Goal: Transaction & Acquisition: Purchase product/service

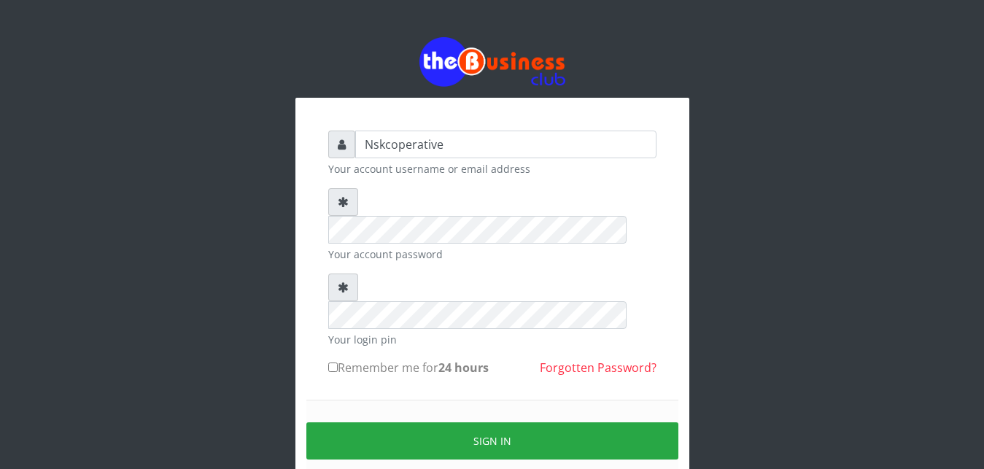
click at [333, 363] on input "Remember me for 24 hours" at bounding box center [332, 367] width 9 height 9
checkbox input "true"
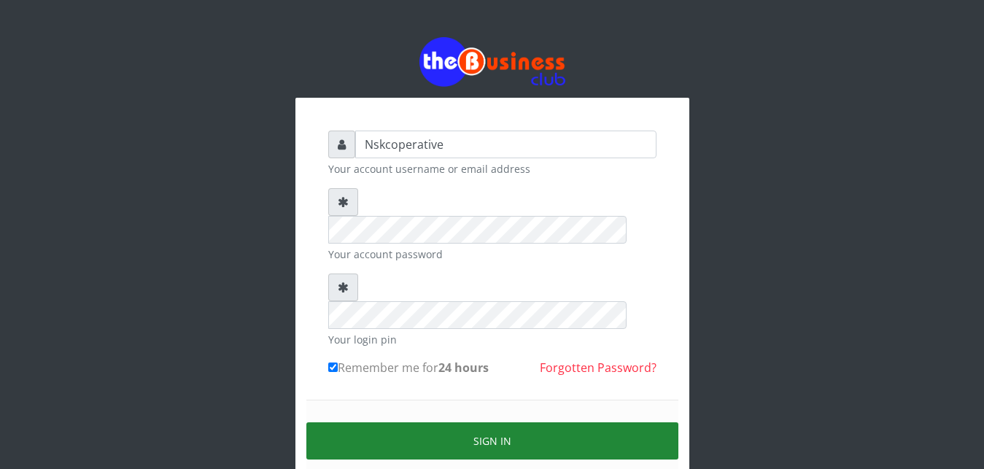
click at [419, 422] on button "Sign in" at bounding box center [492, 440] width 372 height 37
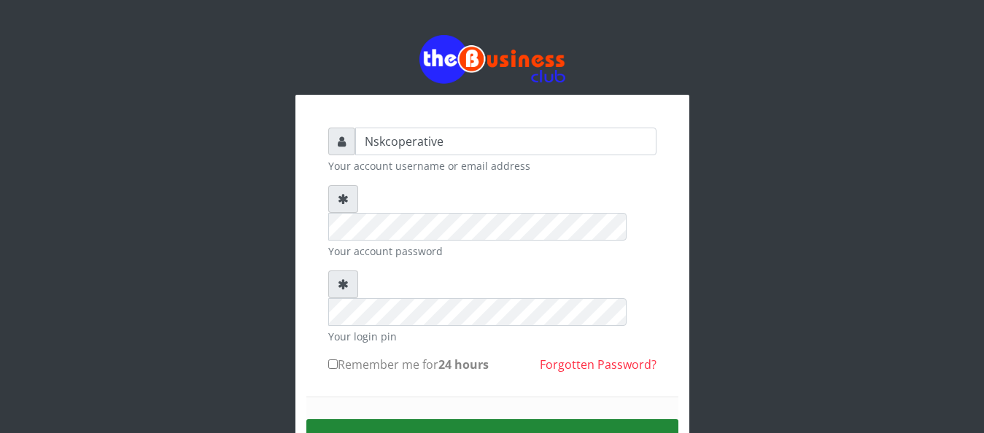
click at [463, 419] on button "Sign in" at bounding box center [492, 437] width 372 height 37
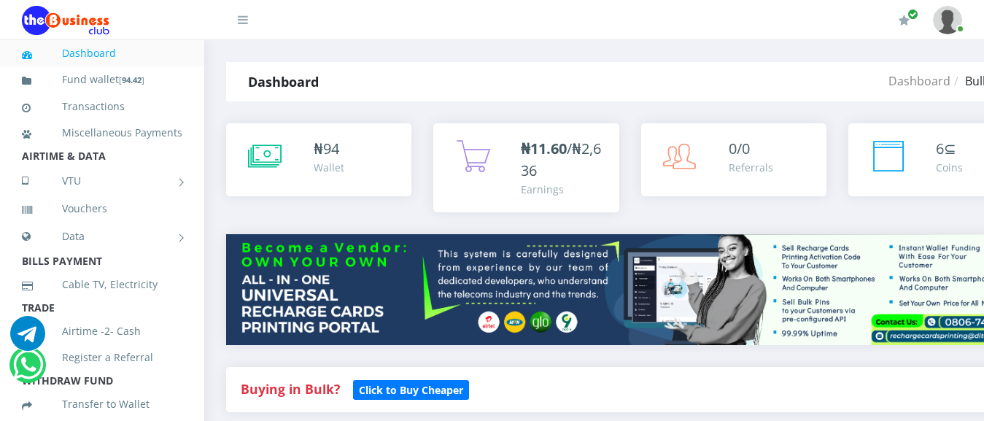
click at [607, 411] on div "Buying in Bulk?   Click to Buy Cheaper" at bounding box center [630, 389] width 808 height 45
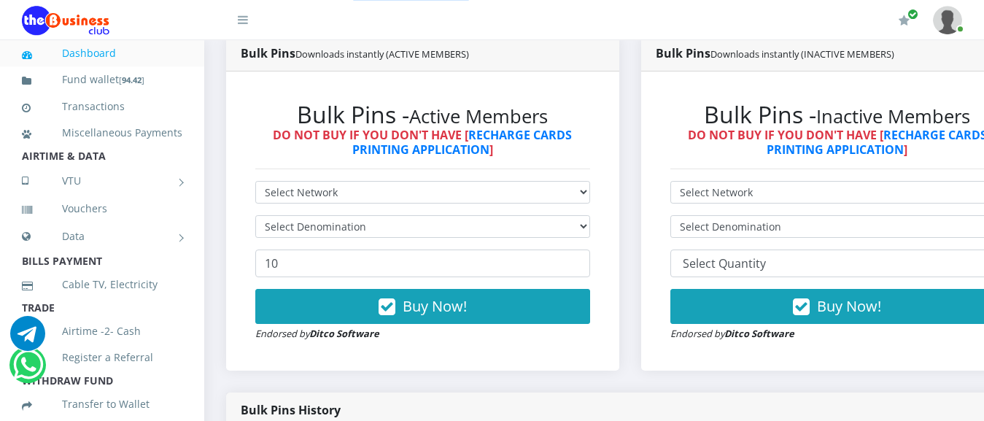
scroll to position [409, 0]
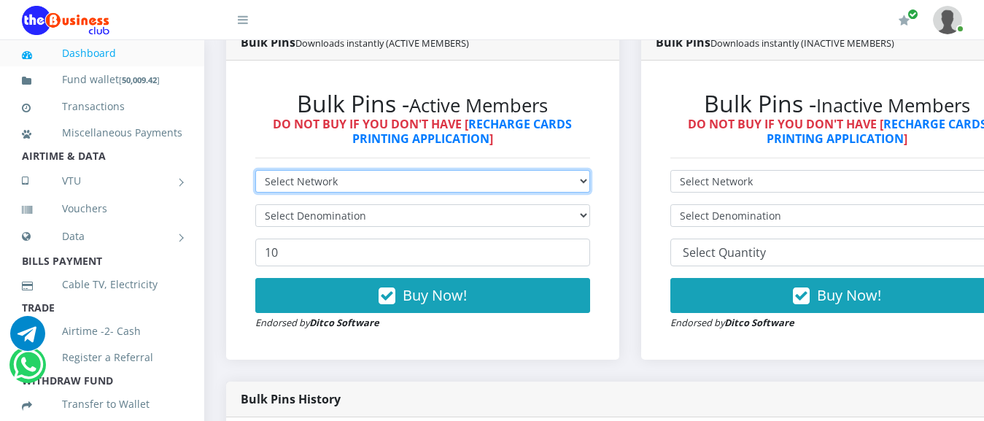
click at [305, 181] on select "Select Network MTN Globacom 9Mobile Airtel" at bounding box center [422, 181] width 335 height 23
select select "MTN"
click option "MTN" at bounding box center [0, 0] width 0 height 0
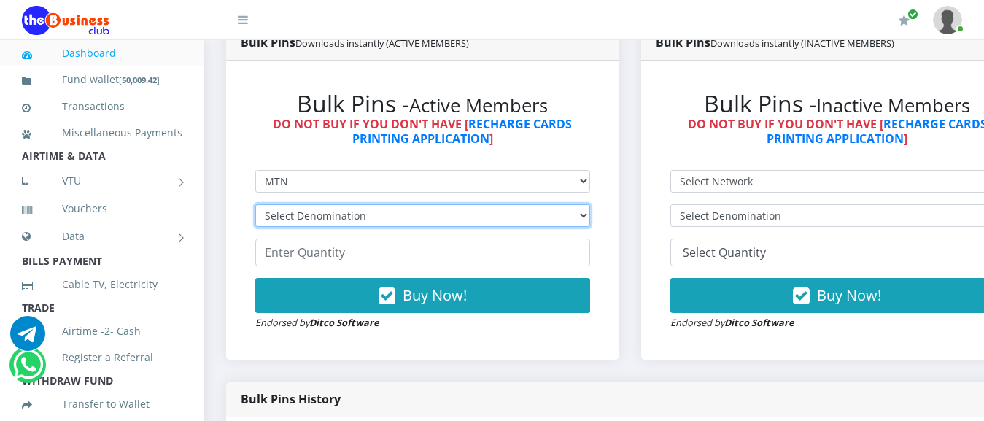
click at [255, 204] on select "Select Denomination MTN NGN100 - ₦96.99 MTN NGN200 - ₦193.98 MTN NGN400 - ₦387.…" at bounding box center [422, 215] width 335 height 23
select select "96.99-100"
click option "MTN NGN100 - ₦96.99" at bounding box center [0, 0] width 0 height 0
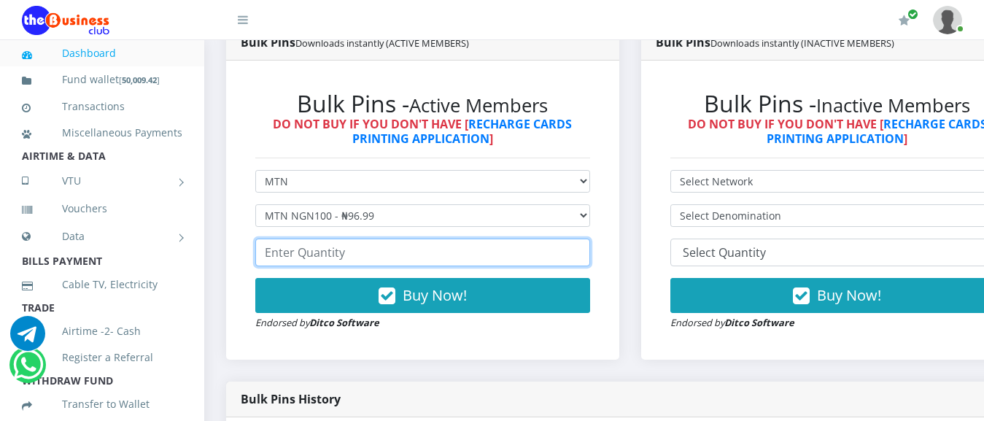
click at [360, 256] on input "number" at bounding box center [422, 253] width 335 height 28
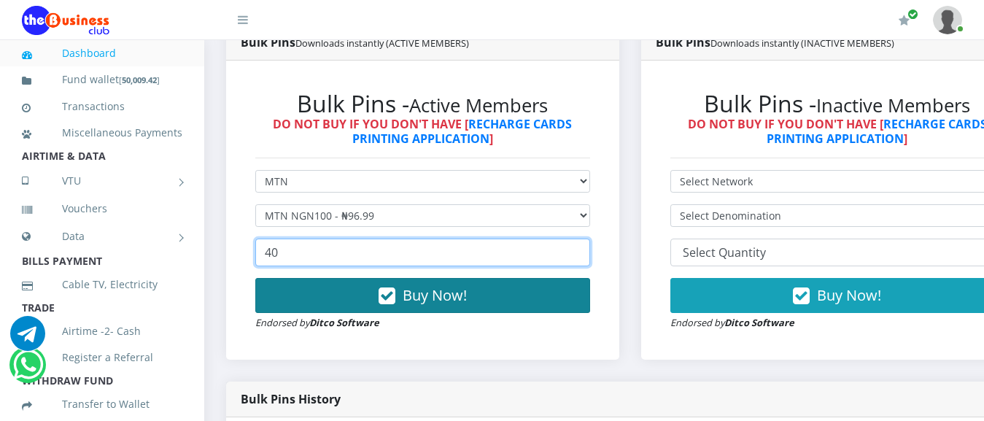
type input "40"
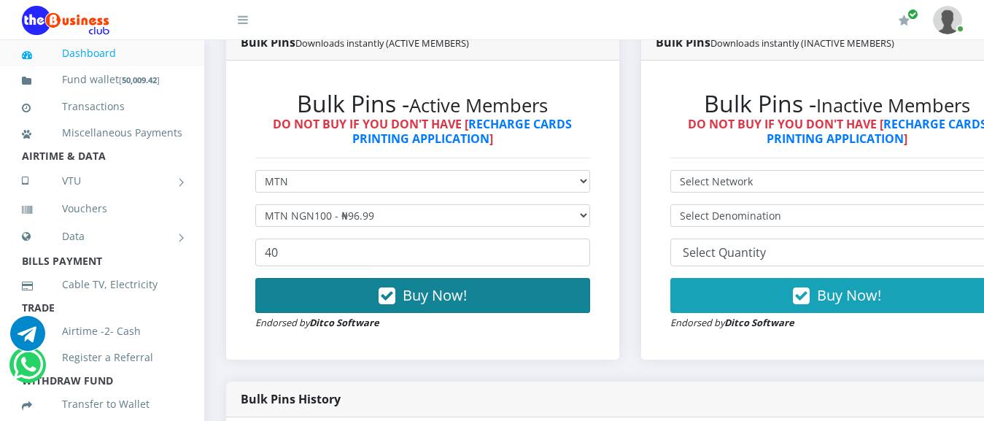
click at [430, 294] on span "Buy Now!" at bounding box center [435, 295] width 64 height 20
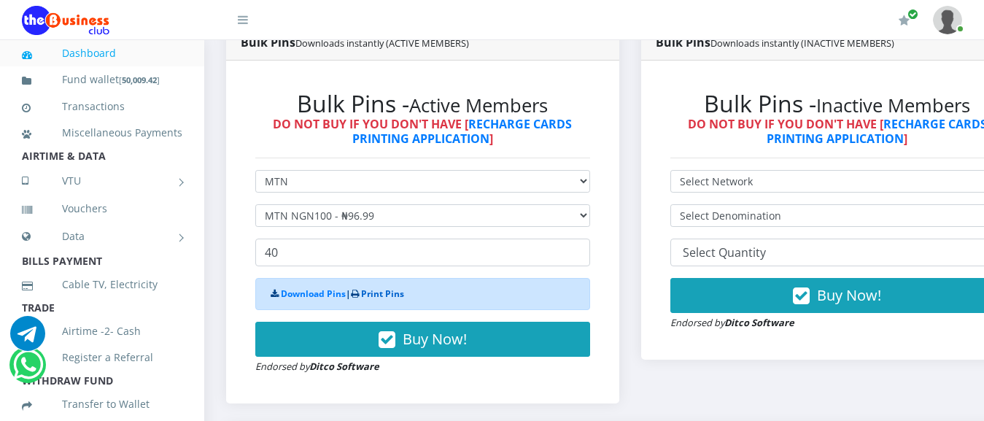
click at [400, 293] on link "Print Pins" at bounding box center [382, 293] width 43 height 12
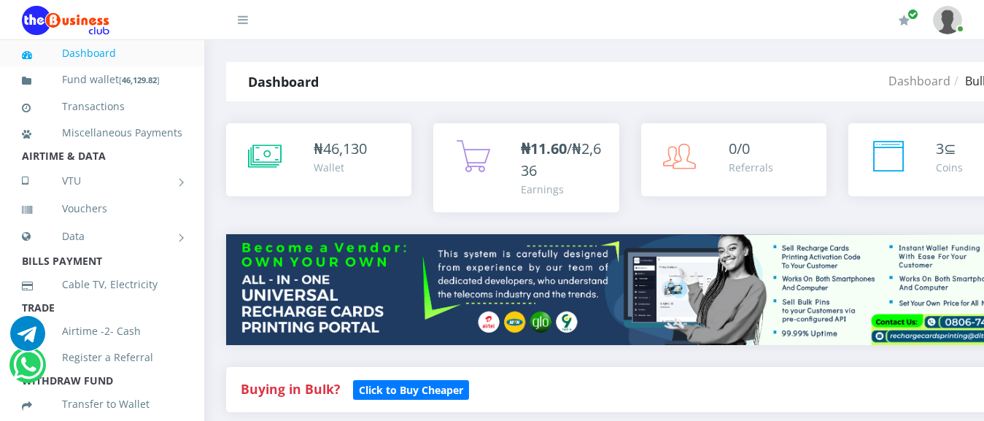
scroll to position [409, 0]
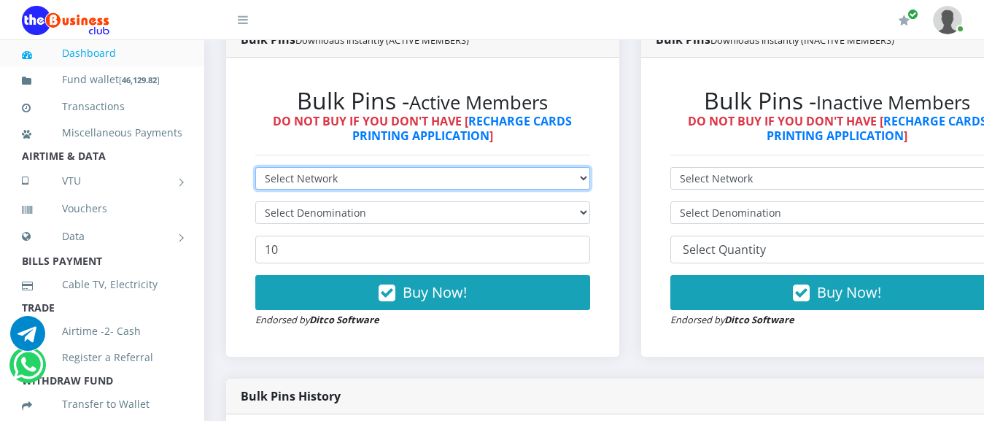
click at [255, 167] on select "Select Network MTN Globacom 9Mobile Airtel" at bounding box center [422, 178] width 335 height 23
select select "MTN"
click option "MTN" at bounding box center [0, 0] width 0 height 0
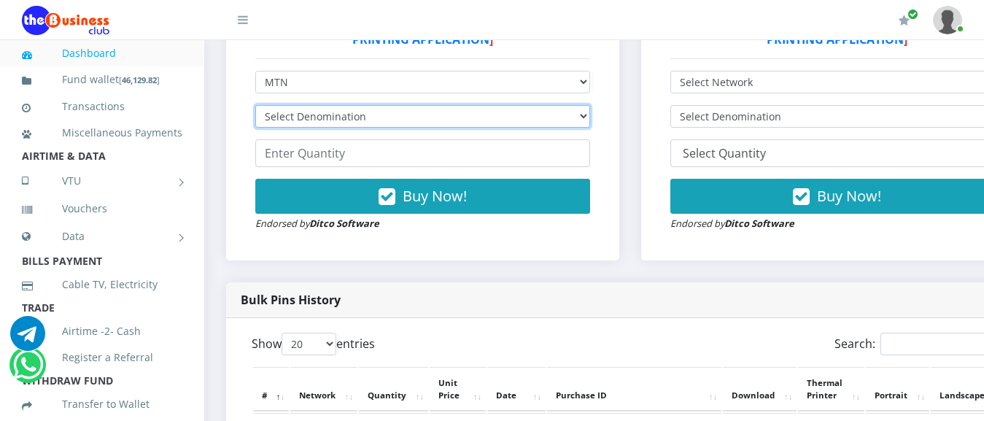
click at [255, 105] on select "Select Denomination MTN NGN100 - ₦96.99 MTN NGN200 - ₦193.98 MTN NGN400 - ₦387.…" at bounding box center [422, 116] width 335 height 23
select select "193.98-200"
click option "MTN NGN200 - ₦193.98" at bounding box center [0, 0] width 0 height 0
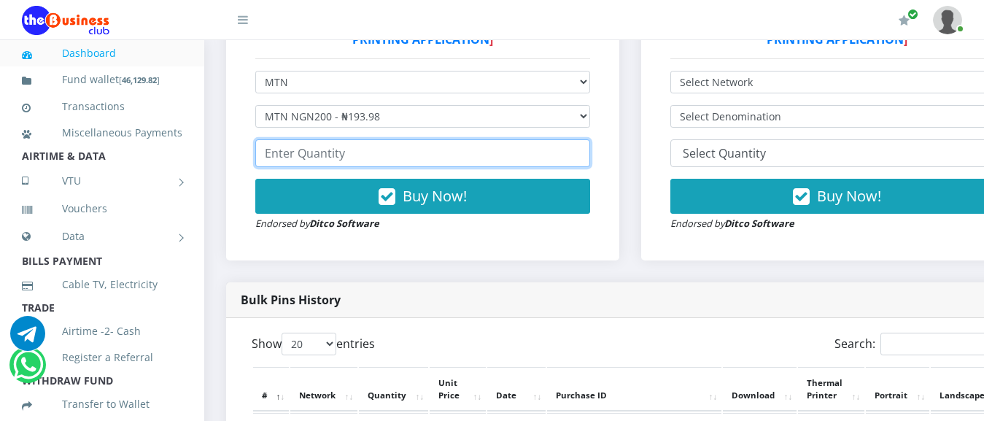
click at [338, 158] on input "number" at bounding box center [422, 153] width 335 height 28
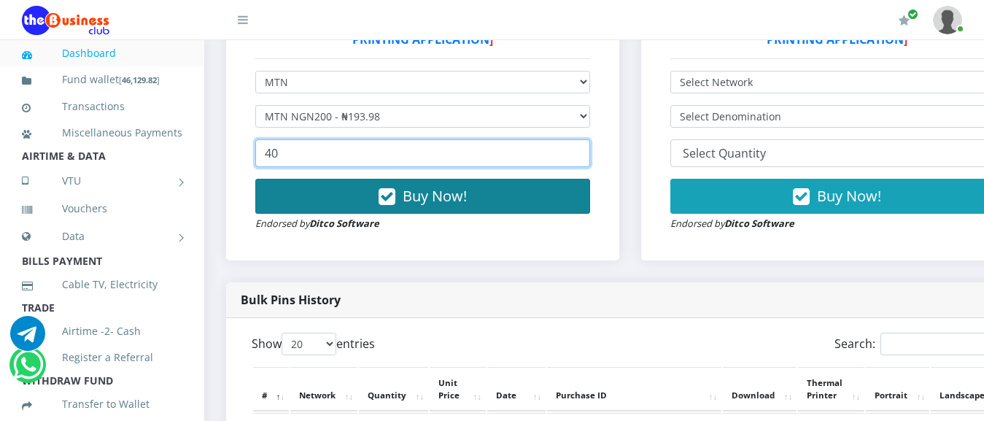
type input "40"
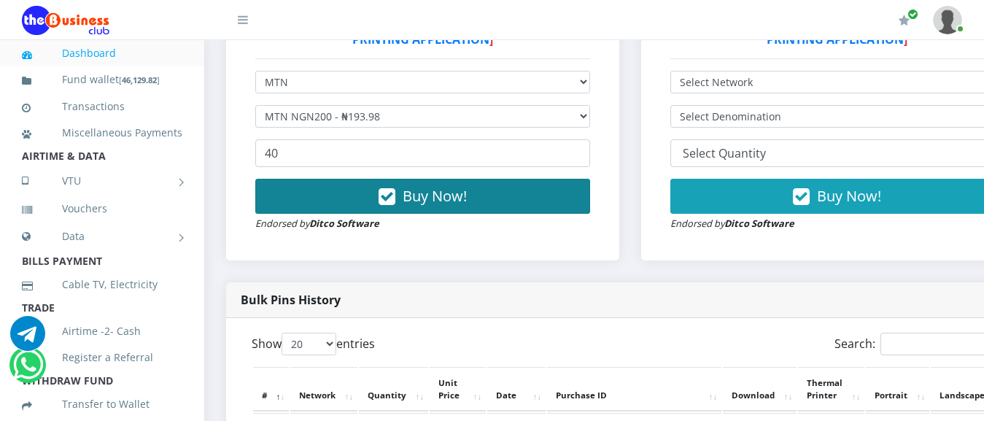
click at [461, 206] on span "Buy Now!" at bounding box center [435, 196] width 64 height 20
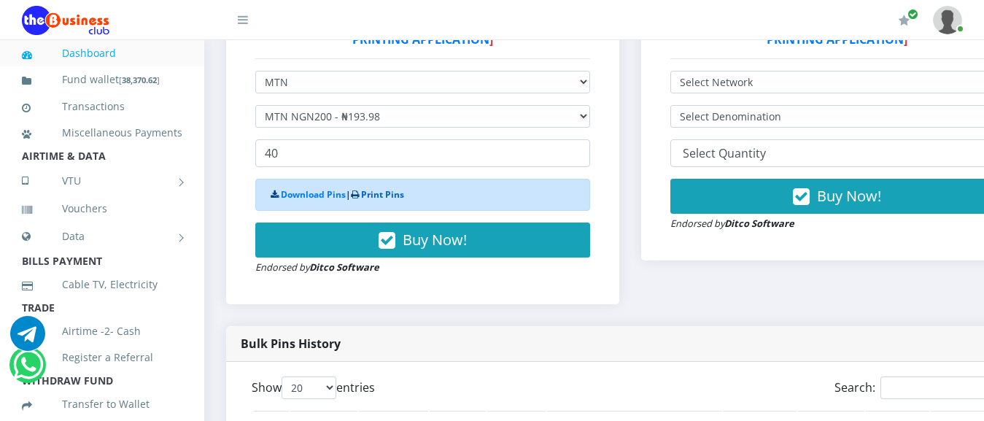
click at [402, 199] on link "Print Pins" at bounding box center [382, 194] width 43 height 12
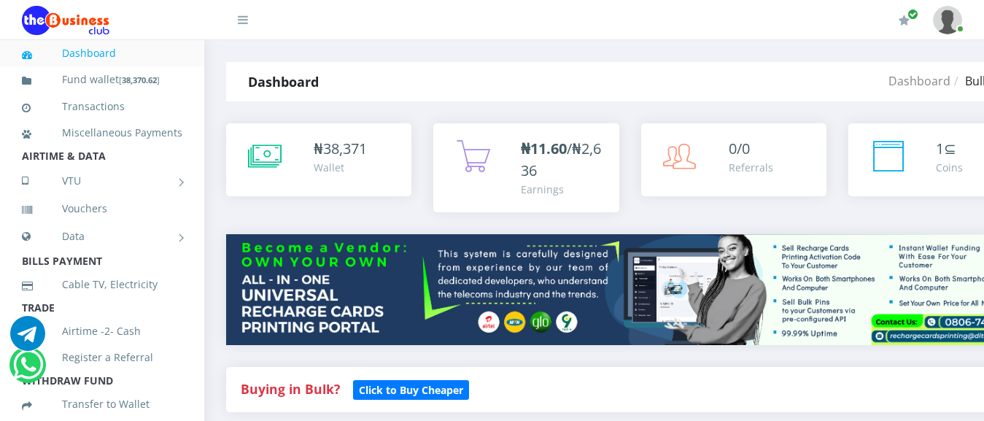
scroll to position [508, 0]
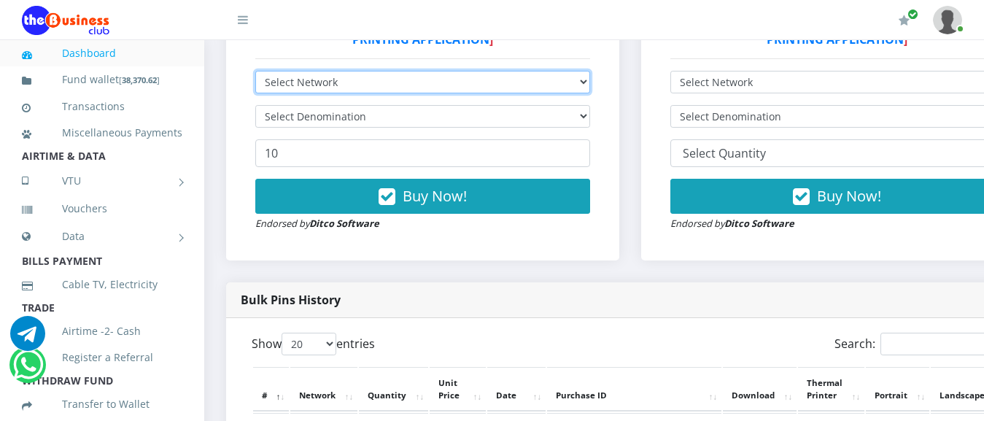
click at [255, 71] on select "Select Network MTN Globacom 9Mobile Airtel" at bounding box center [422, 82] width 335 height 23
select select "MTN"
click option "MTN" at bounding box center [0, 0] width 0 height 0
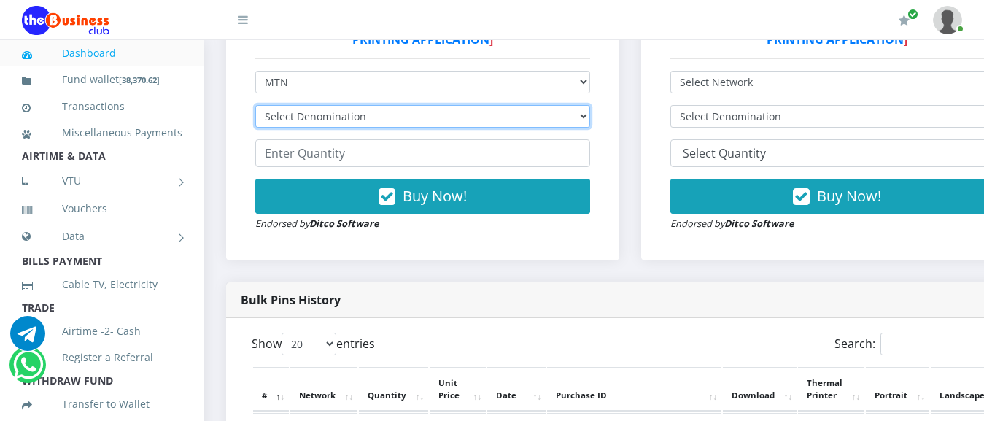
click at [255, 105] on select "Select Denomination MTN NGN100 - ₦96.99 MTN NGN200 - ₦193.98 MTN NGN400 - ₦387.…" at bounding box center [422, 116] width 335 height 23
select select "484.95-500"
click option "MTN NGN500 - ₦484.95" at bounding box center [0, 0] width 0 height 0
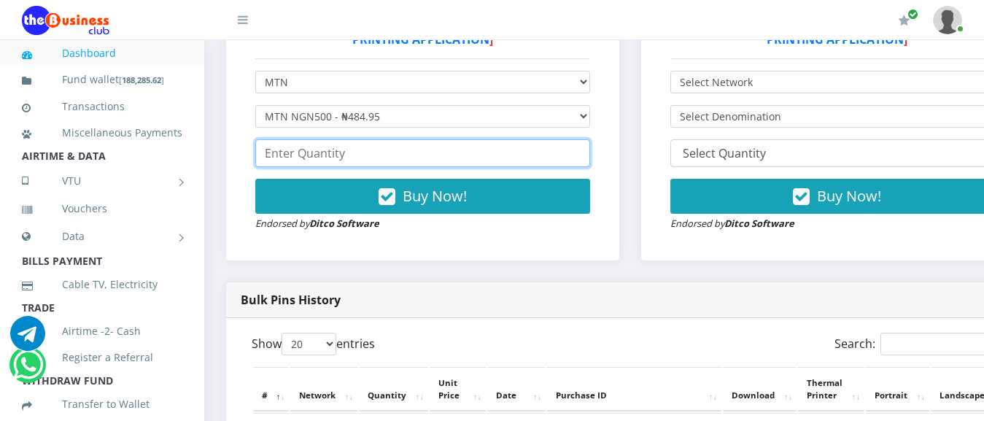
click at [327, 165] on input "number" at bounding box center [422, 153] width 335 height 28
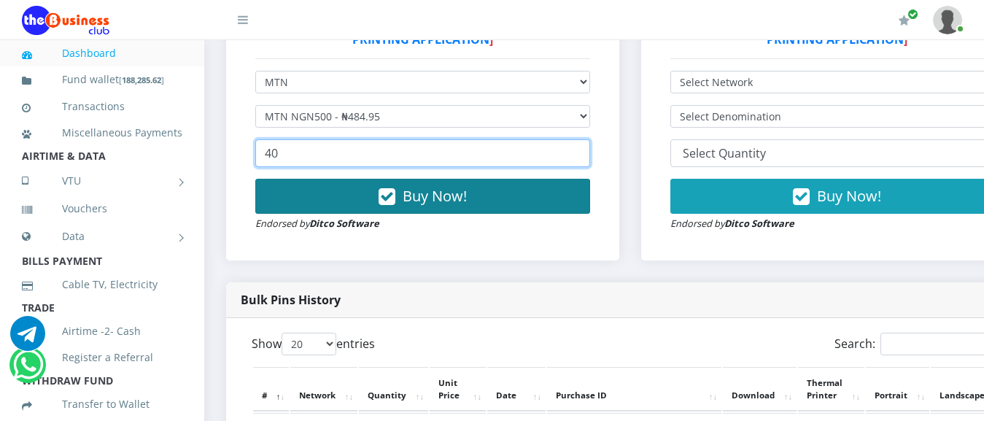
type input "40"
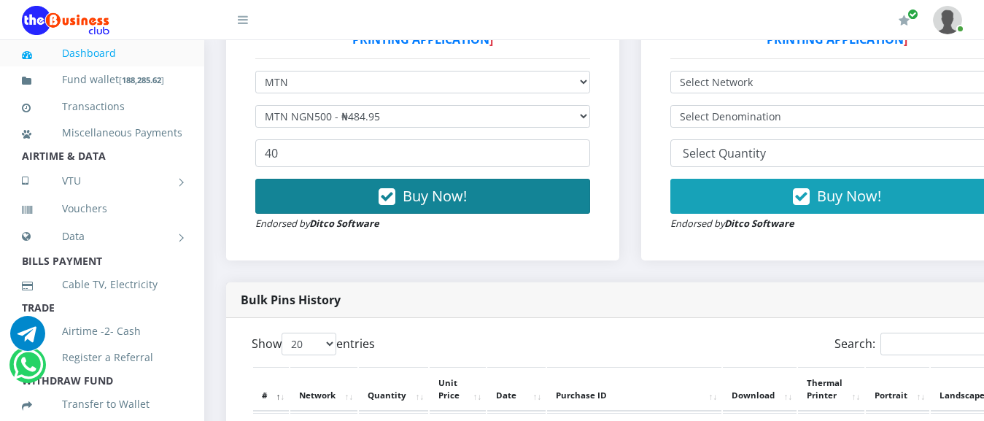
click at [465, 190] on span "Buy Now!" at bounding box center [435, 196] width 64 height 20
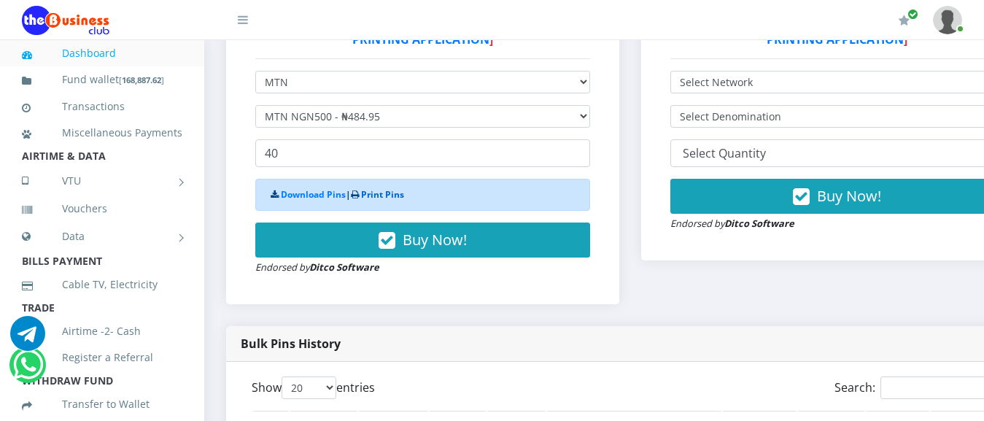
click at [403, 199] on link "Print Pins" at bounding box center [382, 194] width 43 height 12
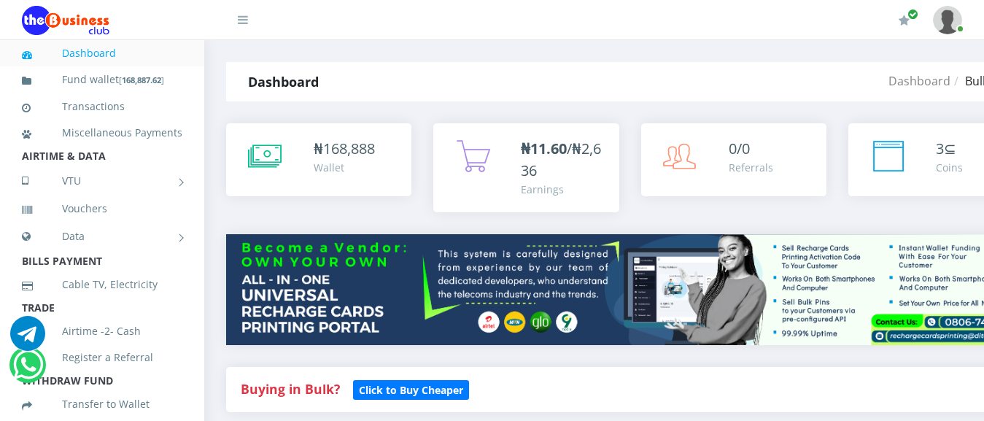
scroll to position [508, 0]
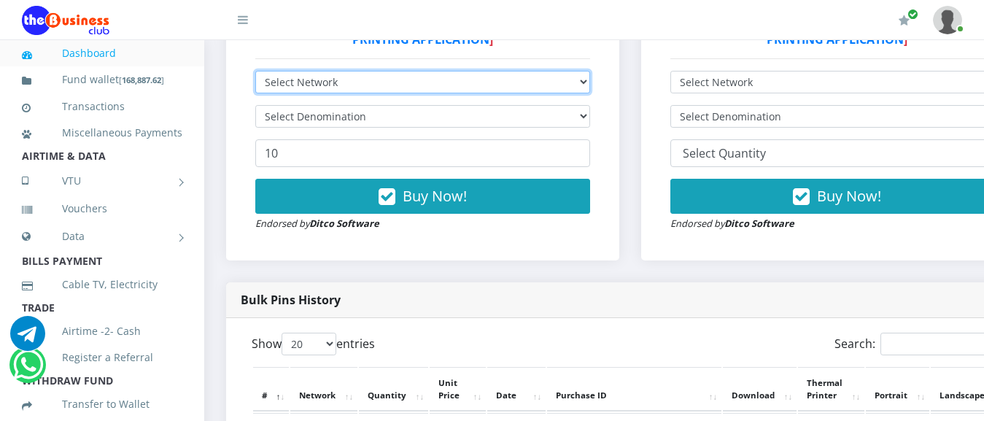
click at [255, 71] on select "Select Network MTN Globacom 9Mobile Airtel" at bounding box center [422, 82] width 335 height 23
select select "Airtel"
click option "Airtel" at bounding box center [0, 0] width 0 height 0
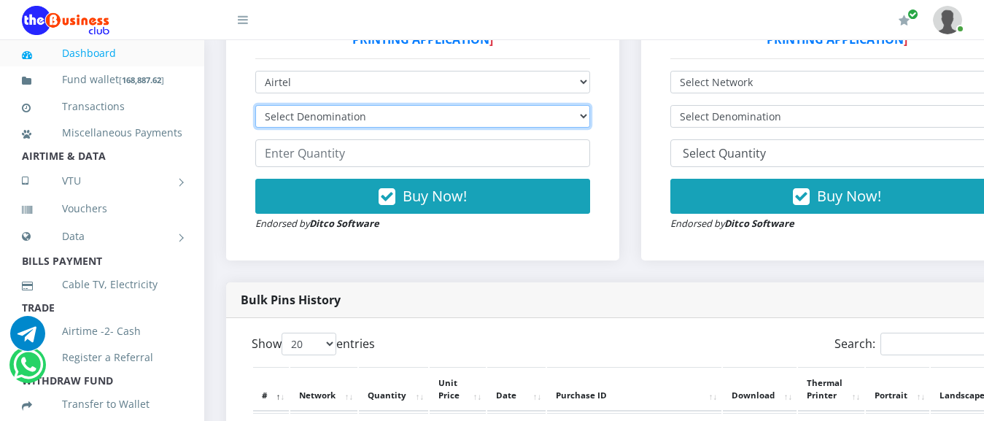
click at [255, 105] on select "Select Denomination Airtel NGN100 - ₦96.38 Airtel NGN200 - ₦192.76 Airtel NGN50…" at bounding box center [422, 116] width 335 height 23
select select "192.76-200"
click option "Airtel NGN200 - ₦192.76" at bounding box center [0, 0] width 0 height 0
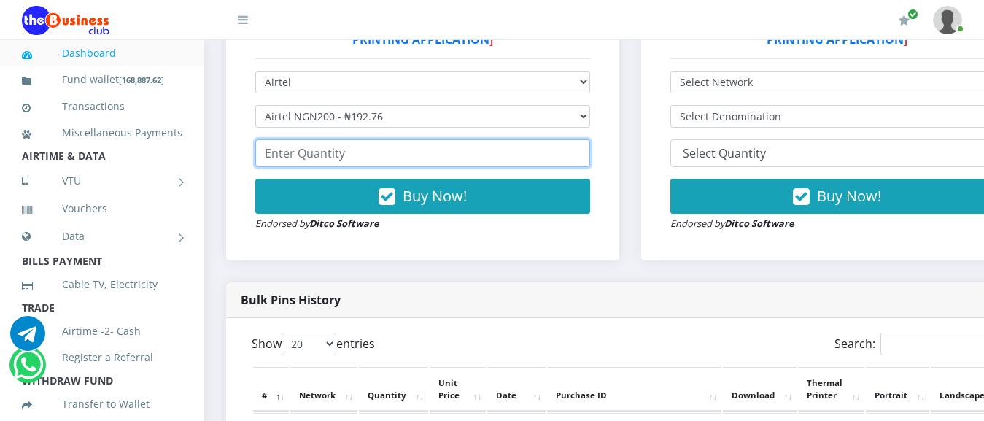
click at [365, 165] on input "number" at bounding box center [422, 153] width 335 height 28
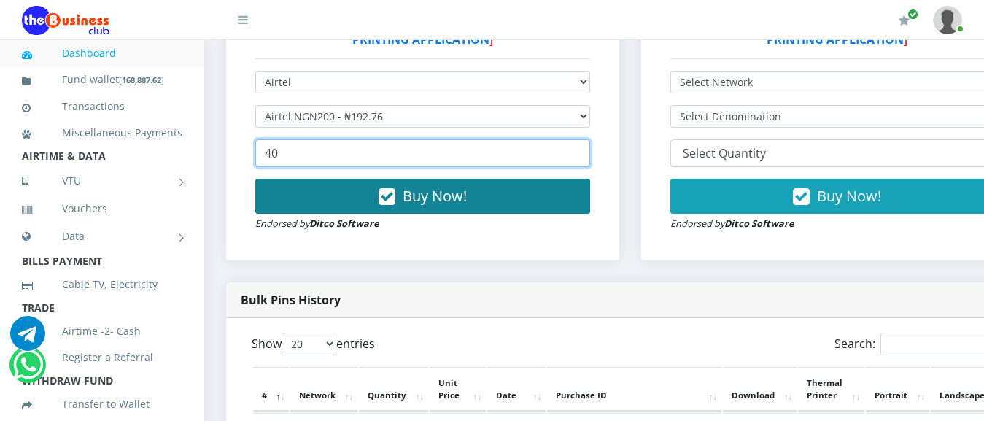
type input "40"
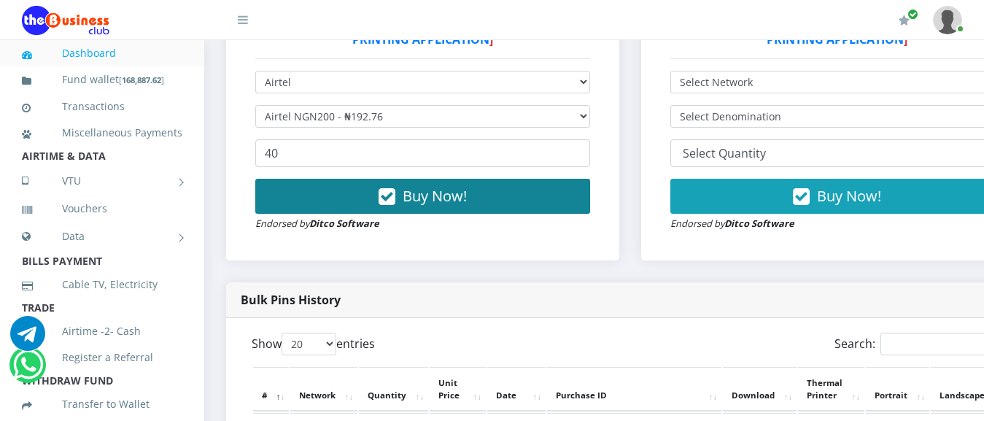
click at [433, 195] on span "Buy Now!" at bounding box center [435, 196] width 64 height 20
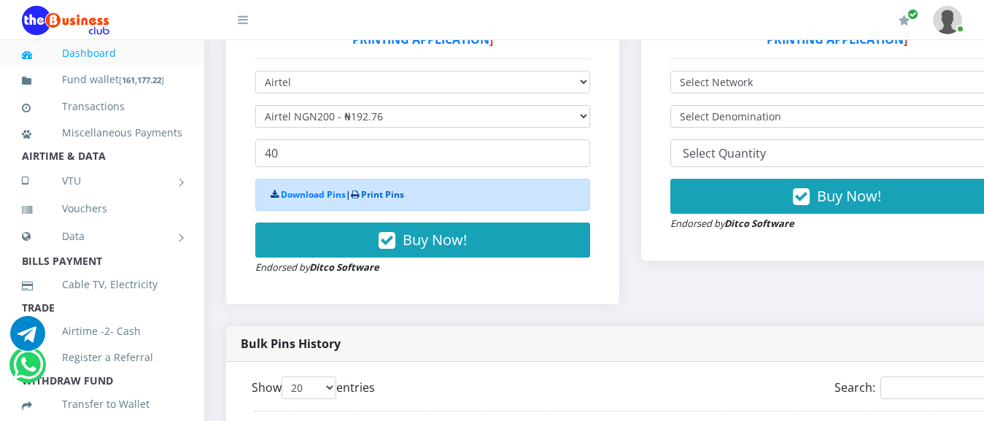
click at [387, 196] on link "Print Pins" at bounding box center [382, 194] width 43 height 12
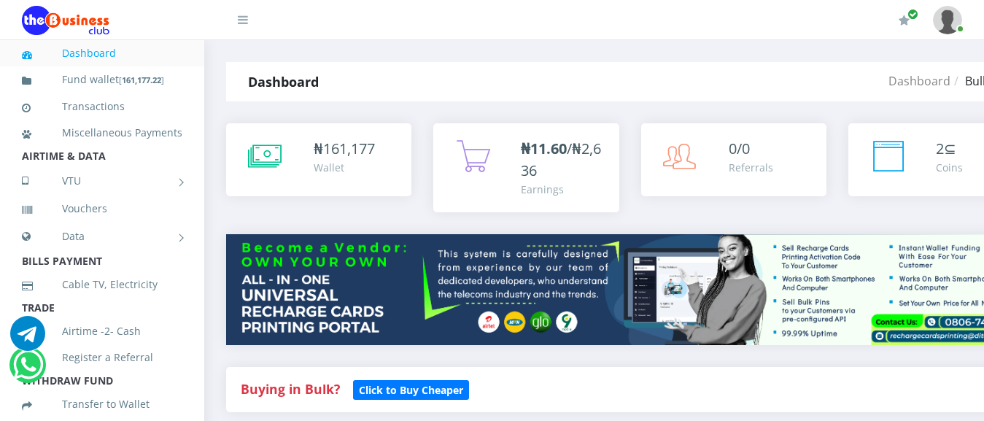
scroll to position [508, 0]
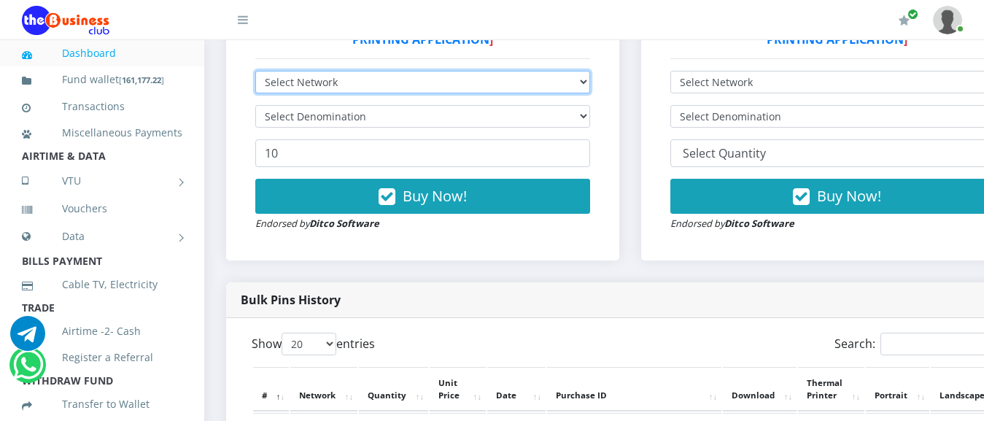
scroll to position [604, 0]
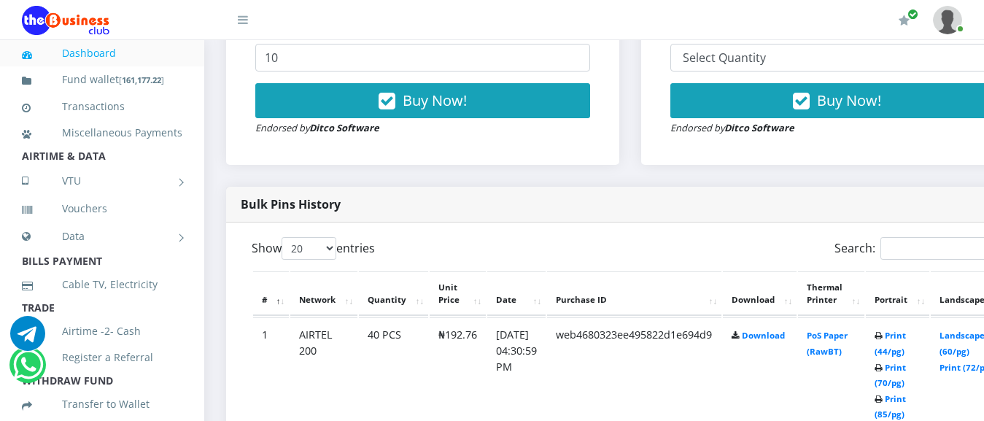
select select "Glo"
click option "Globacom" at bounding box center [0, 0] width 0 height 0
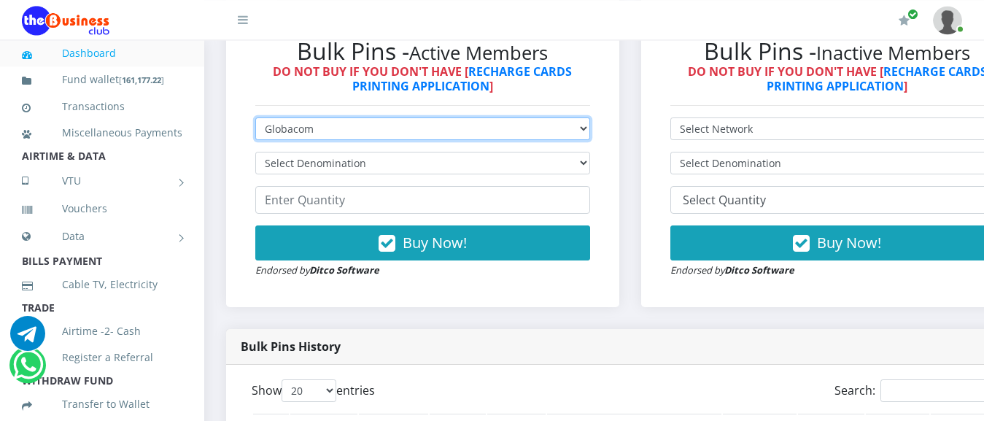
scroll to position [455, 0]
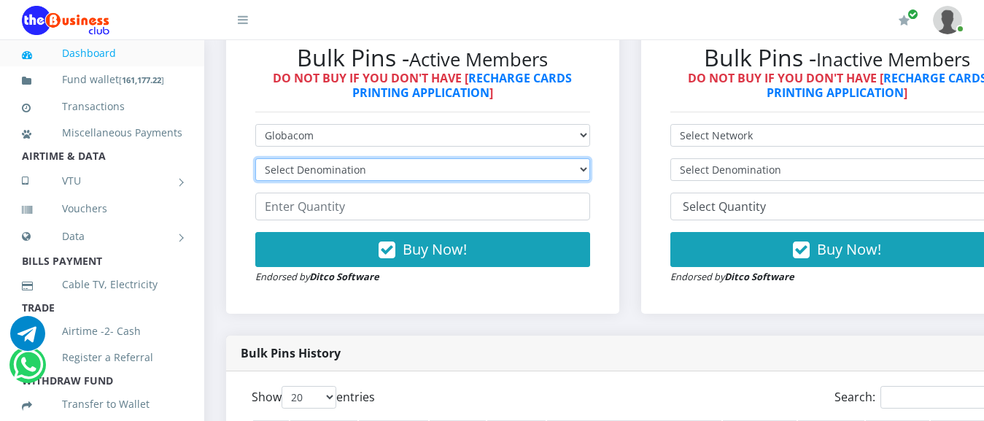
click at [255, 158] on select "Select Denomination Glo NGN100 - ₦96.55 Glo NGN200 - ₦193.10 Glo NGN500 - ₦482.…" at bounding box center [422, 169] width 335 height 23
select select "193.1-200"
click option "Glo NGN200 - ₦193.10" at bounding box center [0, 0] width 0 height 0
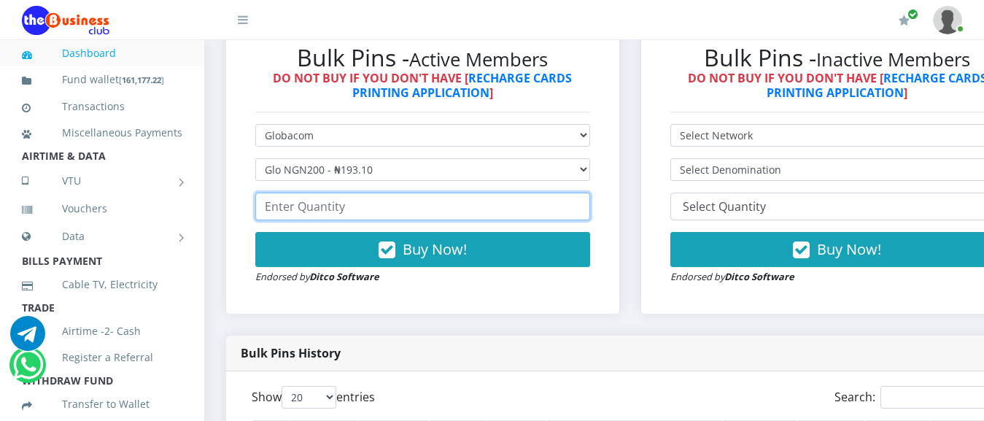
click at [352, 213] on input "number" at bounding box center [422, 207] width 335 height 28
type input "40"
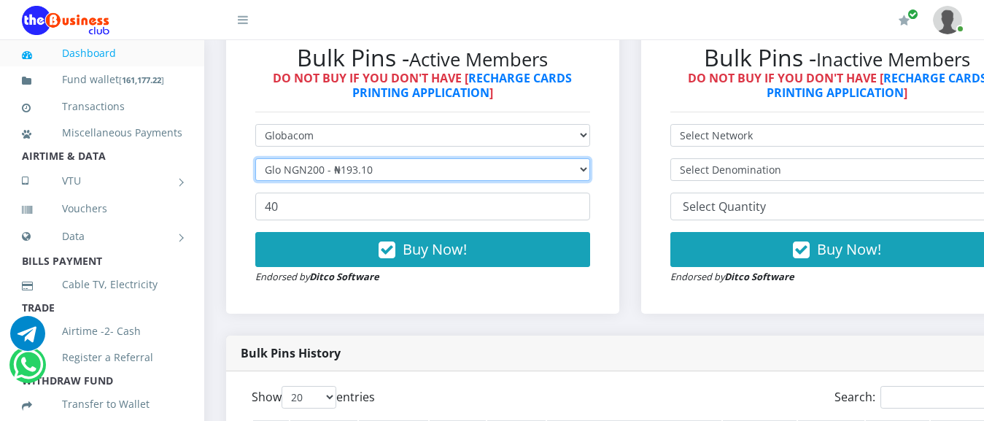
click at [255, 158] on select "Select Denomination Glo NGN100 - ₦96.55 Glo NGN200 - ₦193.10 Glo NGN500 - ₦482.…" at bounding box center [422, 169] width 335 height 23
select select "482.75-500"
click option "Glo NGN500 - ₦482.75" at bounding box center [0, 0] width 0 height 0
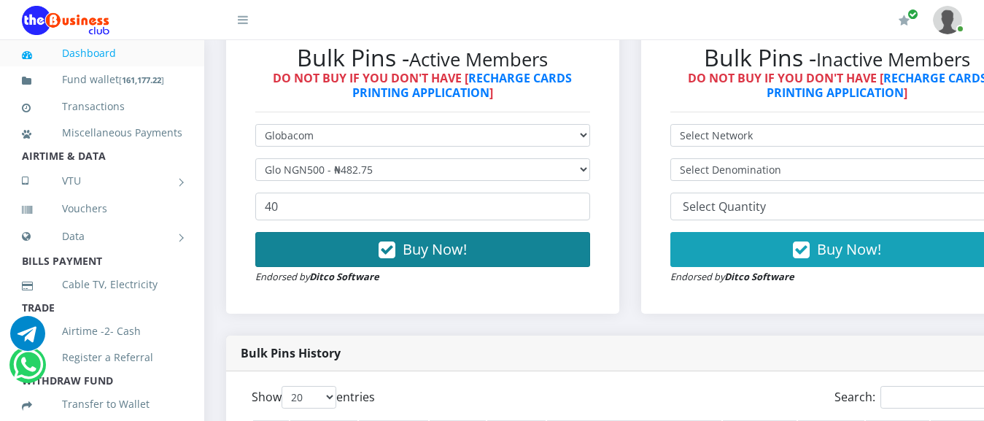
click at [436, 252] on span "Buy Now!" at bounding box center [435, 249] width 64 height 20
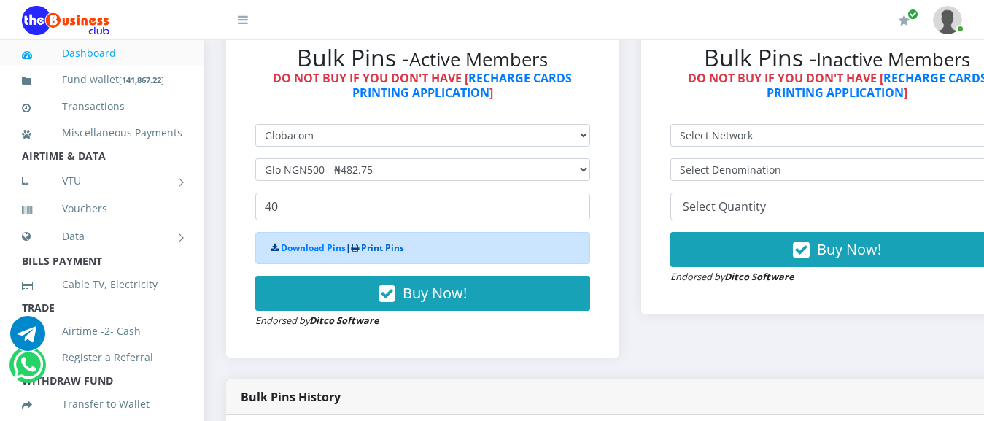
click at [400, 252] on link "Print Pins" at bounding box center [382, 247] width 43 height 12
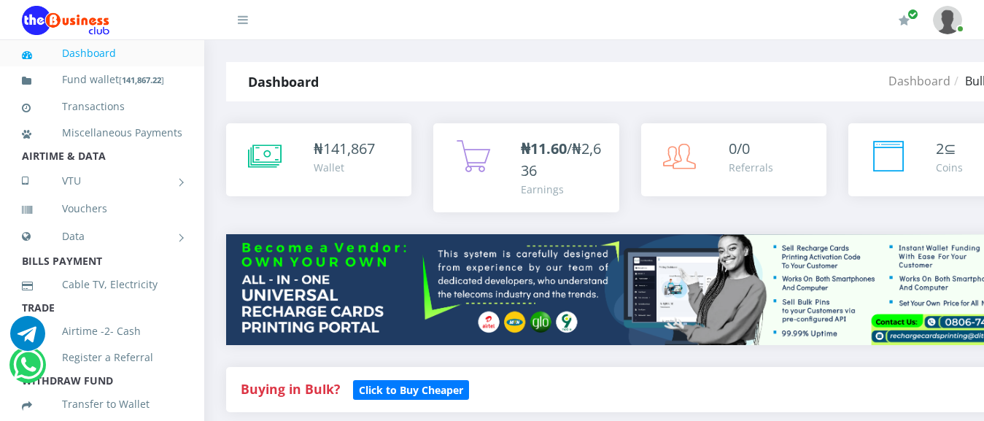
scroll to position [455, 0]
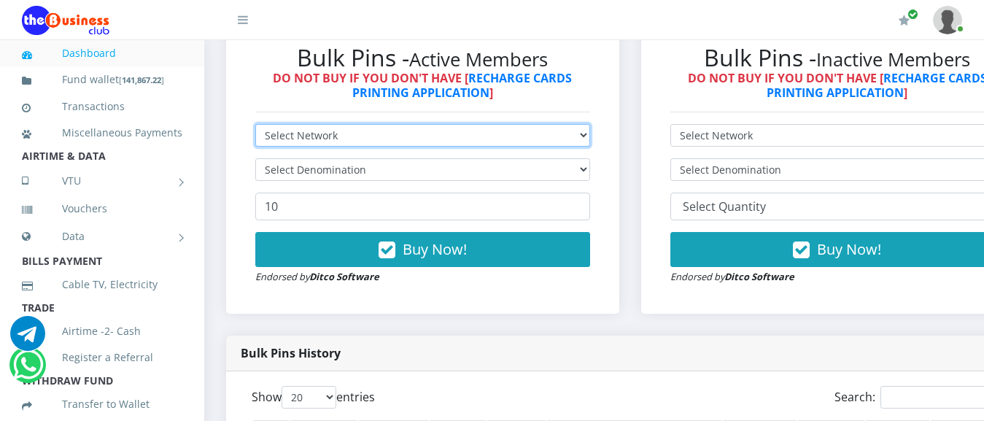
click at [255, 124] on select "Select Network MTN Globacom 9Mobile Airtel" at bounding box center [422, 135] width 335 height 23
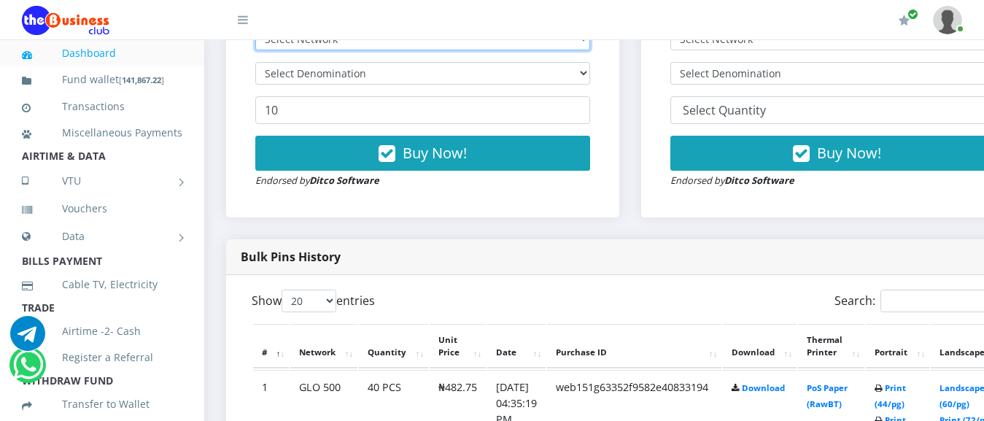
select select "Glo"
click option "Globacom" at bounding box center [0, 0] width 0 height 0
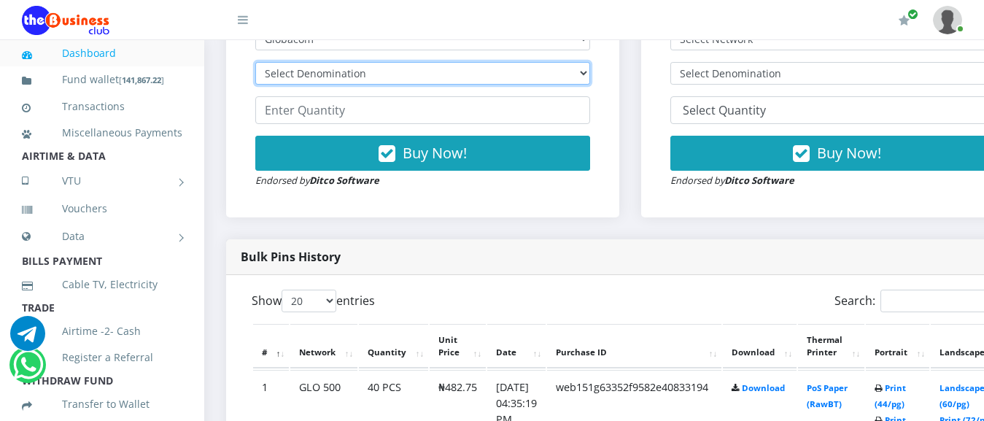
click at [255, 62] on select "Select Denomination Glo NGN100 - ₦96.55 Glo NGN200 - ₦193.10 Glo NGN500 - ₦482.…" at bounding box center [422, 73] width 335 height 23
select select "482.75-500"
click option "Glo NGN500 - ₦482.75" at bounding box center [0, 0] width 0 height 0
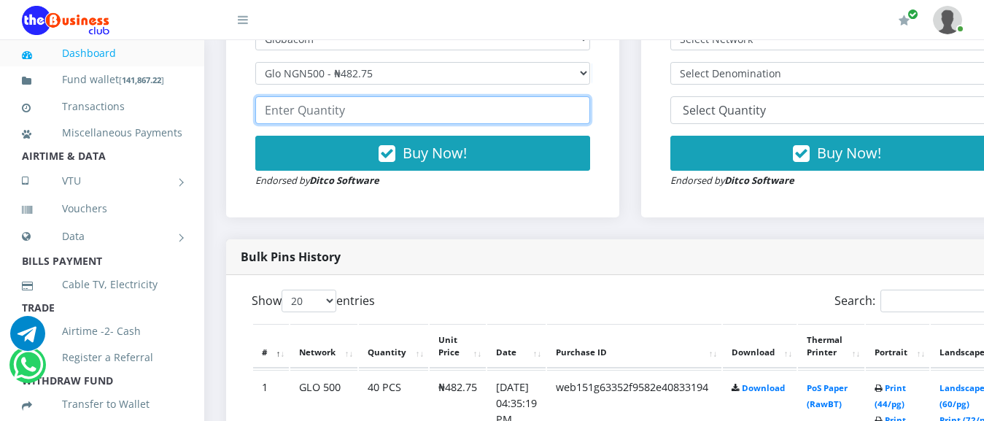
click at [341, 114] on input "number" at bounding box center [422, 110] width 335 height 28
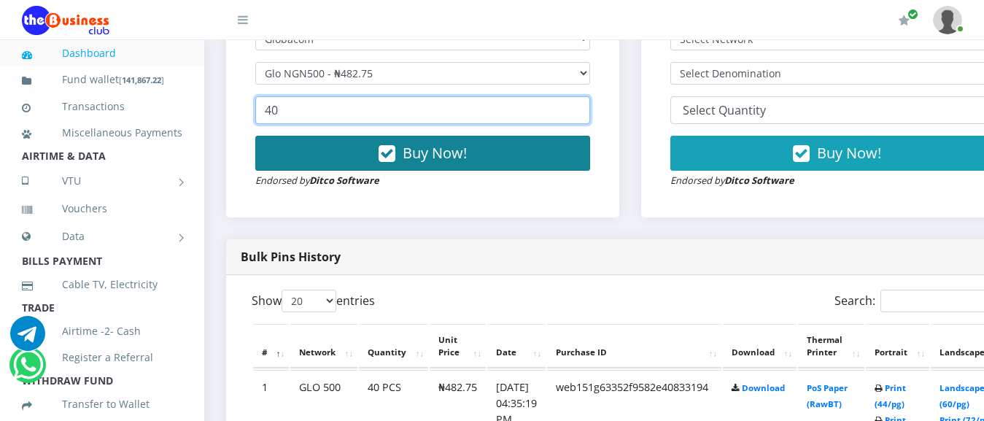
type input "40"
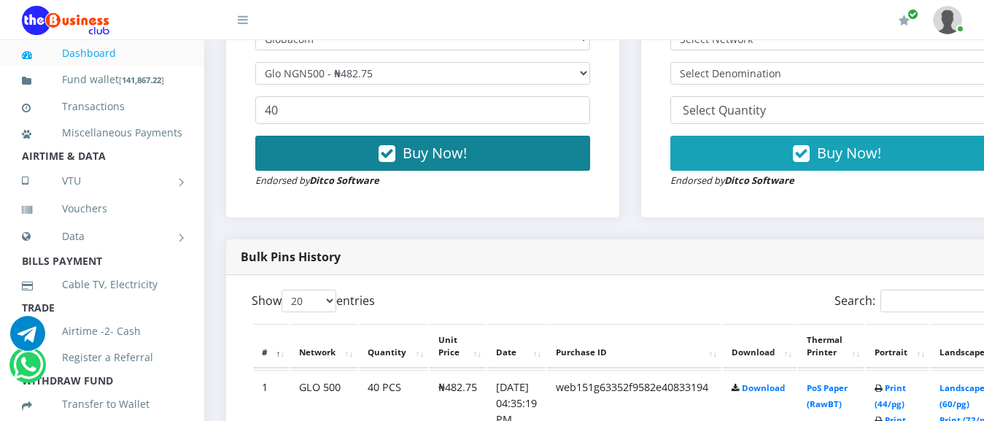
click at [434, 163] on span "Buy Now!" at bounding box center [435, 153] width 64 height 20
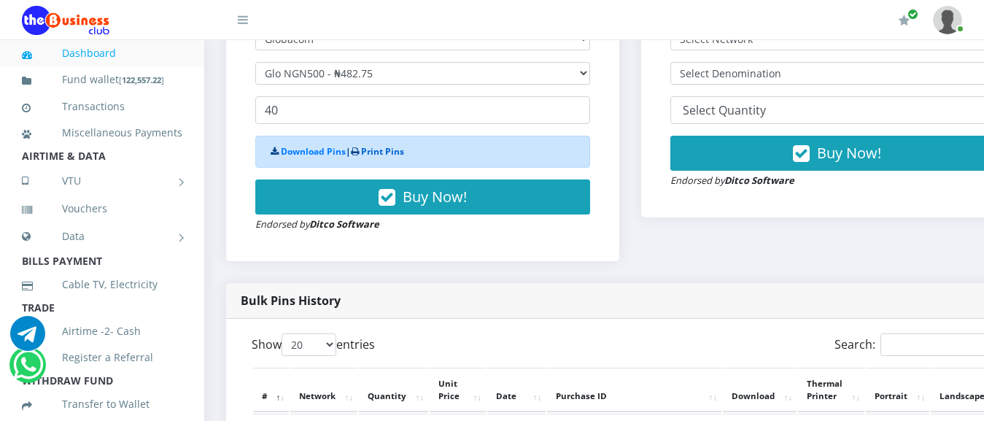
click at [400, 156] on link "Print Pins" at bounding box center [382, 151] width 43 height 12
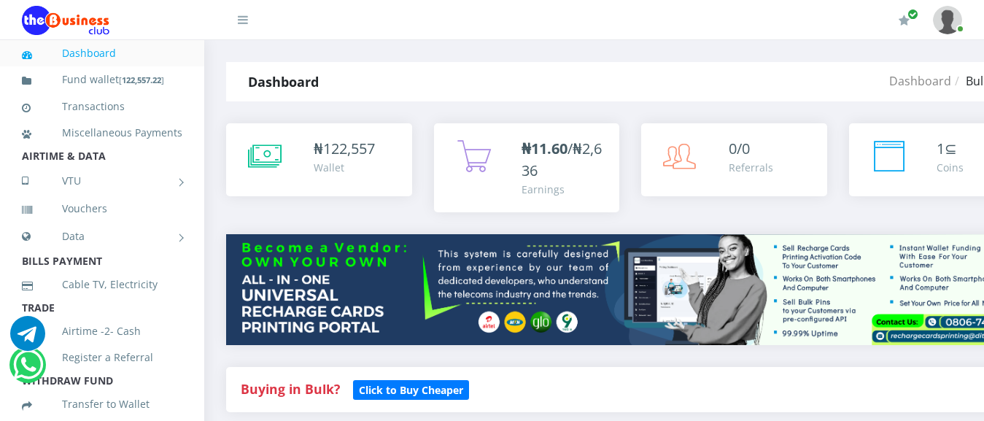
scroll to position [551, 0]
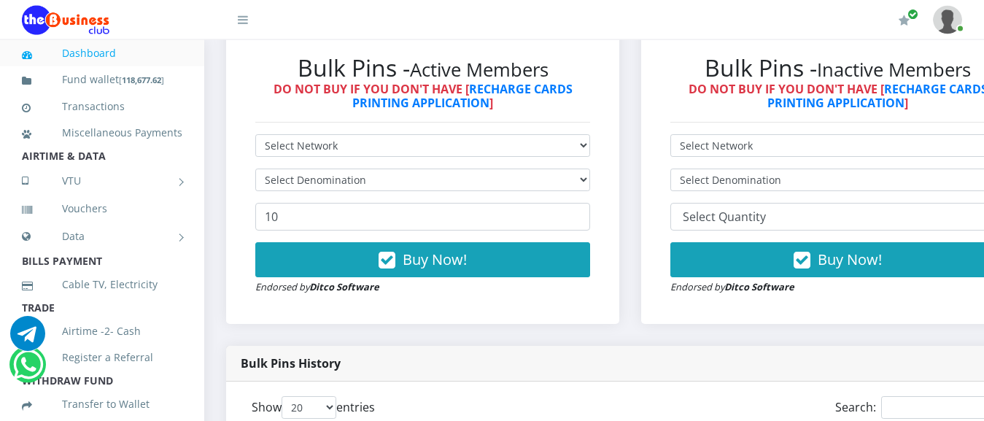
scroll to position [440, 0]
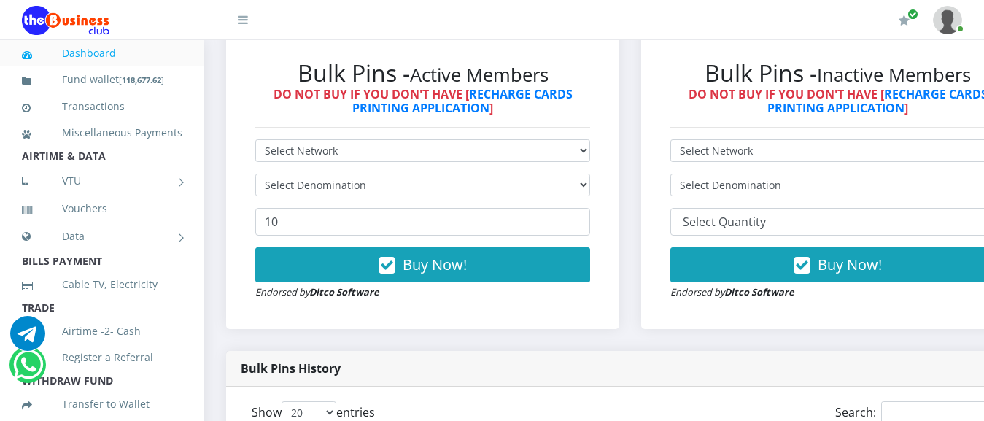
scroll to position [440, 0]
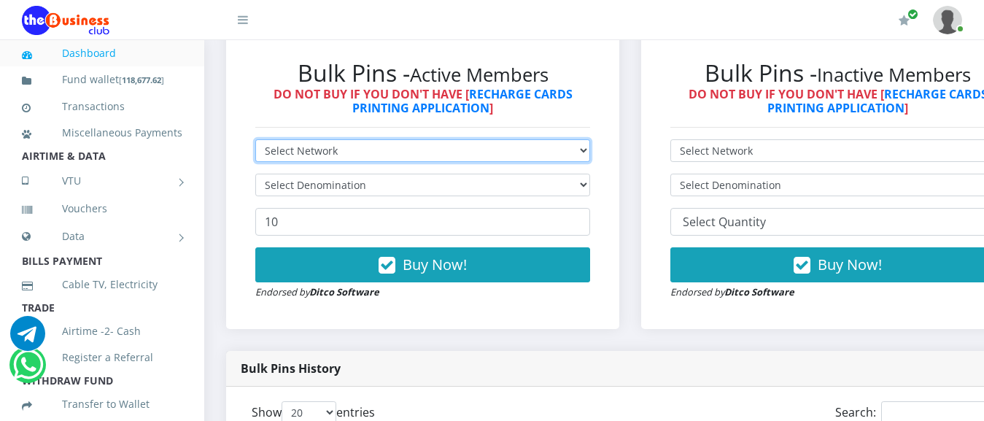
click at [255, 139] on select "Select Network MTN Globacom 9Mobile Airtel" at bounding box center [422, 150] width 335 height 23
select select "MTN"
click option "MTN" at bounding box center [0, 0] width 0 height 0
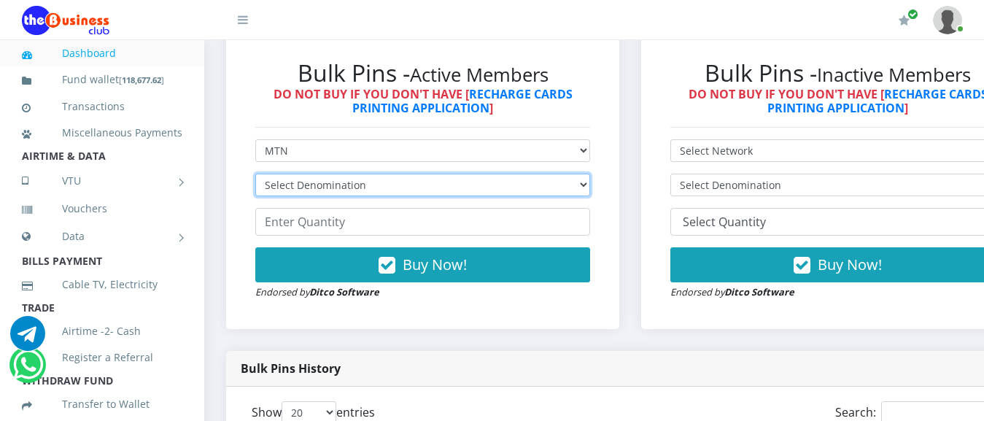
click at [255, 174] on select "Select Denomination MTN NGN100 - ₦96.99 MTN NGN200 - ₦193.98 MTN NGN400 - ₦387.…" at bounding box center [422, 185] width 335 height 23
select select "193.98-200"
click option "MTN NGN200 - ₦193.98" at bounding box center [0, 0] width 0 height 0
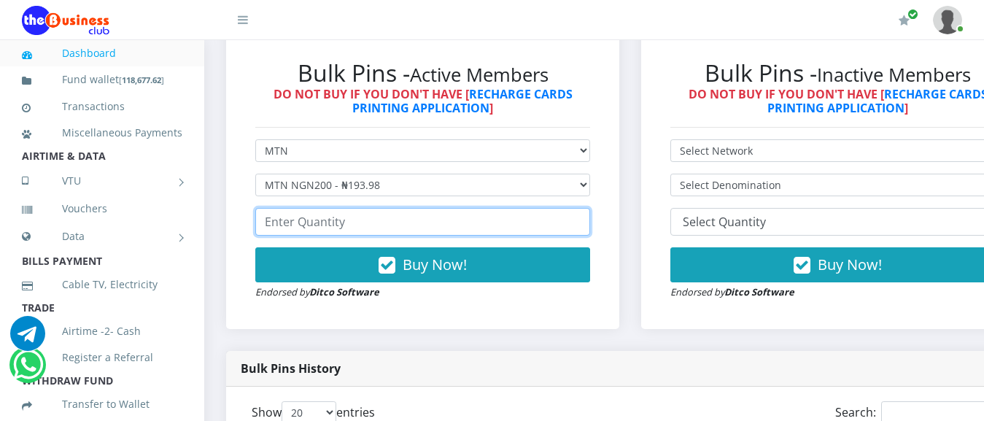
click at [344, 221] on input "number" at bounding box center [422, 222] width 335 height 28
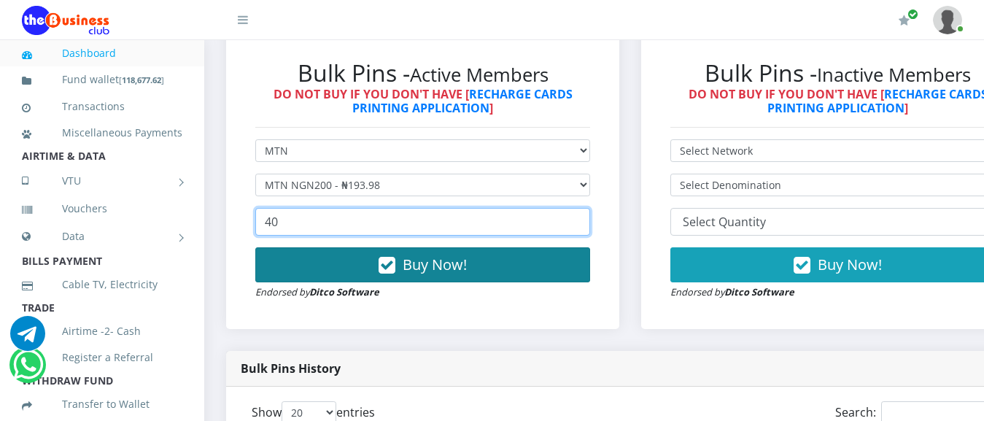
type input "40"
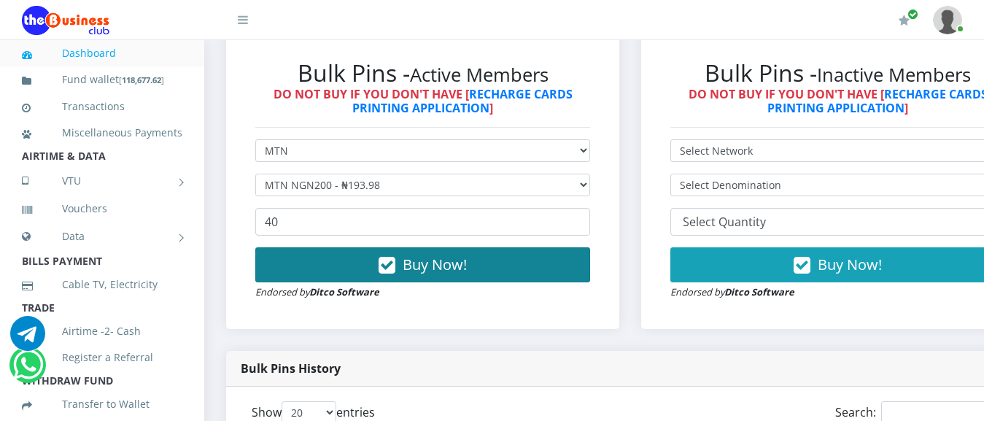
click at [417, 266] on span "Buy Now!" at bounding box center [435, 265] width 64 height 20
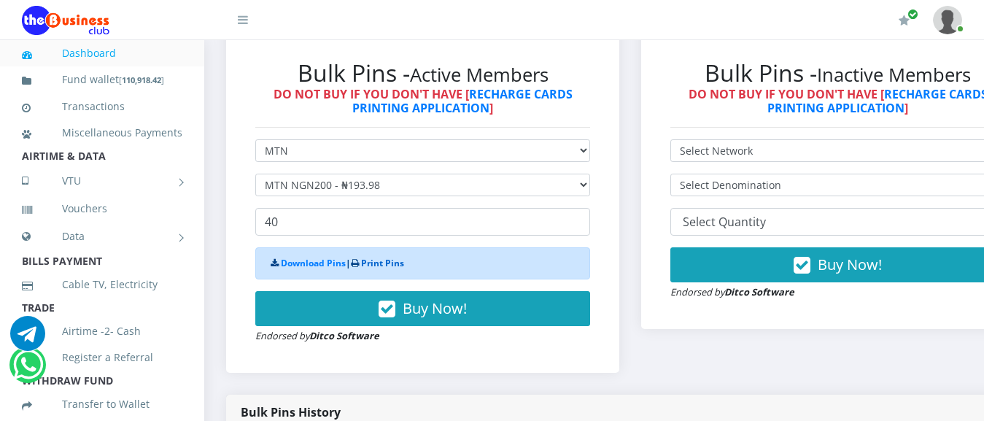
click at [397, 268] on link "Print Pins" at bounding box center [382, 263] width 43 height 12
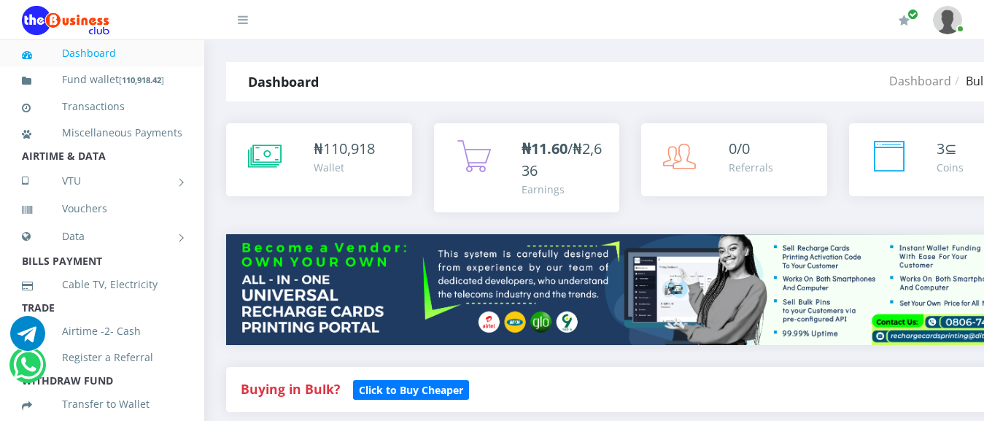
scroll to position [440, 0]
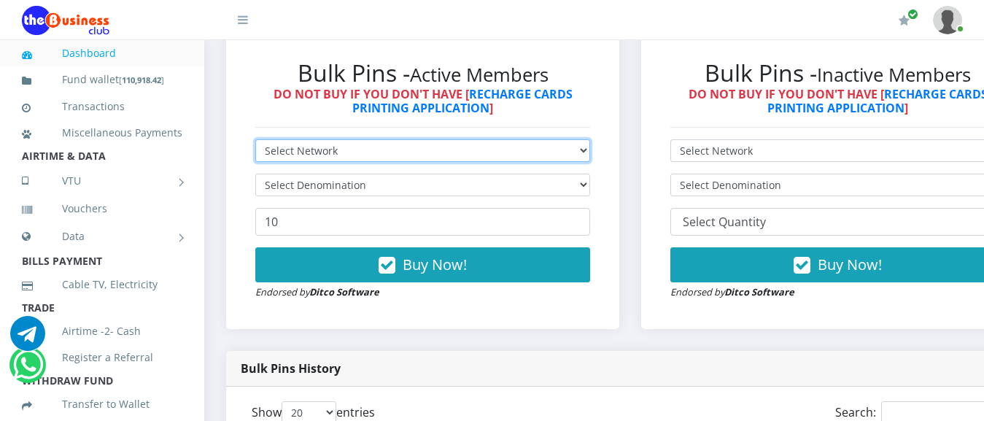
click at [255, 139] on select "Select Network MTN Globacom 9Mobile Airtel" at bounding box center [422, 150] width 335 height 23
select select "MTN"
click option "MTN" at bounding box center [0, 0] width 0 height 0
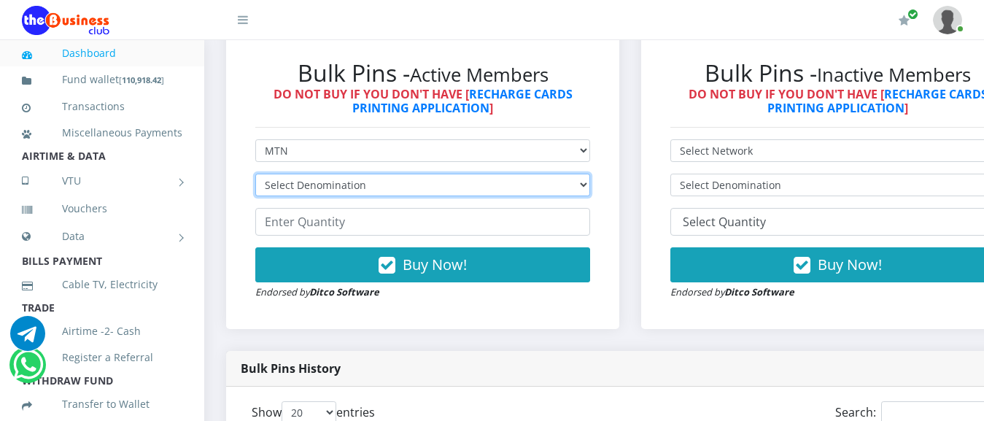
click at [255, 174] on select "Select Denomination MTN NGN100 - ₦96.99 MTN NGN200 - ₦193.98 MTN NGN400 - ₦387.…" at bounding box center [422, 185] width 335 height 23
select select "484.95-500"
click option "MTN NGN500 - ₦484.95" at bounding box center [0, 0] width 0 height 0
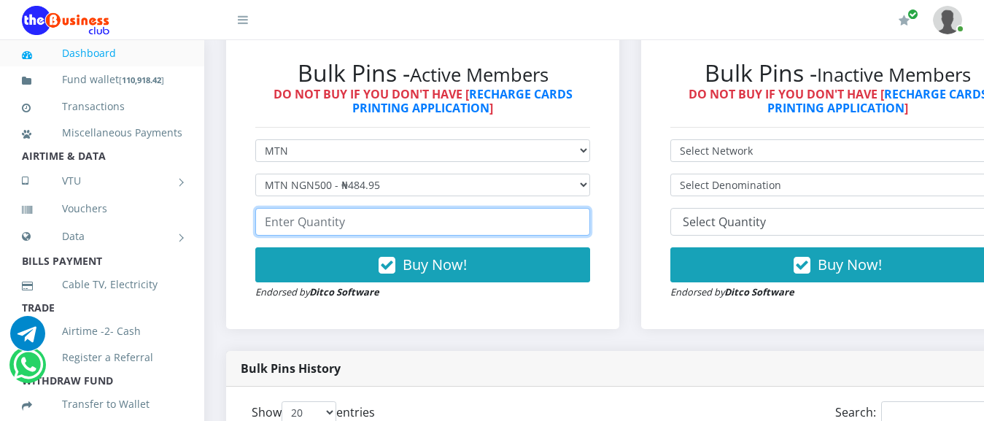
click at [334, 231] on input "number" at bounding box center [422, 222] width 335 height 28
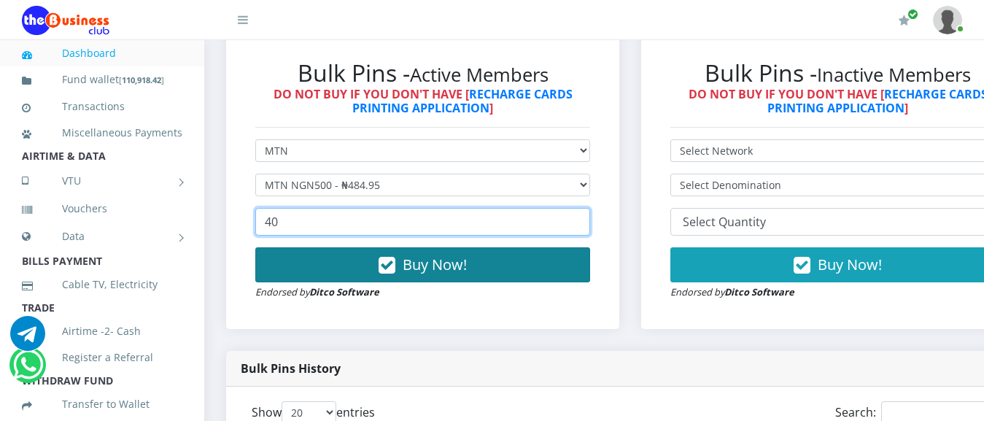
type input "40"
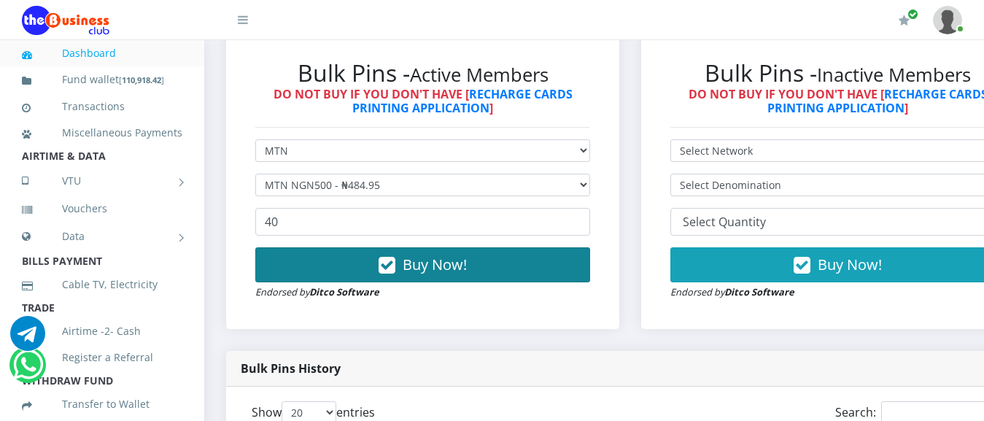
click at [441, 260] on span "Buy Now!" at bounding box center [435, 265] width 64 height 20
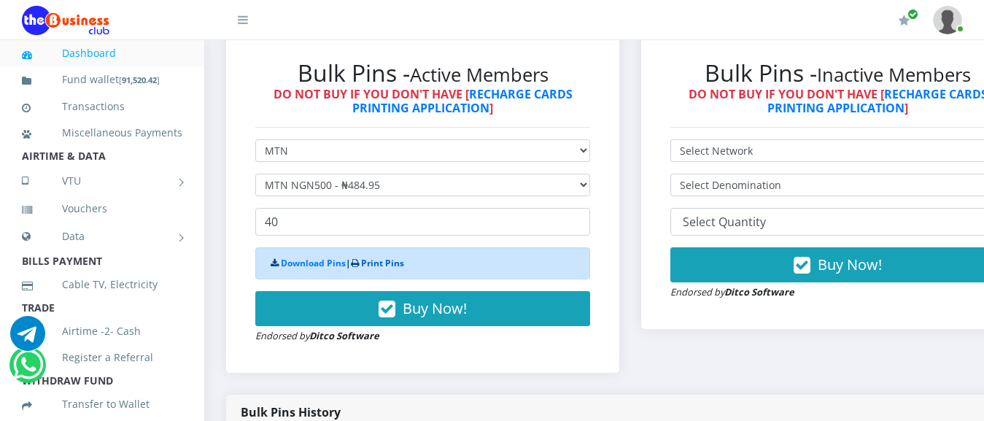
click at [399, 269] on link "Print Pins" at bounding box center [382, 263] width 43 height 12
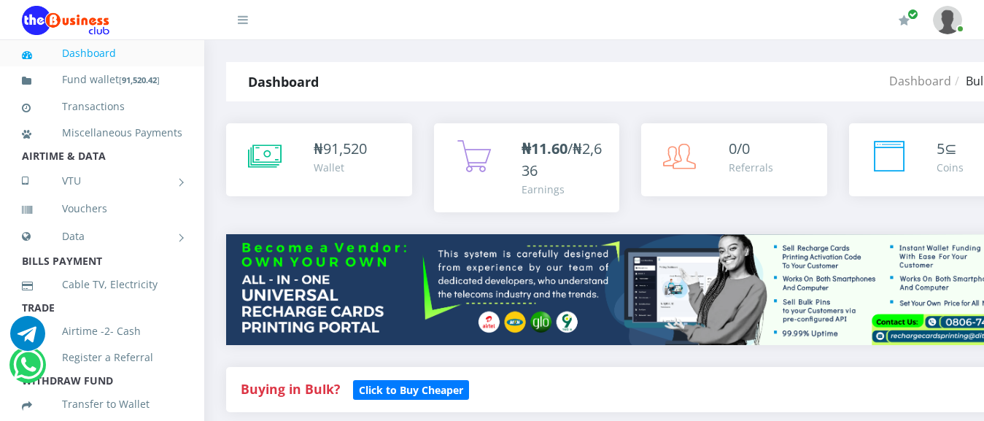
scroll to position [440, 0]
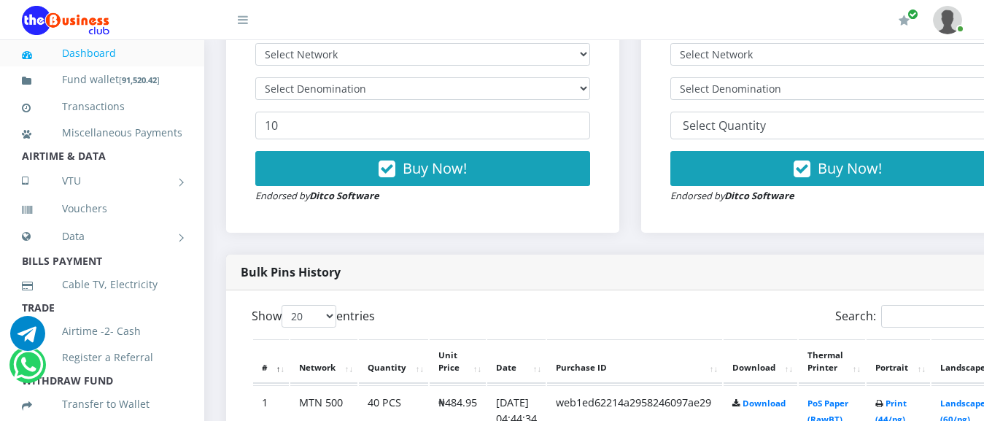
select select "Airtel"
click option "Airtel" at bounding box center [0, 0] width 0 height 0
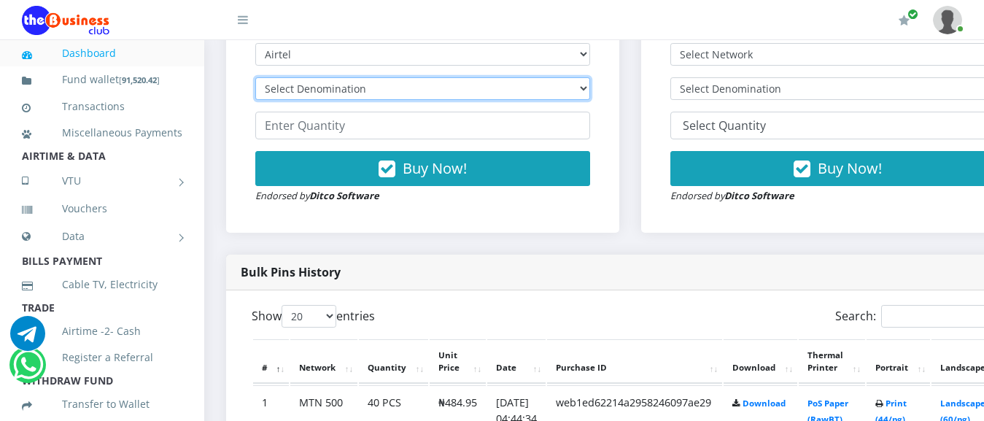
click at [255, 77] on select "Select Denomination Airtel NGN100 - ₦96.38 Airtel NGN200 - ₦192.76 Airtel NGN50…" at bounding box center [422, 88] width 335 height 23
select select "192.76-200"
click option "Airtel NGN200 - ₦192.76" at bounding box center [0, 0] width 0 height 0
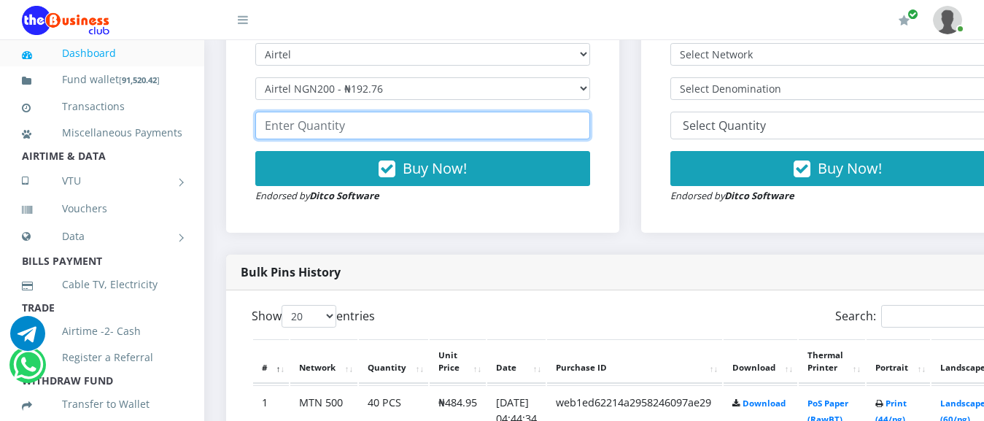
click at [352, 136] on input "number" at bounding box center [422, 126] width 335 height 28
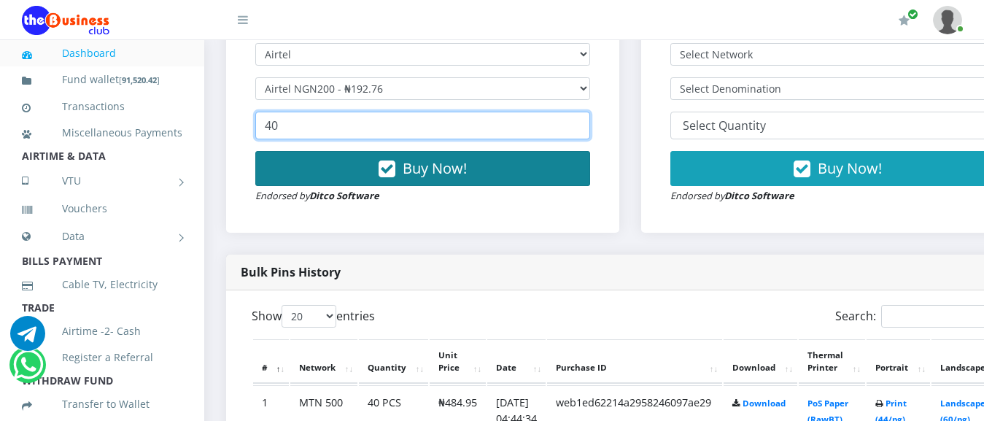
type input "40"
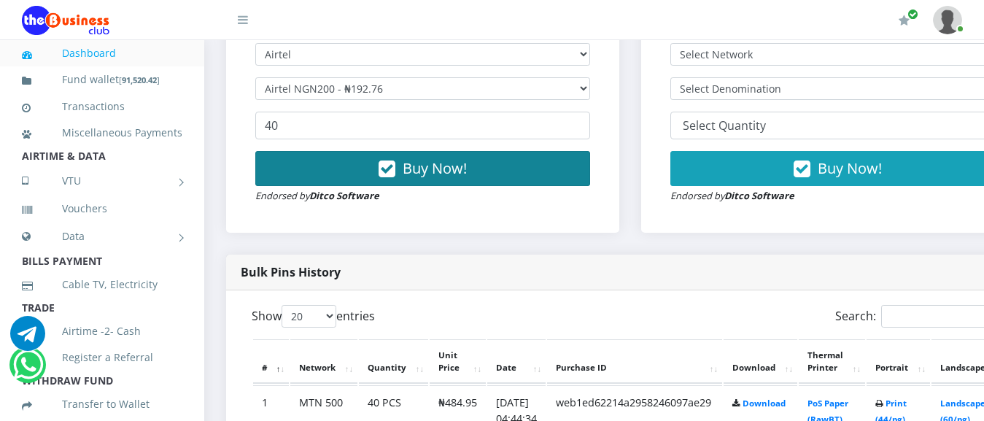
click at [446, 175] on span "Buy Now!" at bounding box center [435, 168] width 64 height 20
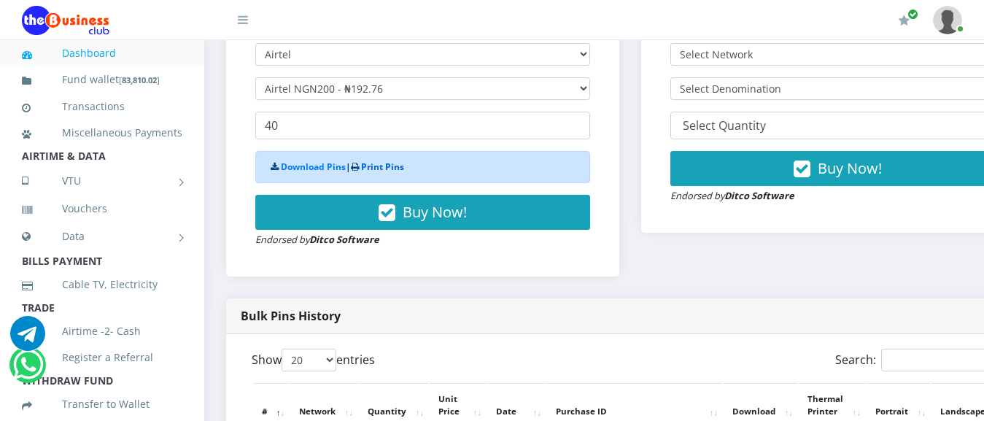
click at [380, 167] on link "Print Pins" at bounding box center [382, 166] width 43 height 12
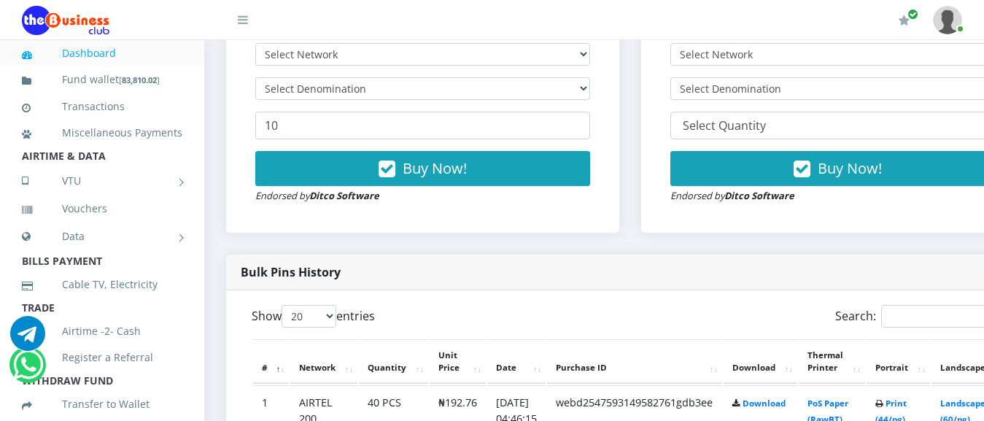
scroll to position [536, 0]
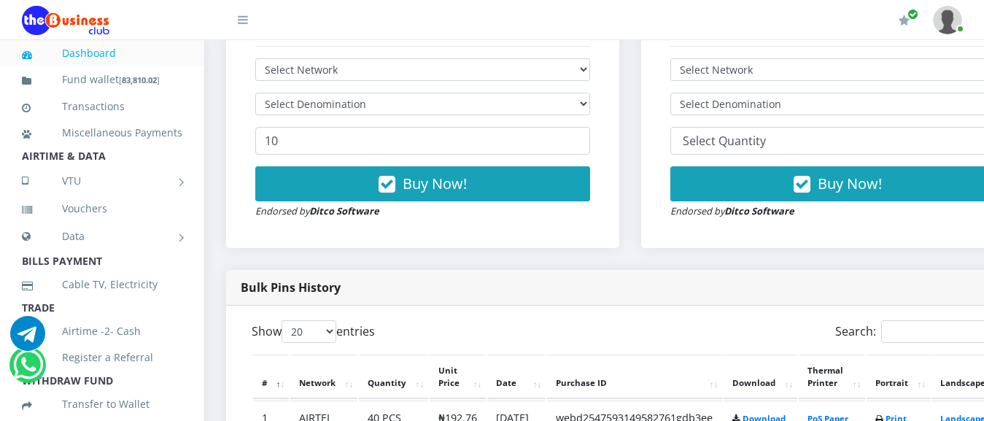
scroll to position [484, 0]
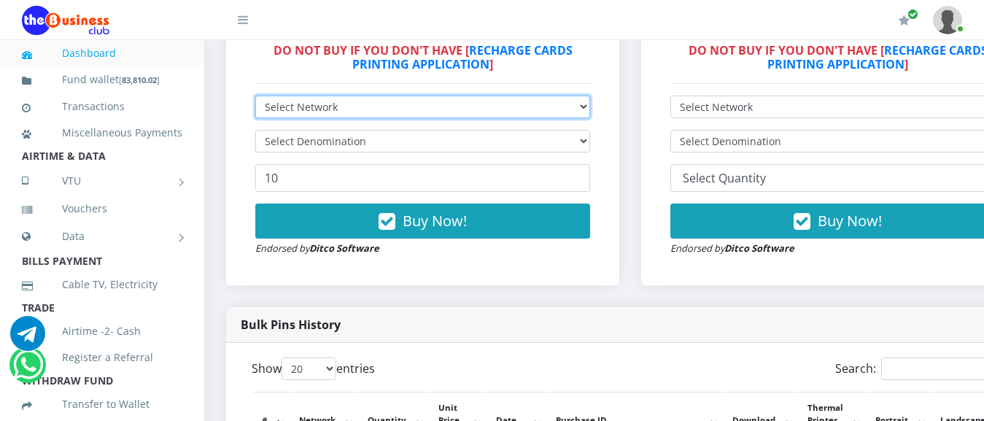
select select "MTN"
click option "MTN" at bounding box center [0, 0] width 0 height 0
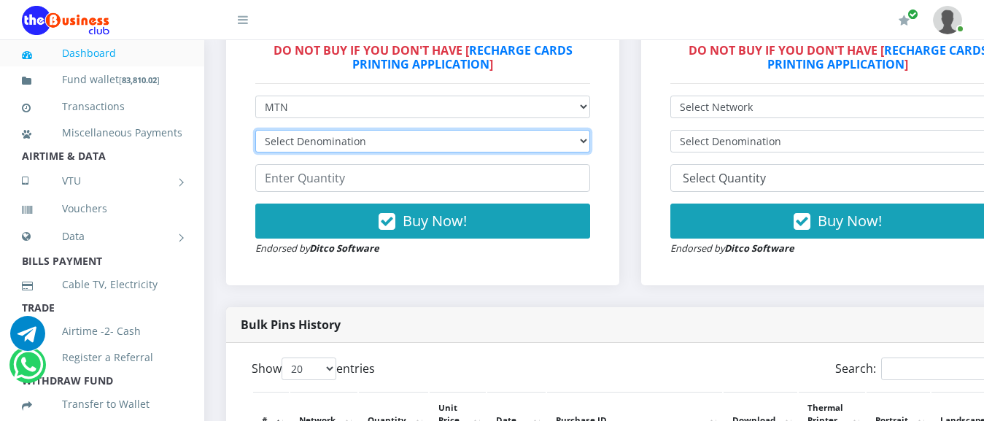
click at [255, 130] on select "Select Denomination MTN NGN100 - ₦96.99 MTN NGN200 - ₦193.98 MTN NGN400 - ₦387.…" at bounding box center [422, 141] width 335 height 23
select select "96.99-100"
click option "MTN NGN100 - ₦96.99" at bounding box center [0, 0] width 0 height 0
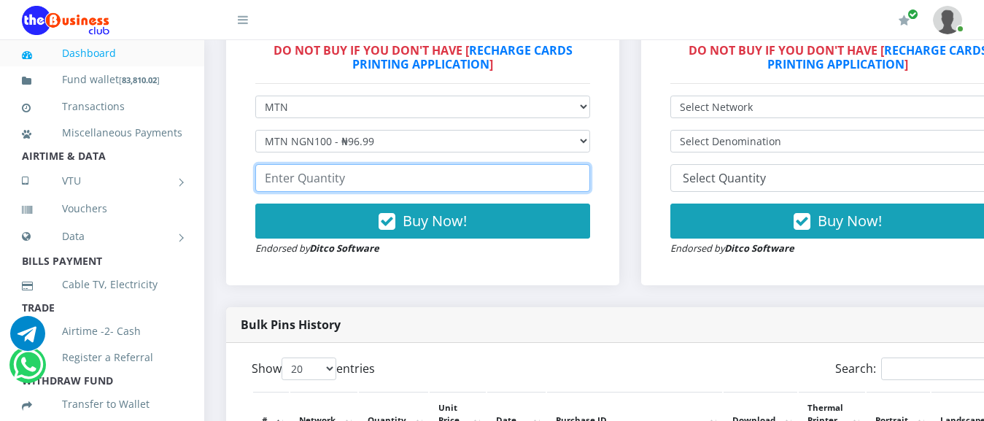
click at [385, 175] on input "number" at bounding box center [422, 178] width 335 height 28
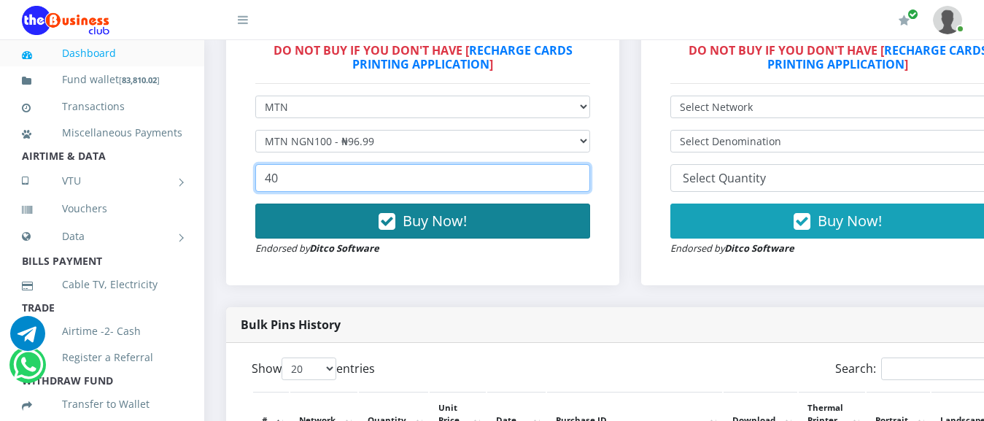
type input "40"
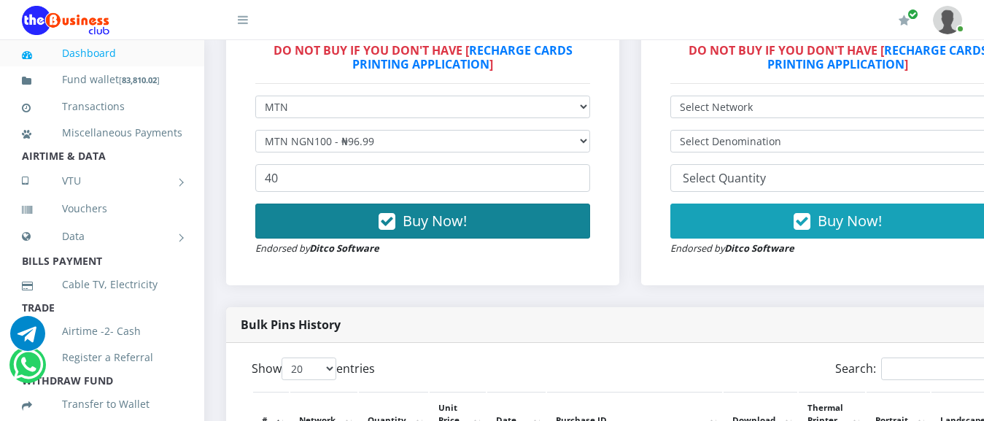
click at [434, 225] on span "Buy Now!" at bounding box center [435, 221] width 64 height 20
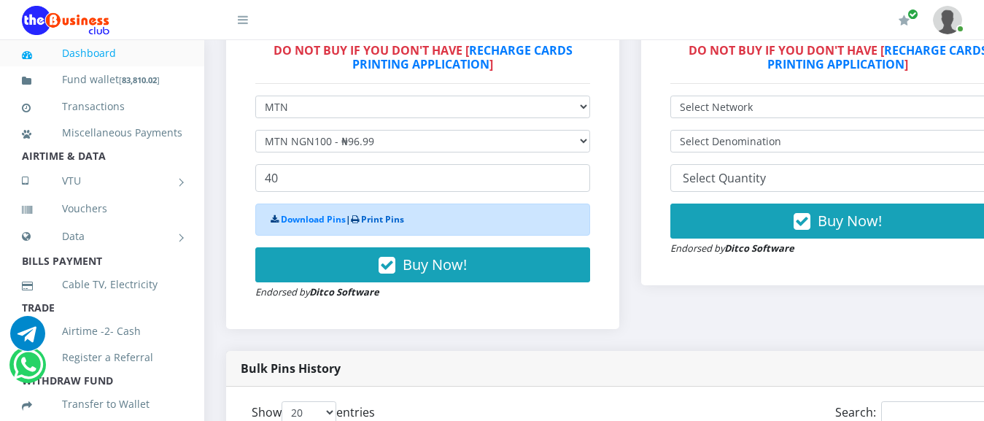
click at [404, 224] on link "Print Pins" at bounding box center [382, 219] width 43 height 12
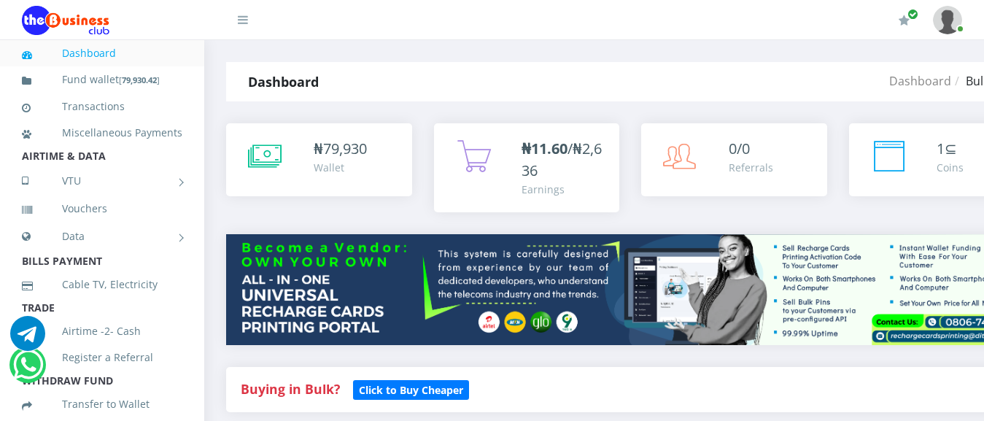
scroll to position [484, 0]
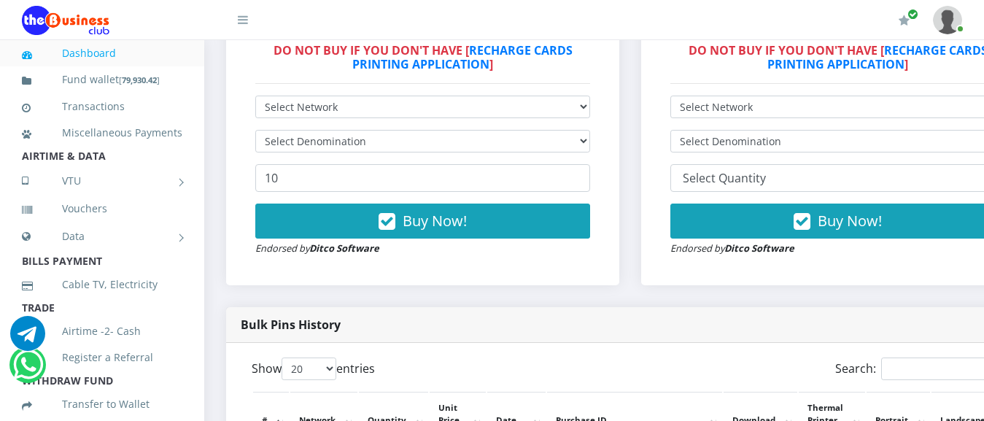
click at [255, 96] on select "Select Network MTN Globacom 9Mobile Airtel" at bounding box center [422, 107] width 335 height 23
select select "MTN"
click option "MTN" at bounding box center [0, 0] width 0 height 0
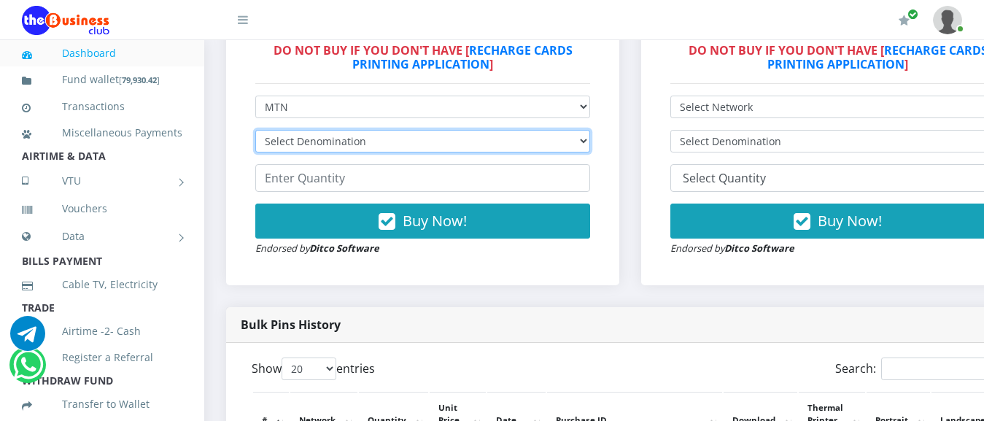
click at [255, 130] on select "Select Denomination MTN NGN100 - ₦96.99 MTN NGN200 - ₦193.98 MTN NGN400 - ₦387.…" at bounding box center [422, 141] width 335 height 23
select select "193.98-200"
click option "MTN NGN200 - ₦193.98" at bounding box center [0, 0] width 0 height 0
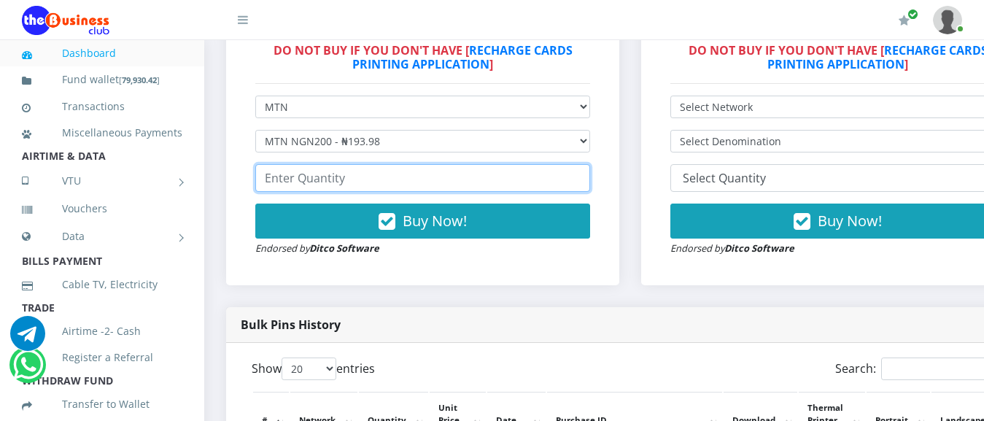
click at [349, 191] on input "number" at bounding box center [422, 178] width 335 height 28
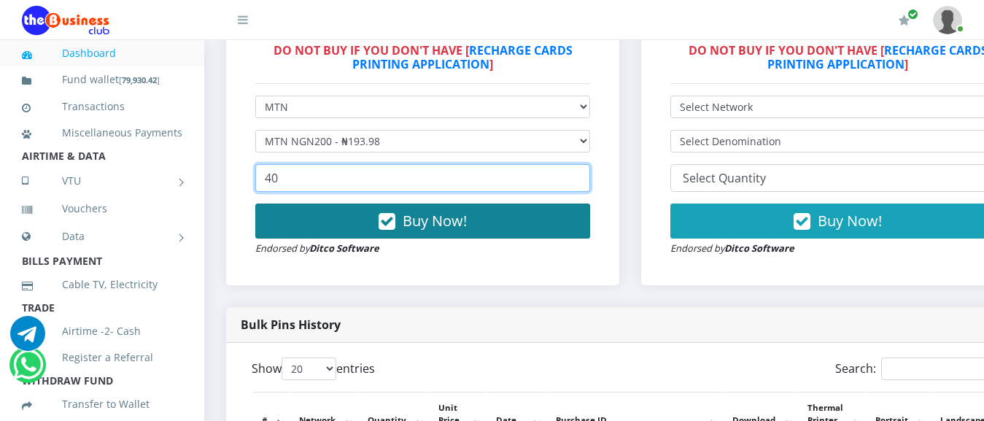
type input "40"
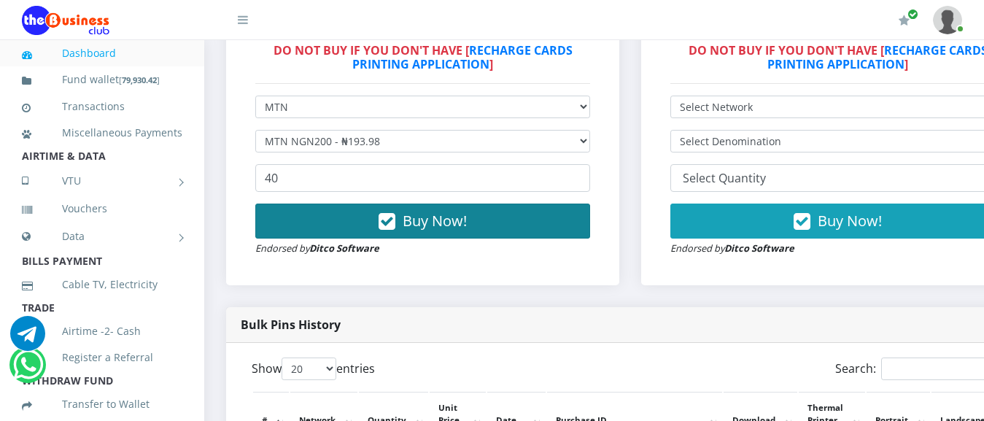
click at [444, 230] on span "Buy Now!" at bounding box center [435, 221] width 64 height 20
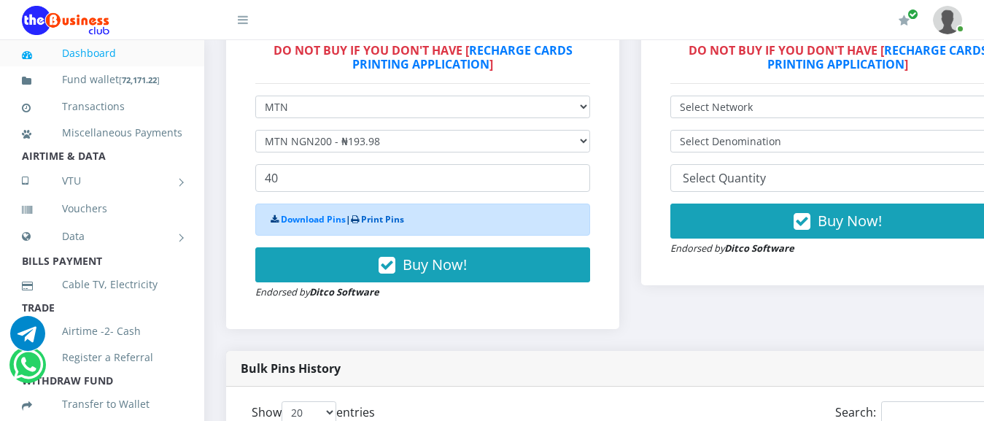
click at [393, 225] on link "Print Pins" at bounding box center [382, 219] width 43 height 12
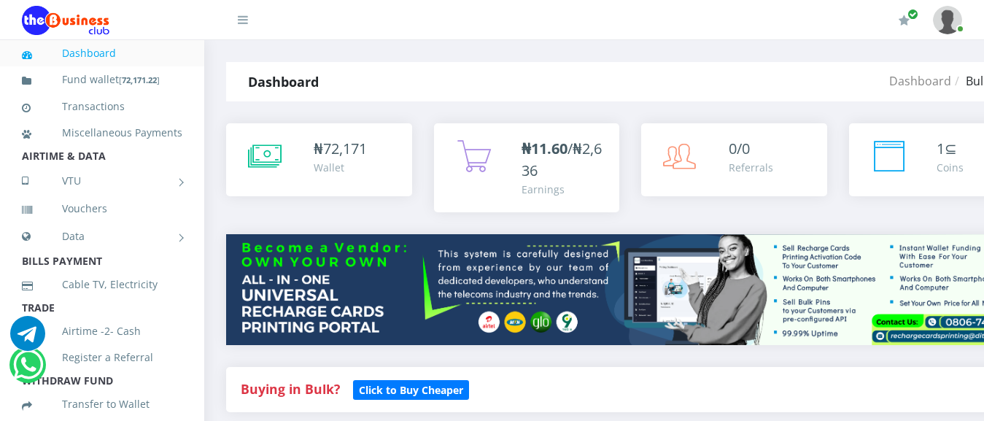
scroll to position [484, 0]
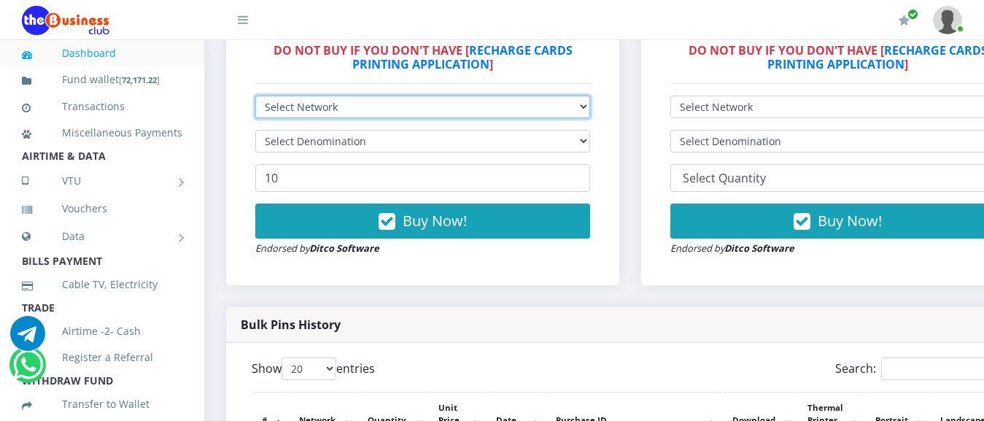
click at [255, 96] on select "Select Network MTN Globacom 9Mobile Airtel" at bounding box center [422, 107] width 335 height 23
select select "MTN"
click option "MTN" at bounding box center [0, 0] width 0 height 0
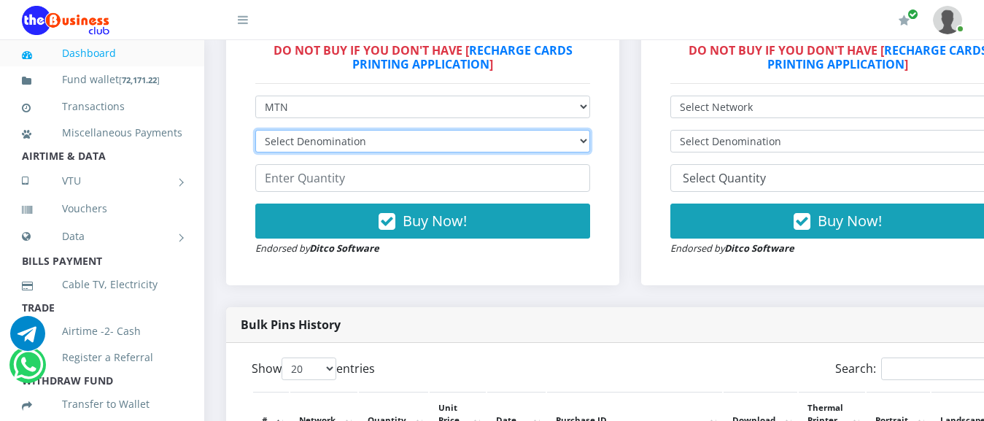
select select "484.95-500"
click option "MTN NGN500 - ₦484.95" at bounding box center [0, 0] width 0 height 0
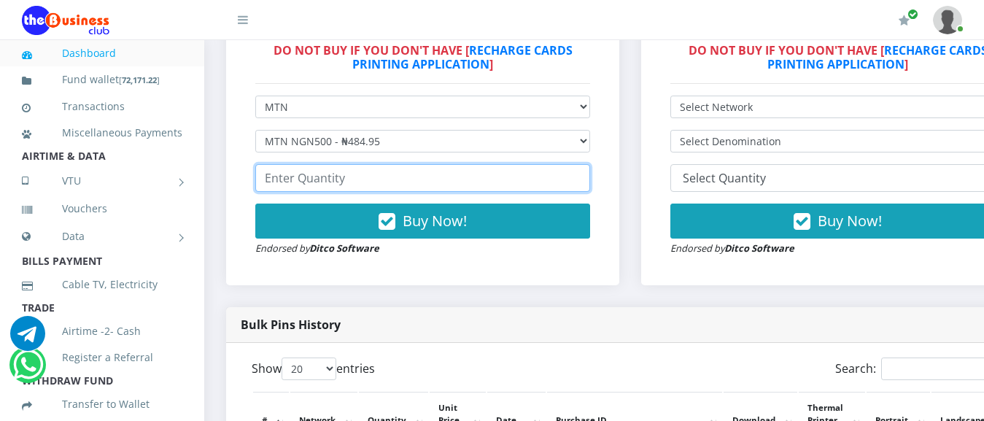
click at [365, 179] on input "number" at bounding box center [422, 178] width 335 height 28
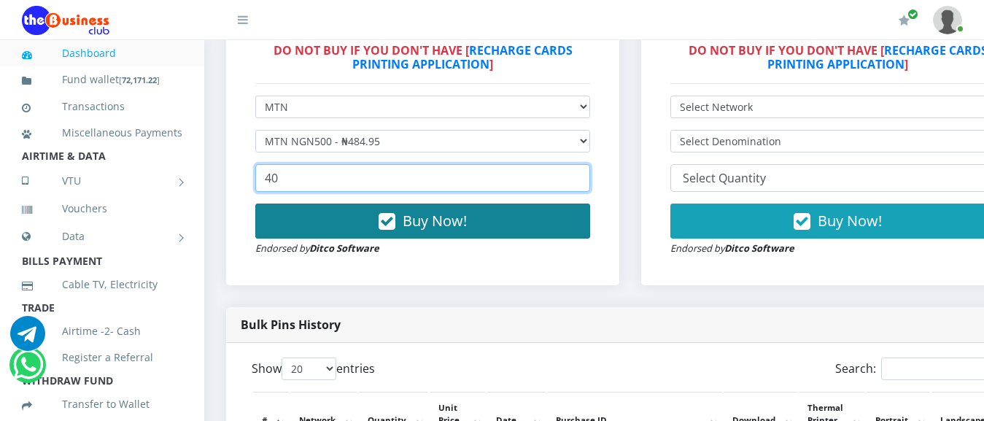
type input "40"
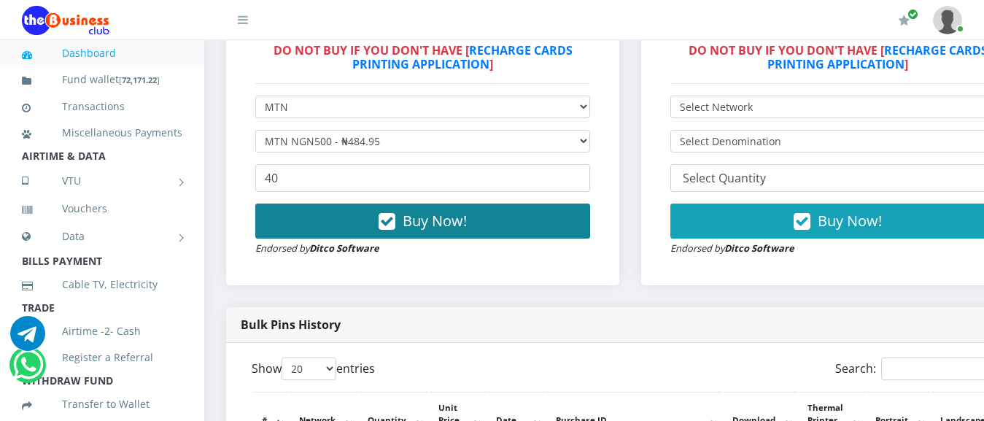
click at [417, 225] on span "Buy Now!" at bounding box center [435, 221] width 64 height 20
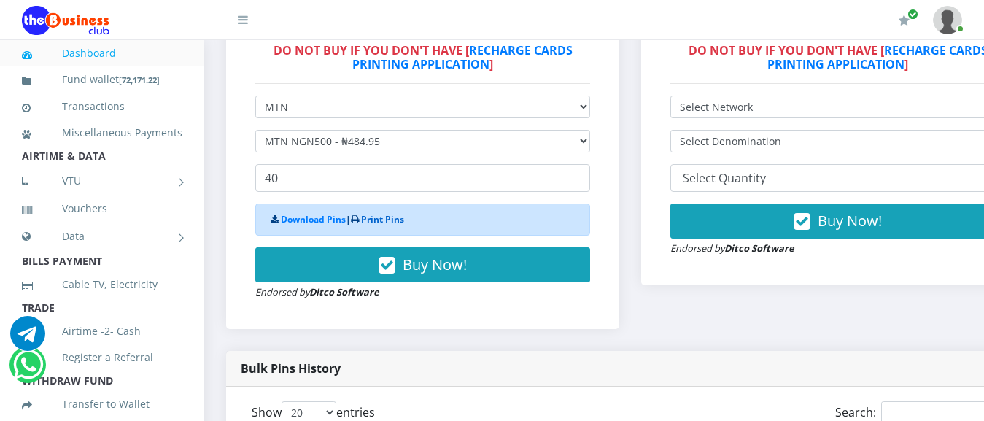
click at [403, 222] on link "Print Pins" at bounding box center [382, 219] width 43 height 12
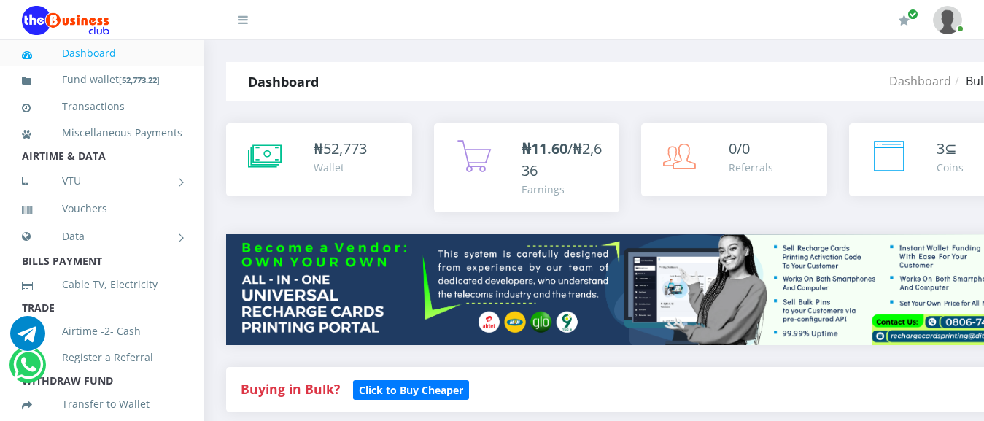
scroll to position [484, 0]
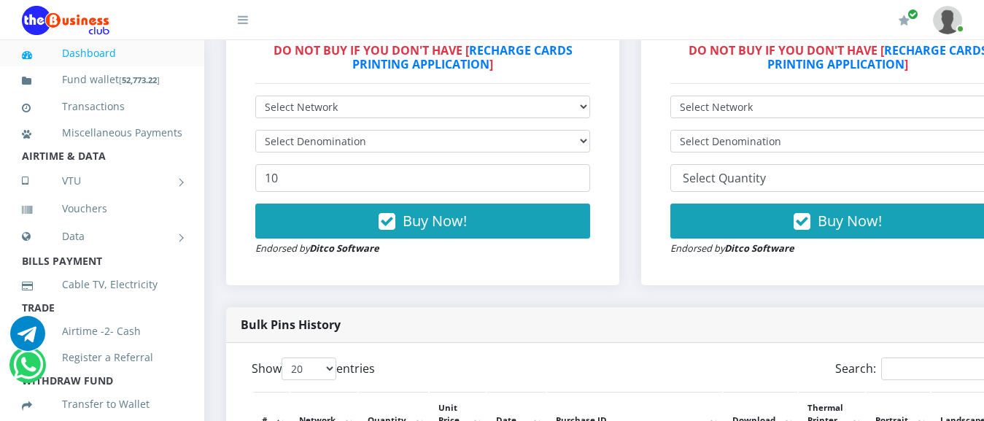
scroll to position [484, 0]
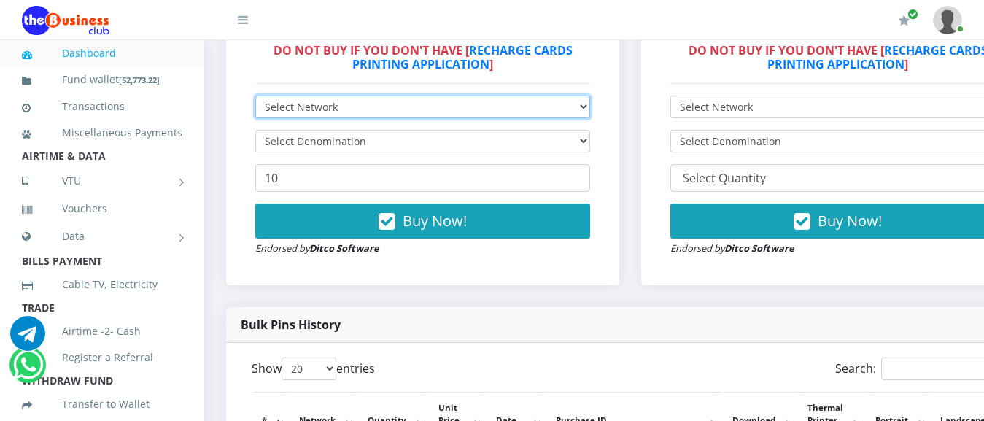
click at [255, 96] on select "Select Network MTN Globacom 9Mobile Airtel" at bounding box center [422, 107] width 335 height 23
select select "Airtel"
click option "Airtel" at bounding box center [0, 0] width 0 height 0
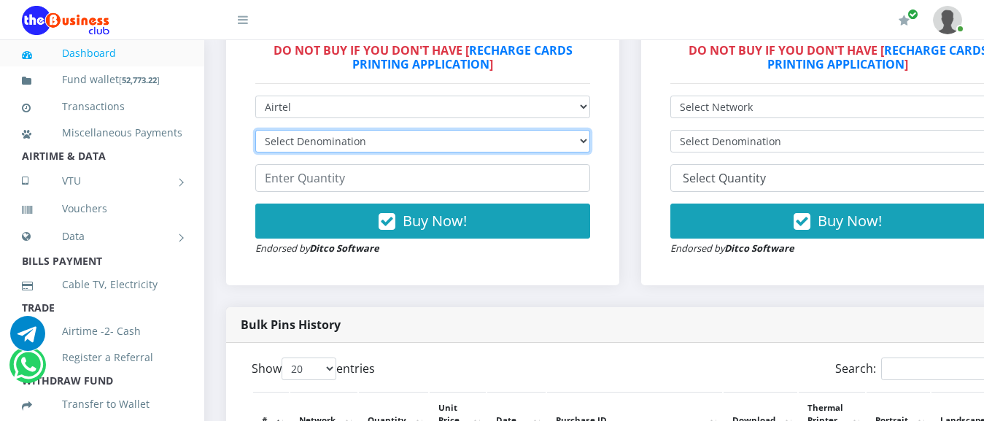
click at [255, 130] on select "Select Denomination Airtel NGN100 - ₦96.38 Airtel NGN200 - ₦192.76 Airtel NGN50…" at bounding box center [422, 141] width 335 height 23
select select "192.76-200"
click option "Airtel NGN200 - ₦192.76" at bounding box center [0, 0] width 0 height 0
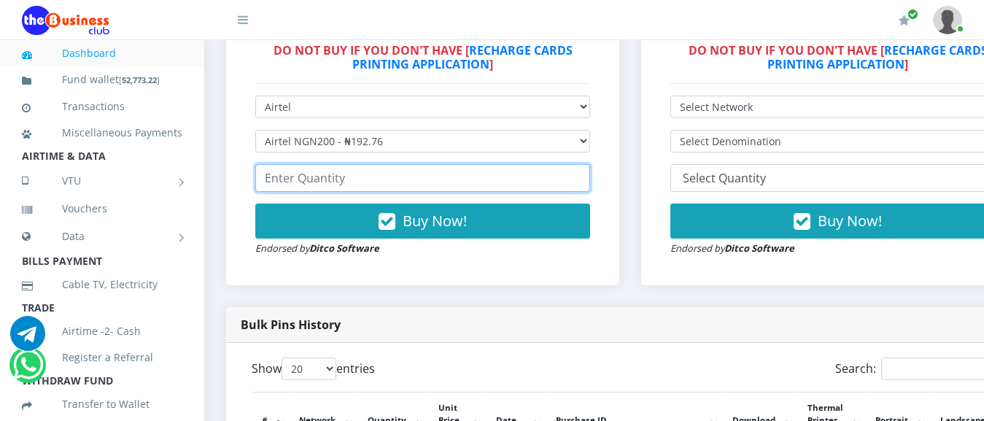
click at [341, 181] on input "number" at bounding box center [422, 178] width 335 height 28
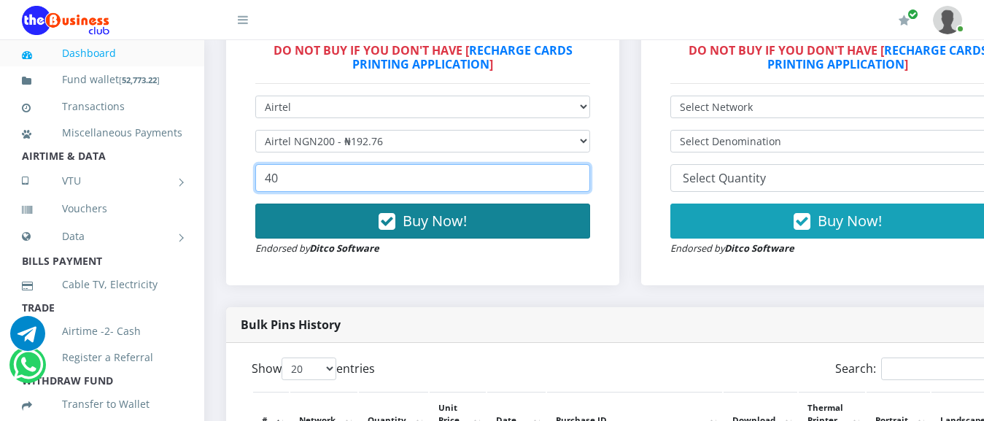
type input "40"
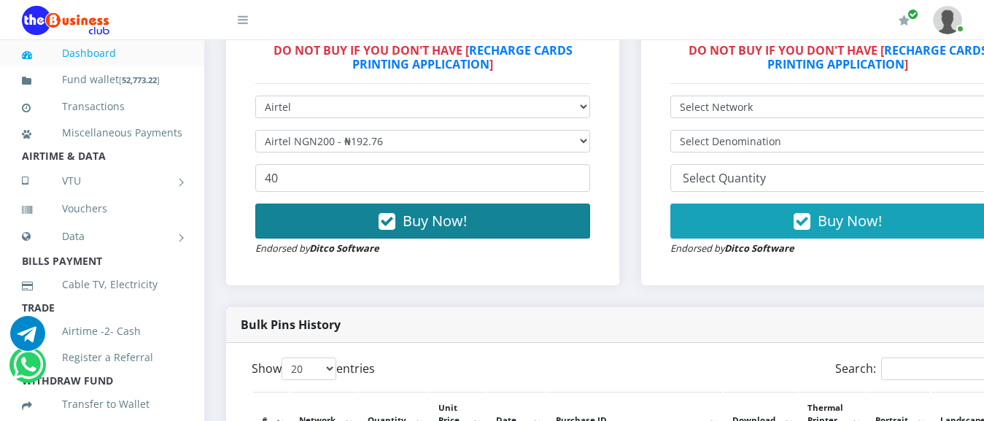
click at [363, 225] on button "Buy Now!" at bounding box center [422, 221] width 335 height 35
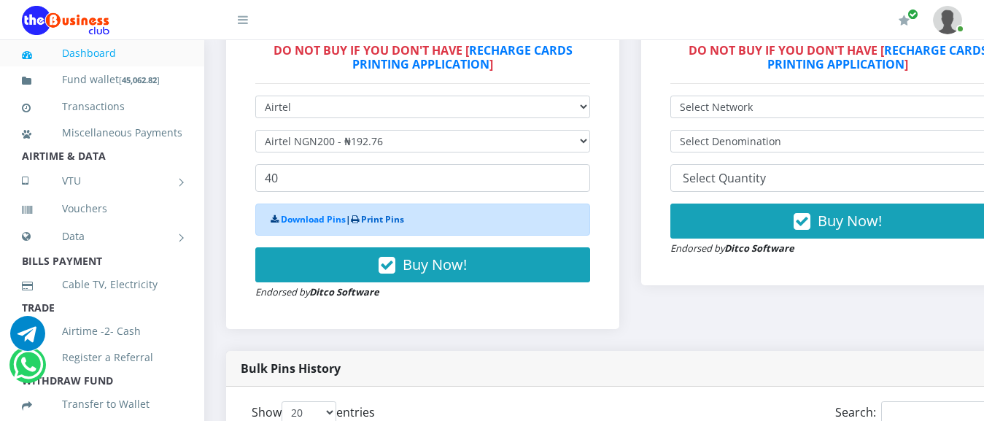
click at [381, 219] on link "Print Pins" at bounding box center [382, 219] width 43 height 12
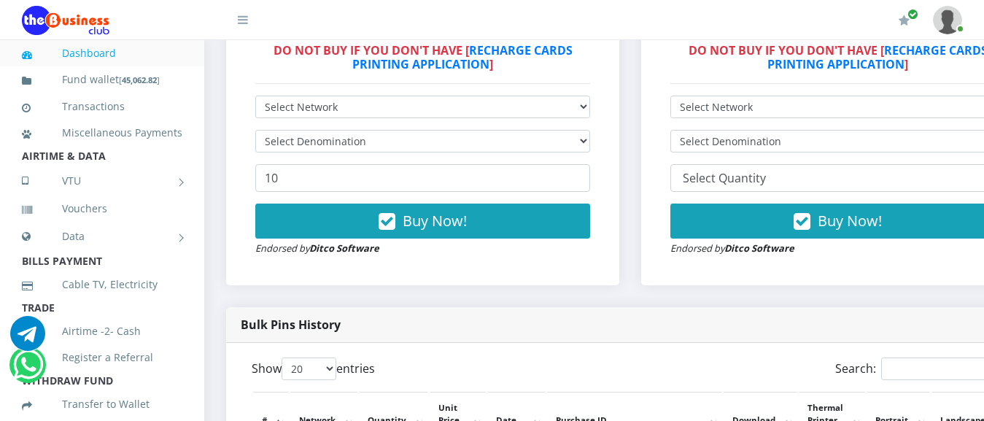
scroll to position [484, 0]
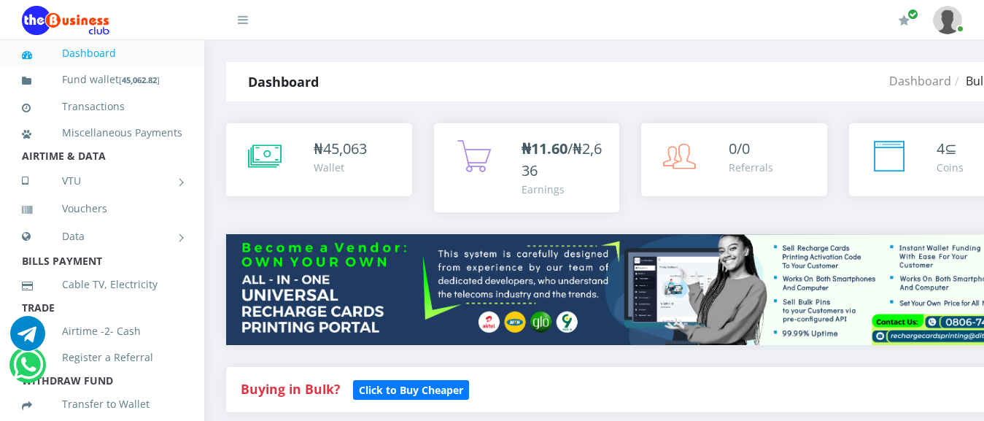
scroll to position [484, 0]
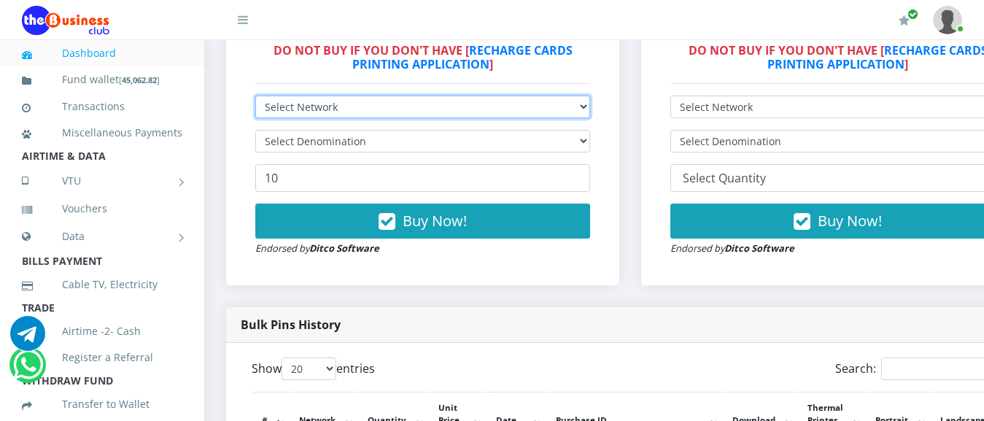
click at [255, 96] on select "Select Network MTN Globacom 9Mobile Airtel" at bounding box center [422, 107] width 335 height 23
select select "MTN"
click option "MTN" at bounding box center [0, 0] width 0 height 0
click at [255, 96] on select "Select Network MTN Globacom 9Mobile Airtel" at bounding box center [422, 107] width 335 height 23
click option "MTN" at bounding box center [0, 0] width 0 height 0
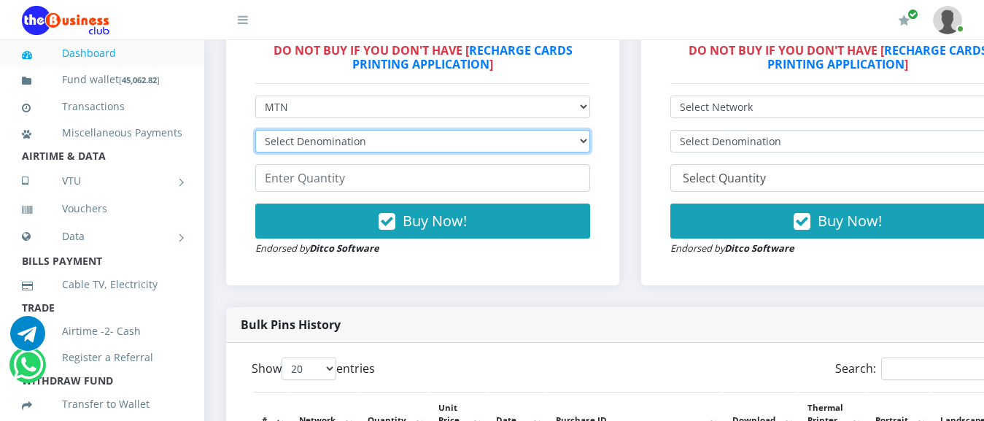
click at [255, 130] on select "Select Denomination MTN NGN100 - ₦96.99 MTN NGN200 - ₦193.98 MTN NGN400 - ₦387.…" at bounding box center [422, 141] width 335 height 23
select select "96.99-100"
click option "MTN NGN100 - ₦96.99" at bounding box center [0, 0] width 0 height 0
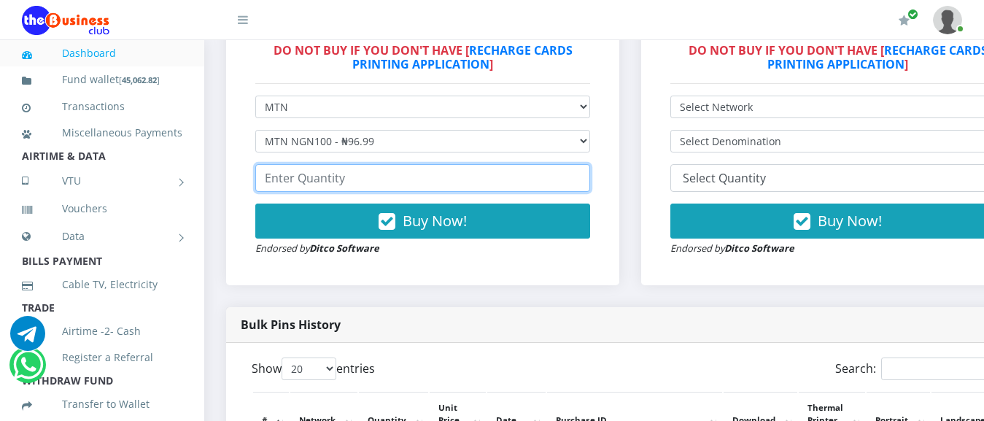
click at [347, 180] on input "number" at bounding box center [422, 178] width 335 height 28
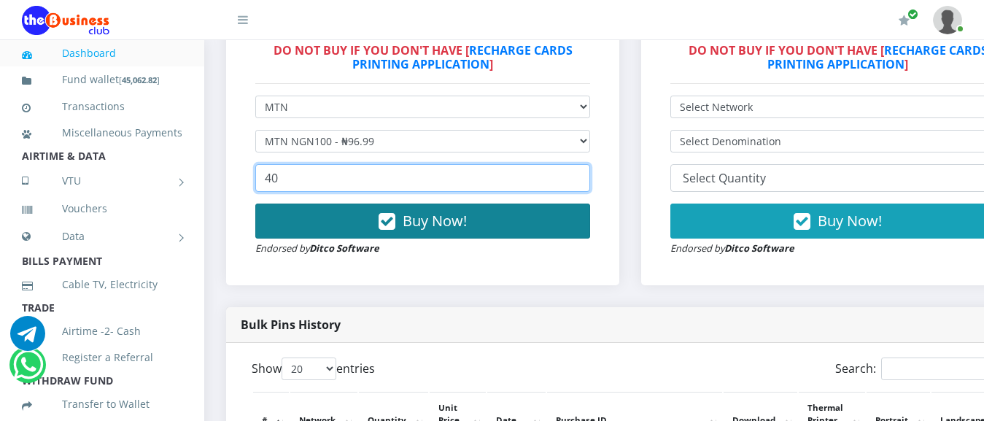
type input "40"
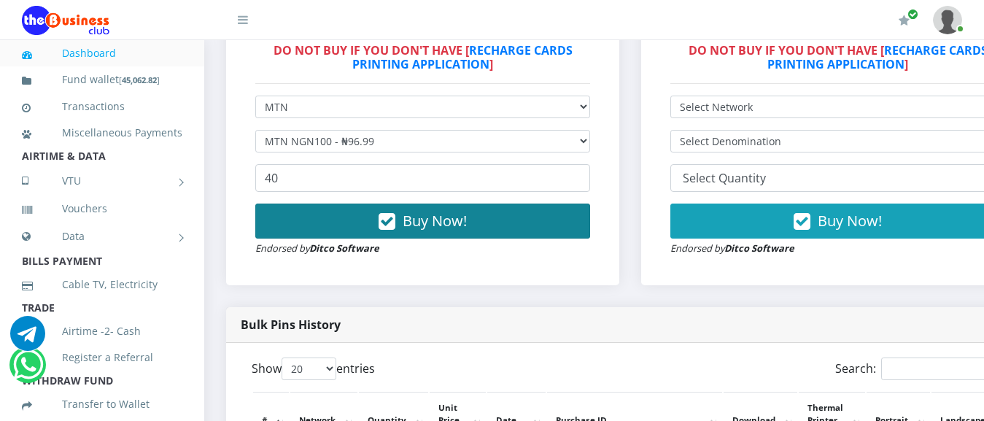
click at [419, 234] on button "Buy Now!" at bounding box center [422, 221] width 335 height 35
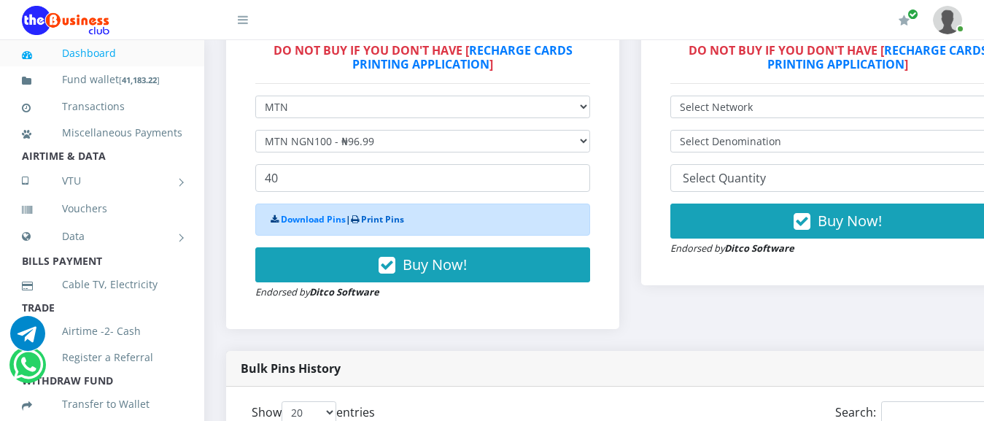
click at [398, 222] on link "Print Pins" at bounding box center [382, 219] width 43 height 12
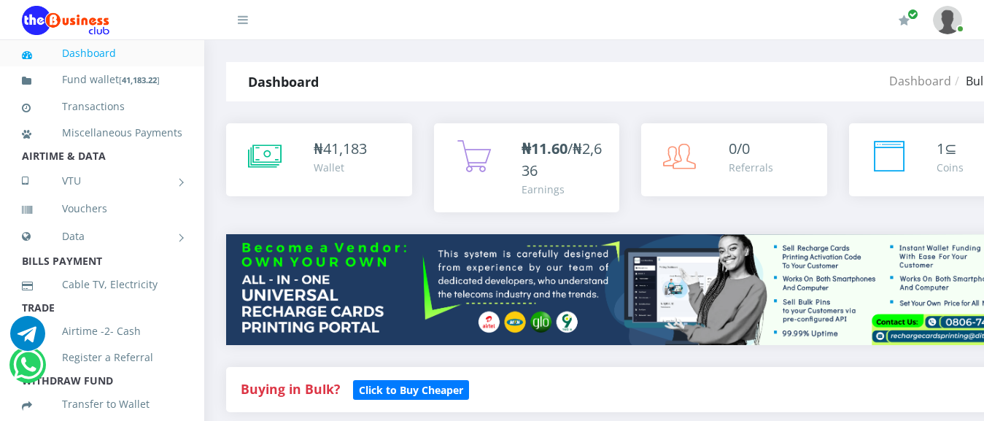
scroll to position [484, 0]
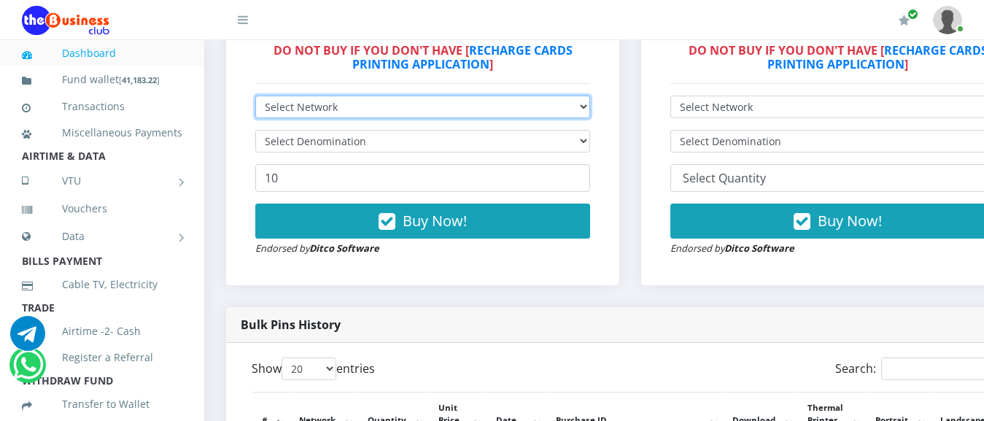
select select "MTN"
click option "MTN" at bounding box center [0, 0] width 0 height 0
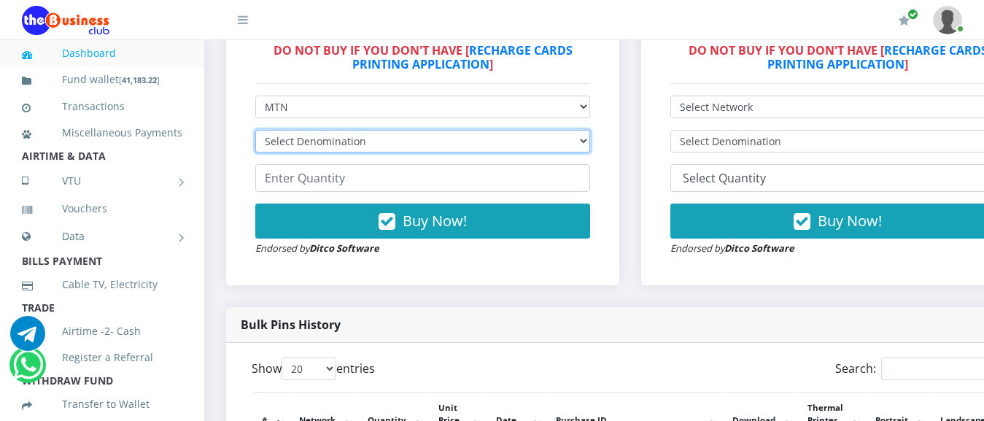
click at [255, 130] on select "Select Denomination MTN NGN100 - ₦96.99 MTN NGN200 - ₦193.98 MTN NGN400 - ₦387.…" at bounding box center [422, 141] width 335 height 23
select select "193.98-200"
click option "MTN NGN200 - ₦193.98" at bounding box center [0, 0] width 0 height 0
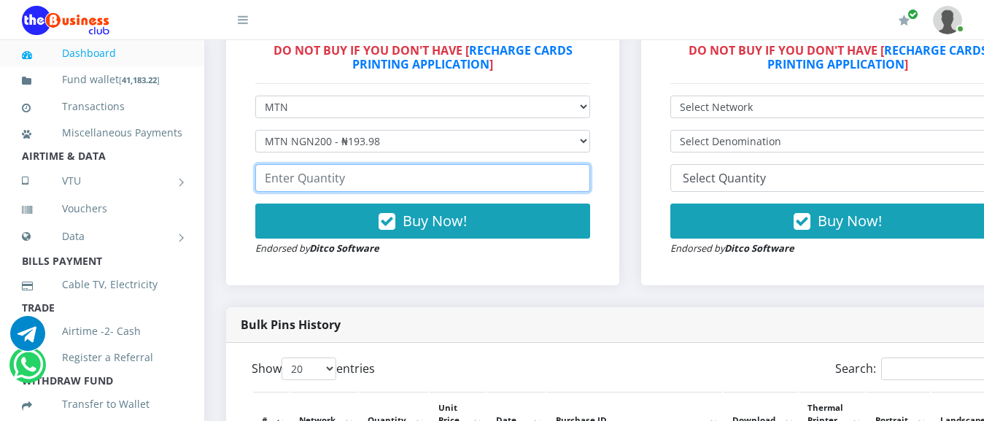
click at [363, 174] on input "number" at bounding box center [422, 178] width 335 height 28
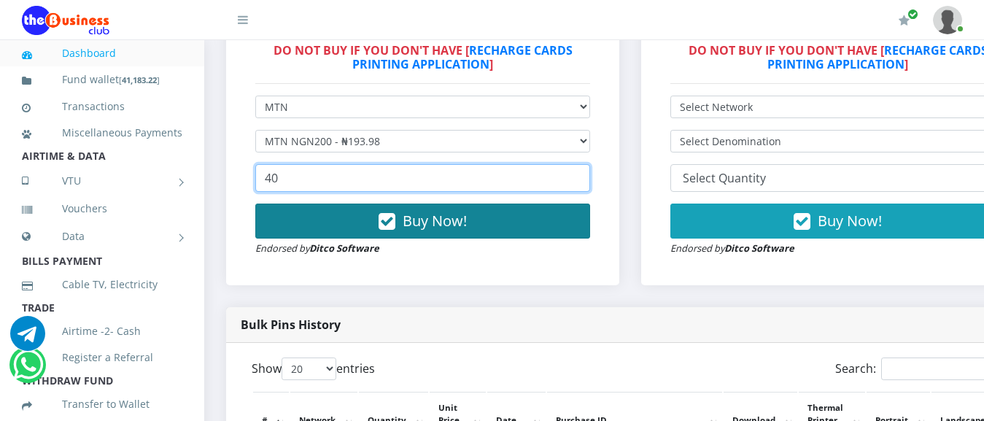
type input "40"
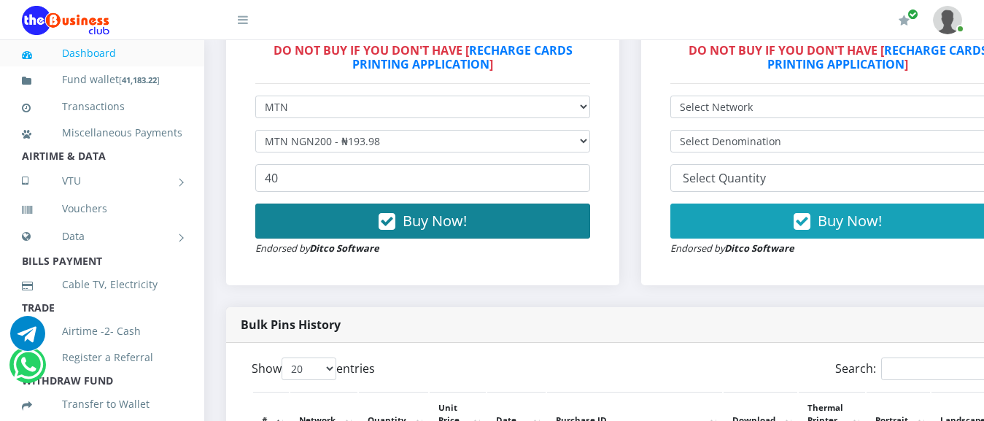
click at [425, 212] on button "Buy Now!" at bounding box center [422, 221] width 335 height 35
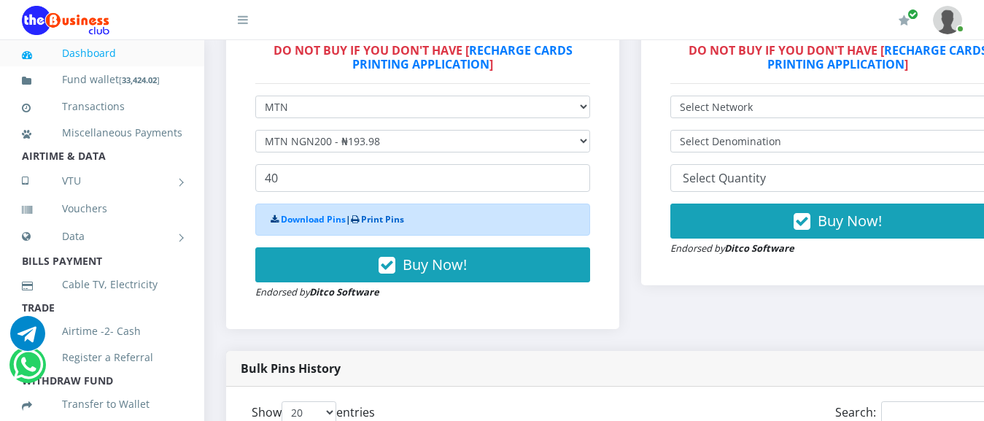
click at [395, 218] on link "Print Pins" at bounding box center [382, 219] width 43 height 12
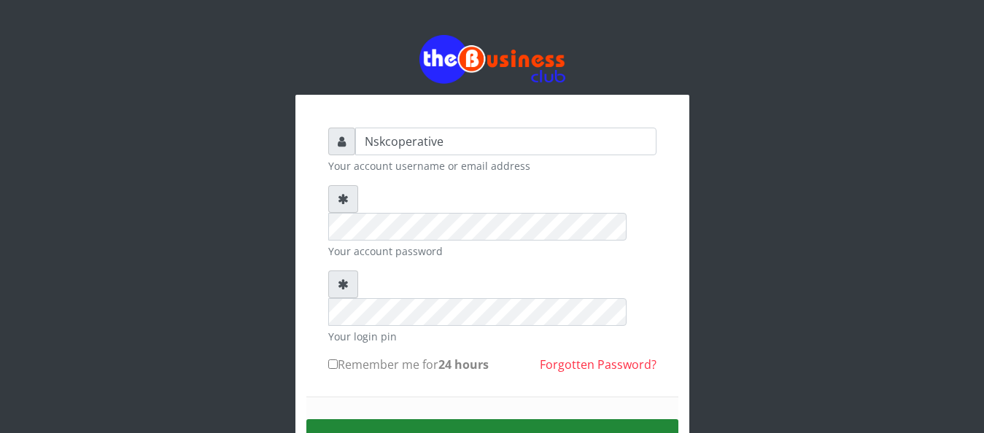
click at [445, 419] on button "Sign in" at bounding box center [492, 437] width 372 height 37
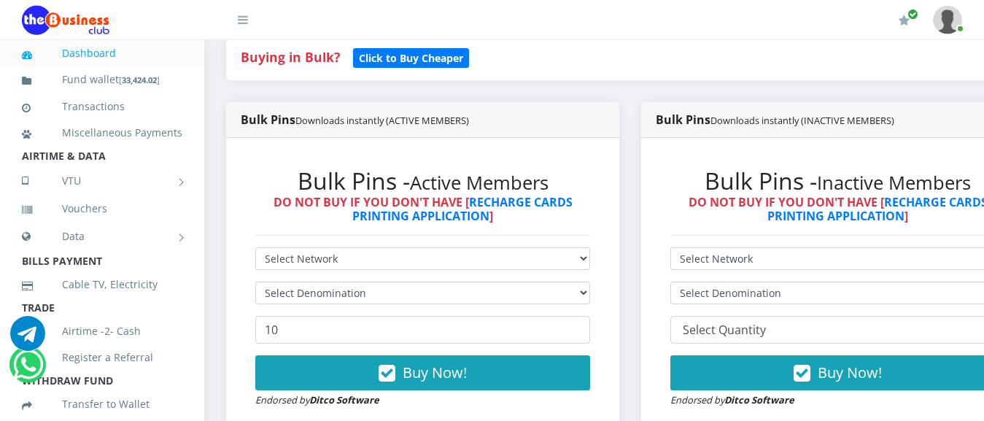
scroll to position [357, 0]
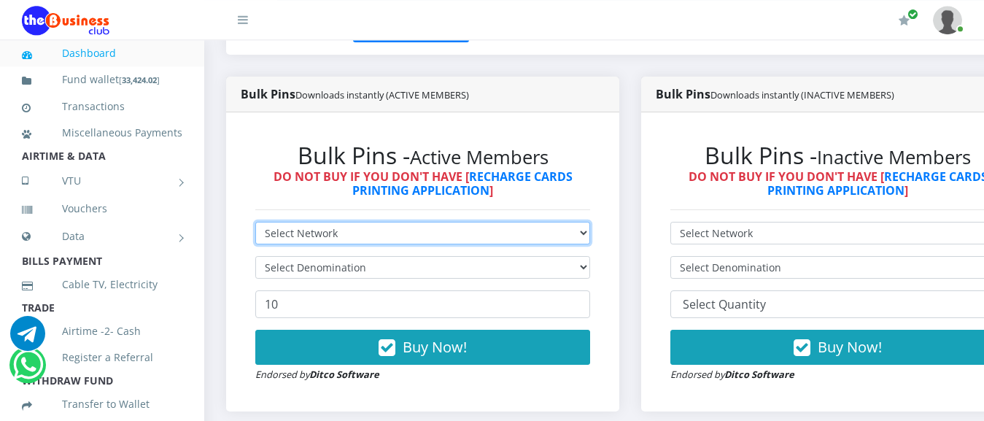
click at [255, 222] on select "Select Network MTN Globacom 9Mobile Airtel" at bounding box center [422, 233] width 335 height 23
select select "MTN"
click option "MTN" at bounding box center [0, 0] width 0 height 0
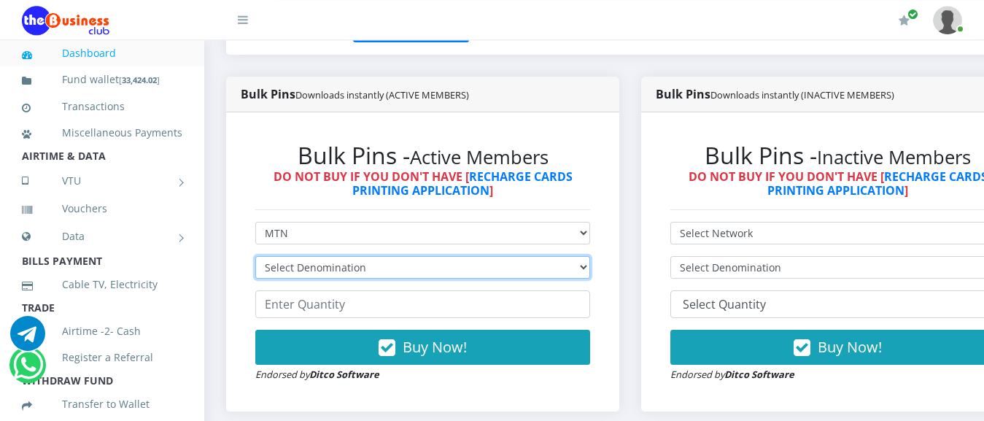
click at [255, 256] on select "Select Denomination MTN NGN100 - ₦96.99 MTN NGN200 - ₦193.98 MTN NGN400 - ₦387.…" at bounding box center [422, 267] width 335 height 23
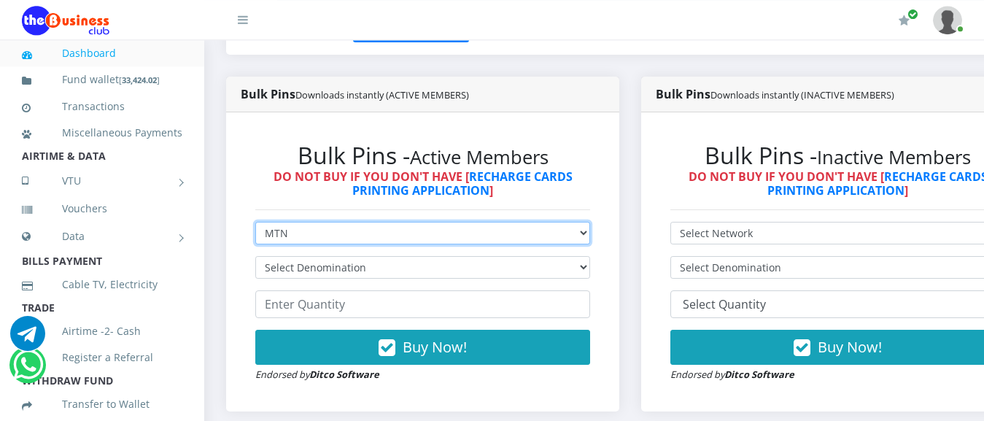
click at [322, 239] on select "Select Network MTN Globacom 9Mobile Airtel" at bounding box center [422, 233] width 335 height 23
click option "MTN" at bounding box center [0, 0] width 0 height 0
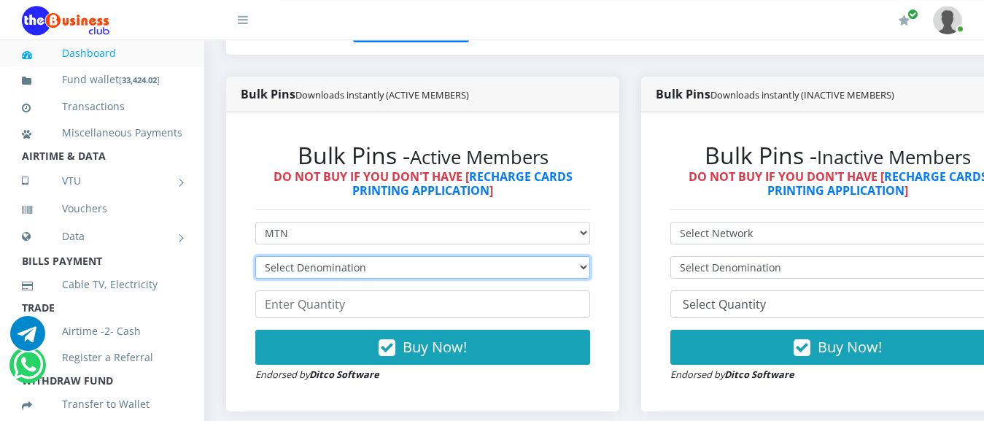
click at [255, 256] on select "Select Denomination MTN NGN100 - ₦96.99 MTN NGN200 - ₦193.98 MTN NGN400 - ₦387.…" at bounding box center [422, 267] width 335 height 23
select select "484.95-500"
click option "MTN NGN500 - ₦484.95" at bounding box center [0, 0] width 0 height 0
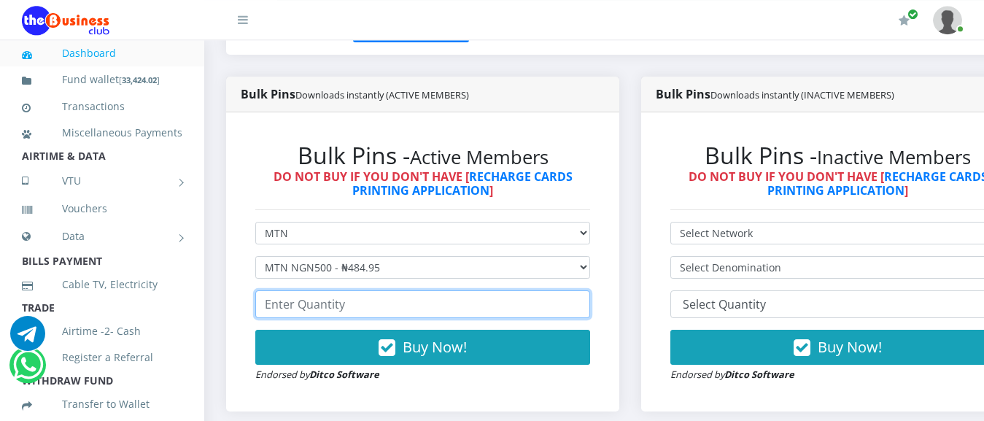
click at [358, 309] on input "number" at bounding box center [422, 304] width 335 height 28
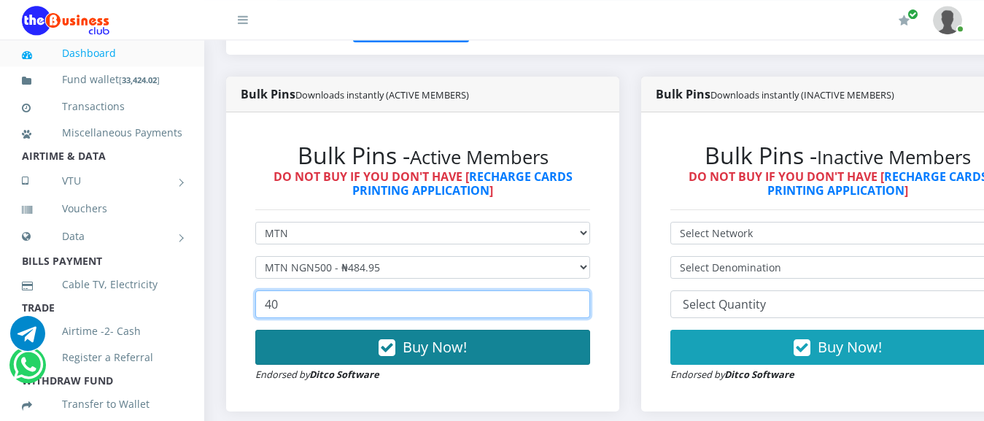
type input "40"
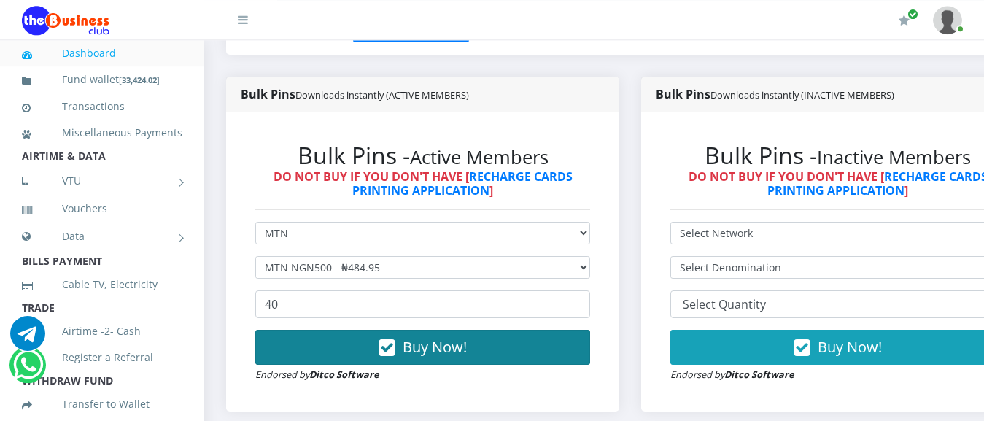
click at [440, 352] on span "Buy Now!" at bounding box center [435, 347] width 64 height 20
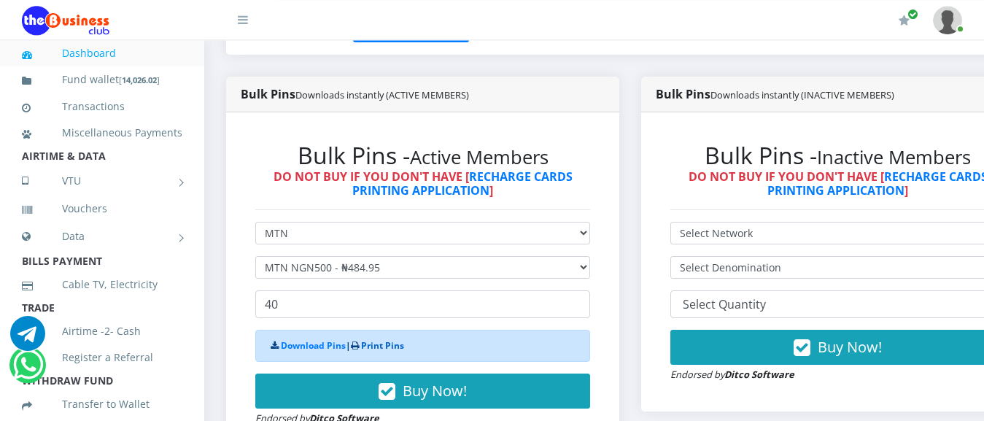
click at [396, 349] on link "Print Pins" at bounding box center [382, 345] width 43 height 12
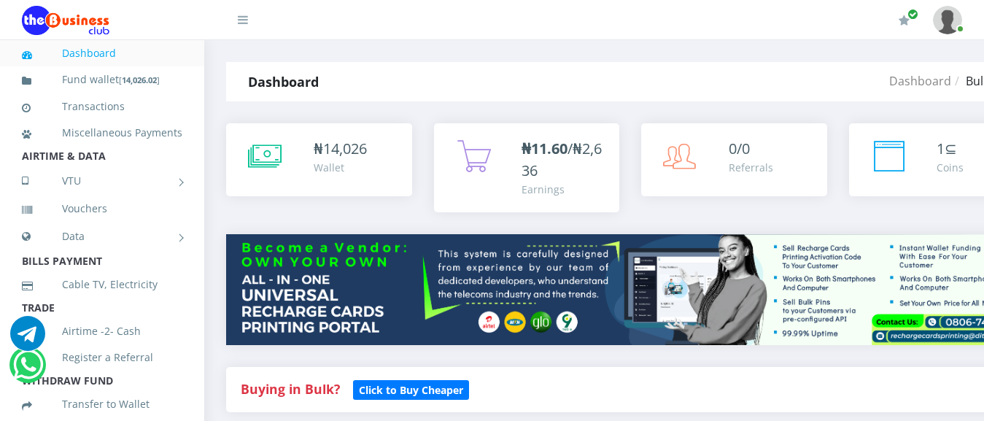
scroll to position [357, 0]
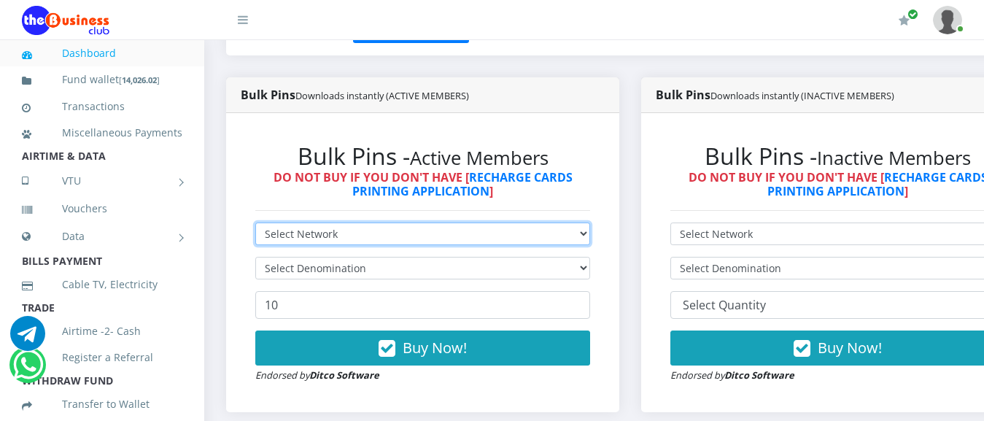
click at [255, 222] on select "Select Network MTN Globacom 9Mobile Airtel" at bounding box center [422, 233] width 335 height 23
select select "Airtel"
click option "Airtel" at bounding box center [0, 0] width 0 height 0
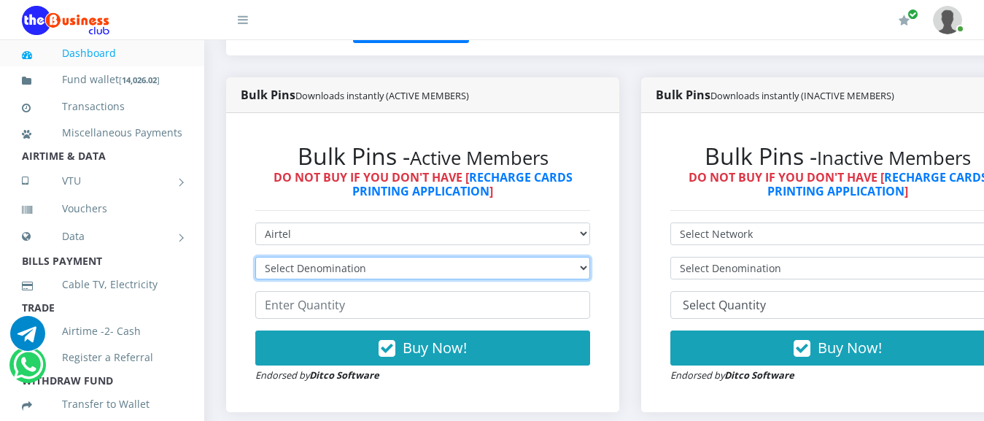
click at [255, 257] on select "Select Denomination Airtel NGN100 - ₦96.38 Airtel NGN200 - ₦192.76 Airtel NGN50…" at bounding box center [422, 268] width 335 height 23
select select "192.76-200"
click option "Airtel NGN200 - ₦192.76" at bounding box center [0, 0] width 0 height 0
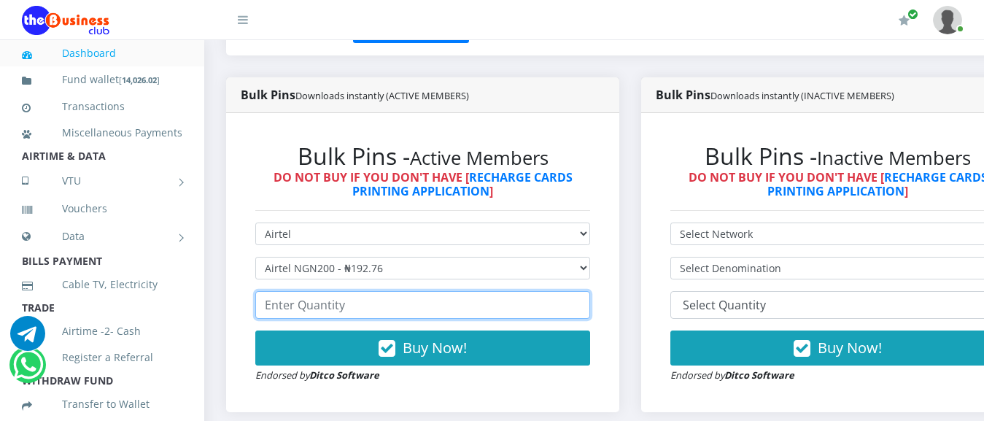
click at [326, 314] on input "number" at bounding box center [422, 305] width 335 height 28
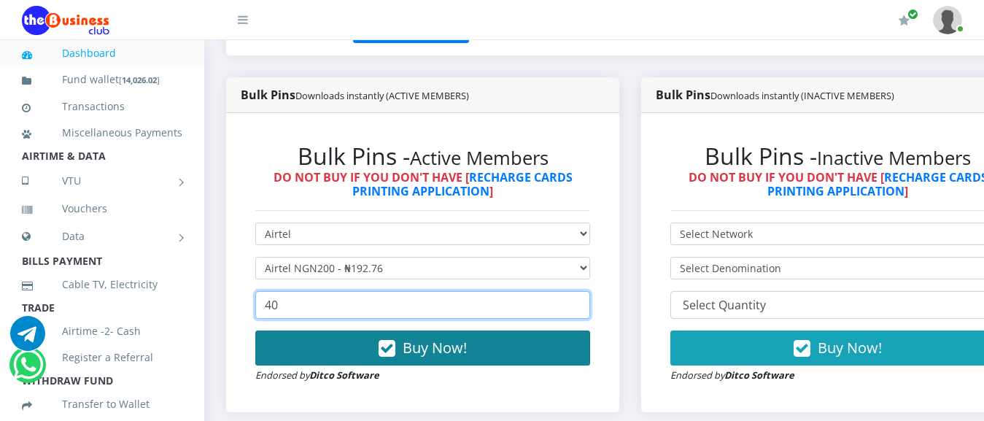
type input "40"
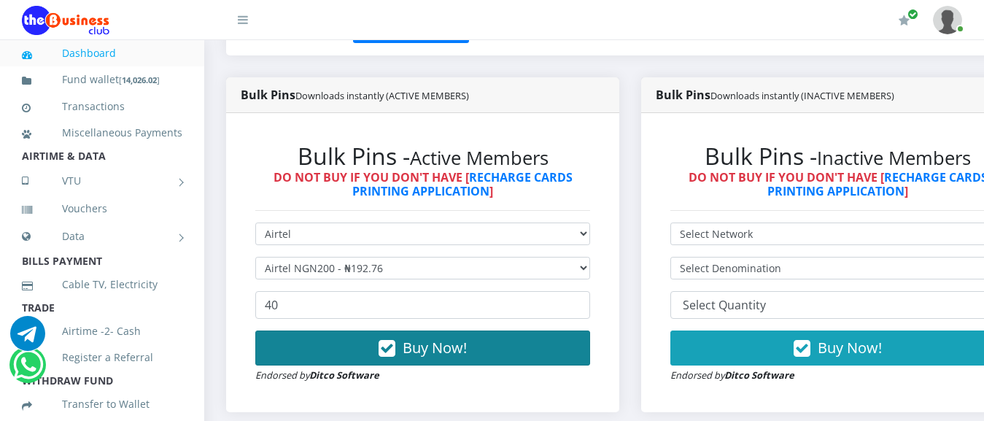
click at [467, 352] on span "Buy Now!" at bounding box center [435, 348] width 64 height 20
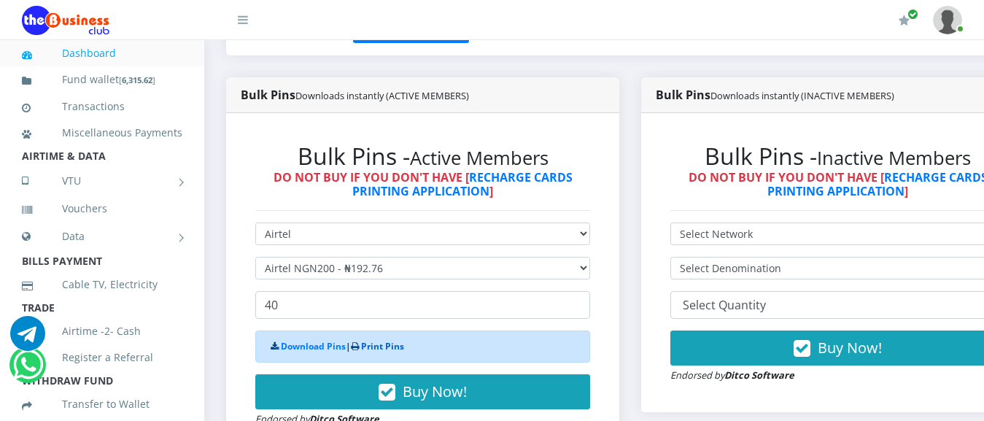
click at [394, 347] on link "Print Pins" at bounding box center [382, 346] width 43 height 12
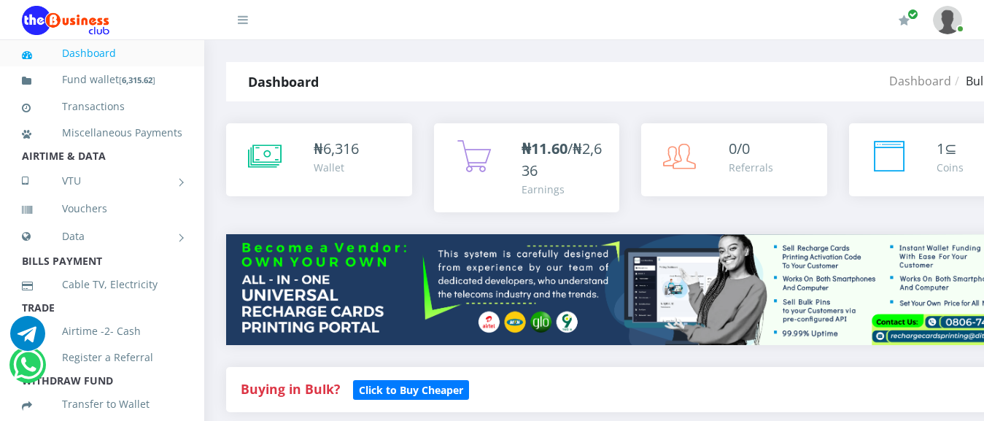
scroll to position [357, 0]
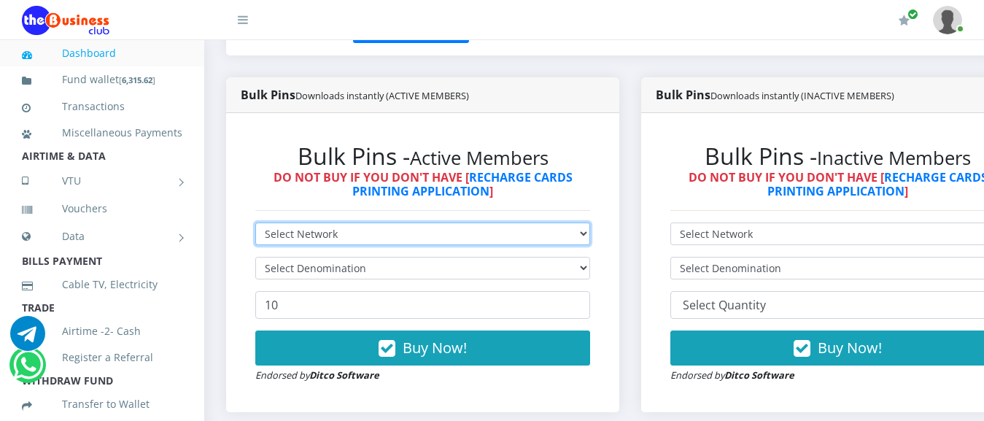
click at [255, 222] on select "Select Network MTN Globacom 9Mobile Airtel" at bounding box center [422, 233] width 335 height 23
select select "MTN"
click option "MTN" at bounding box center [0, 0] width 0 height 0
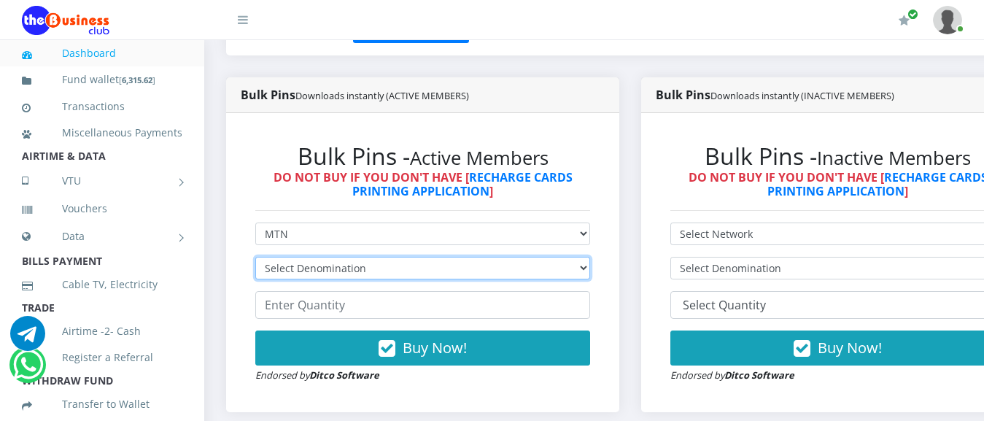
click at [255, 257] on select "Select Denomination MTN NGN100 - ₦96.99 MTN NGN200 - ₦193.98 MTN NGN400 - ₦387.…" at bounding box center [422, 268] width 335 height 23
select select "96.99-100"
click option "MTN NGN100 - ₦96.99" at bounding box center [0, 0] width 0 height 0
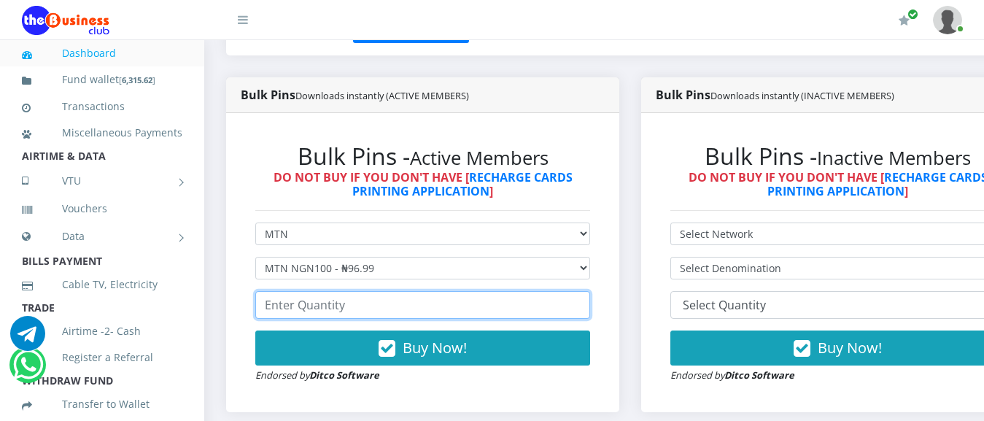
click at [337, 307] on input "number" at bounding box center [422, 305] width 335 height 28
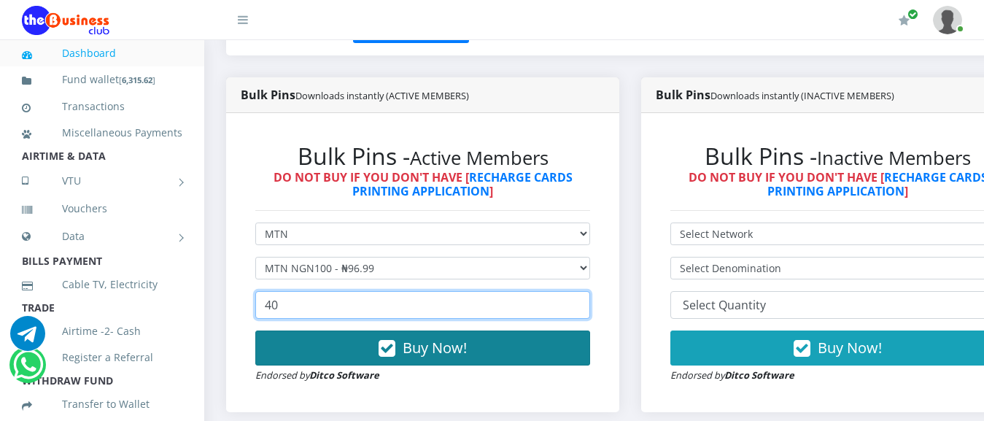
type input "40"
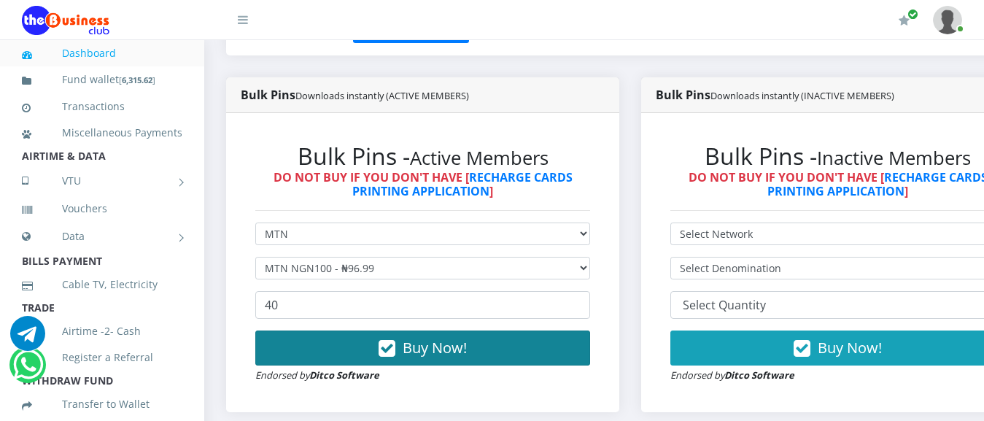
click at [442, 349] on span "Buy Now!" at bounding box center [435, 348] width 64 height 20
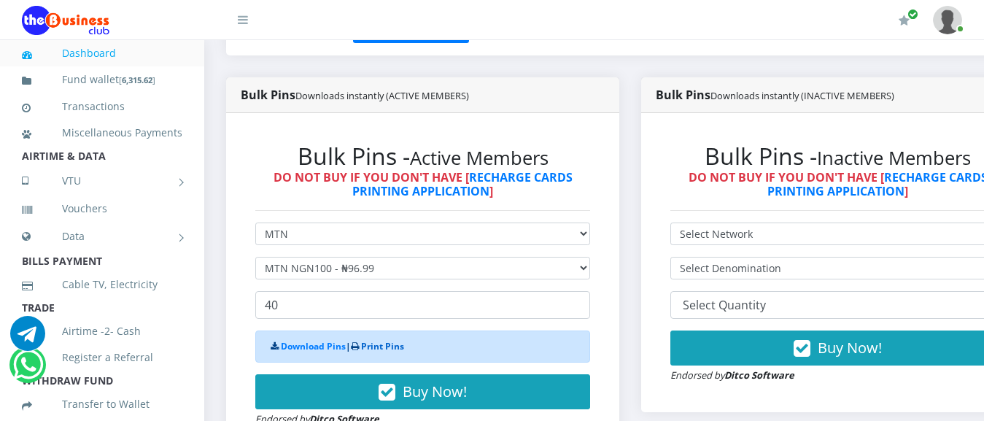
click at [399, 345] on link "Print Pins" at bounding box center [382, 346] width 43 height 12
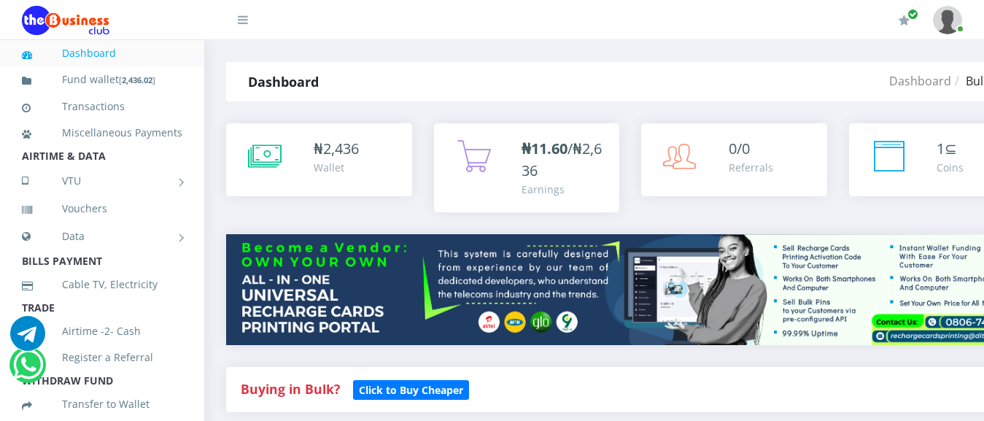
scroll to position [357, 0]
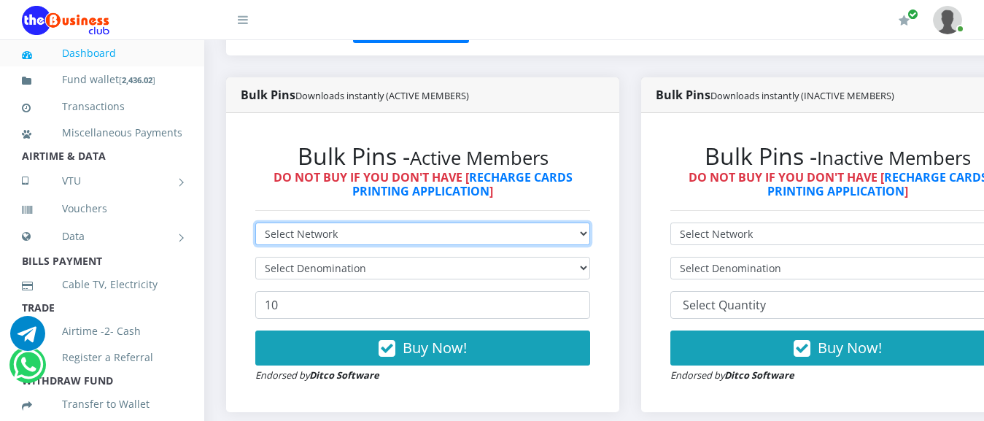
click at [255, 222] on select "Select Network MTN Globacom 9Mobile Airtel" at bounding box center [422, 233] width 335 height 23
select select "MTN"
click option "MTN" at bounding box center [0, 0] width 0 height 0
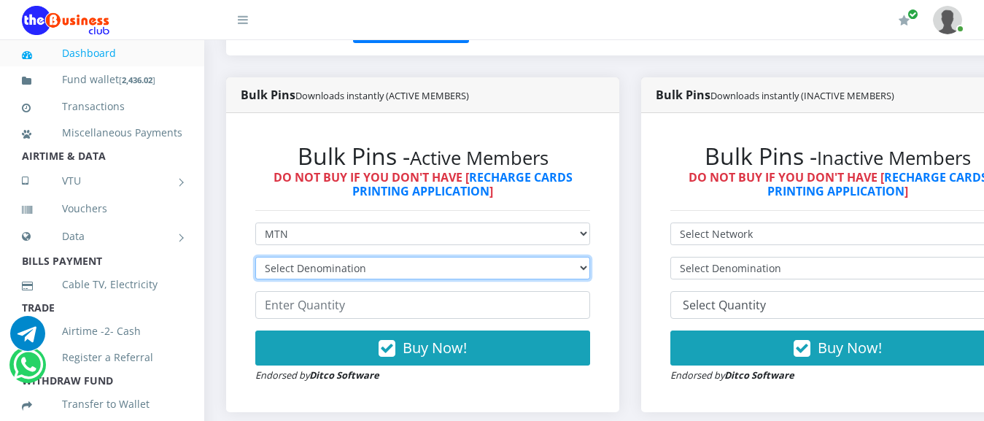
click at [255, 257] on select "Select Denomination MTN NGN100 - ₦96.99 MTN NGN200 - ₦193.98 MTN NGN400 - ₦387.…" at bounding box center [422, 268] width 335 height 23
select select "96.99-100"
click option "MTN NGN100 - ₦96.99" at bounding box center [0, 0] width 0 height 0
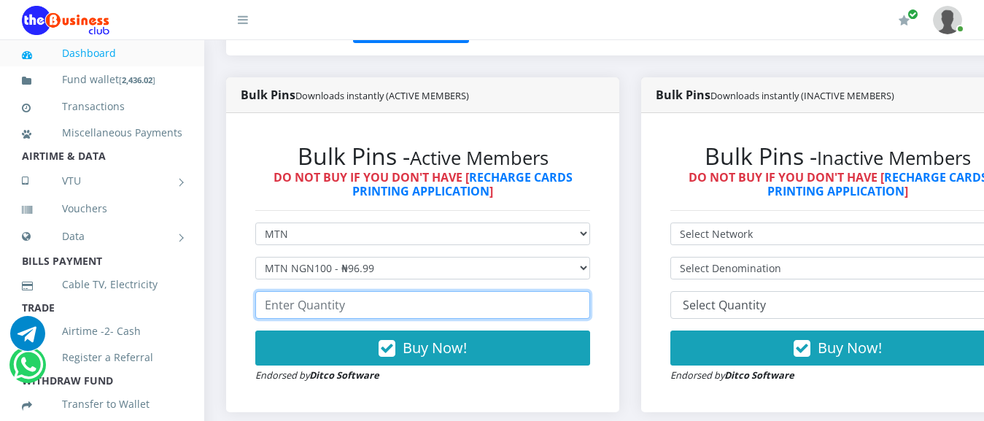
click at [364, 309] on input "number" at bounding box center [422, 305] width 335 height 28
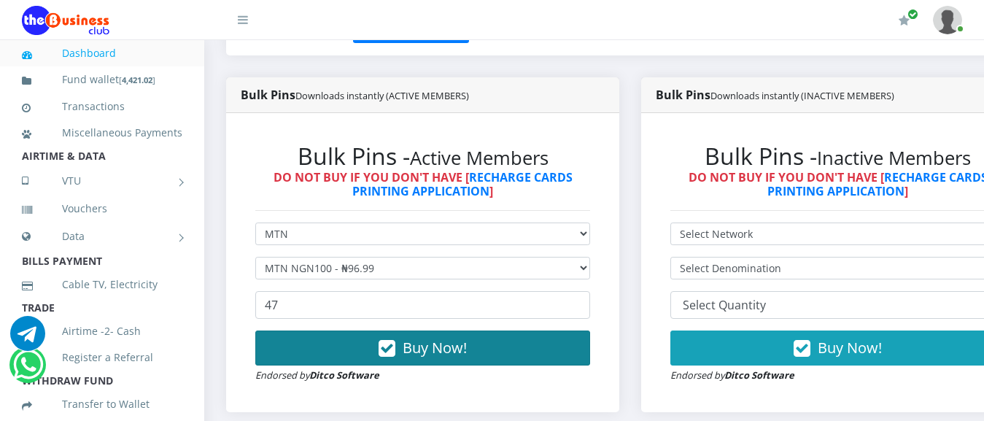
click at [442, 342] on span "Buy Now!" at bounding box center [435, 348] width 64 height 20
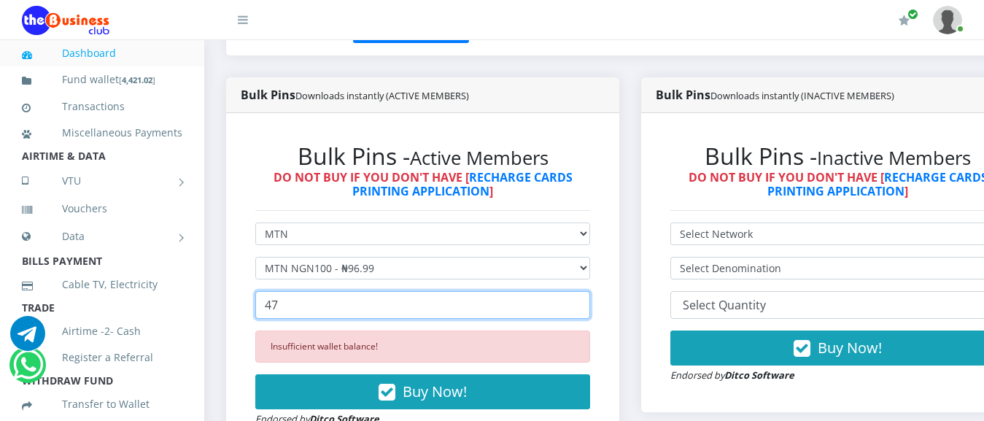
click at [282, 315] on input "47" at bounding box center [422, 305] width 335 height 28
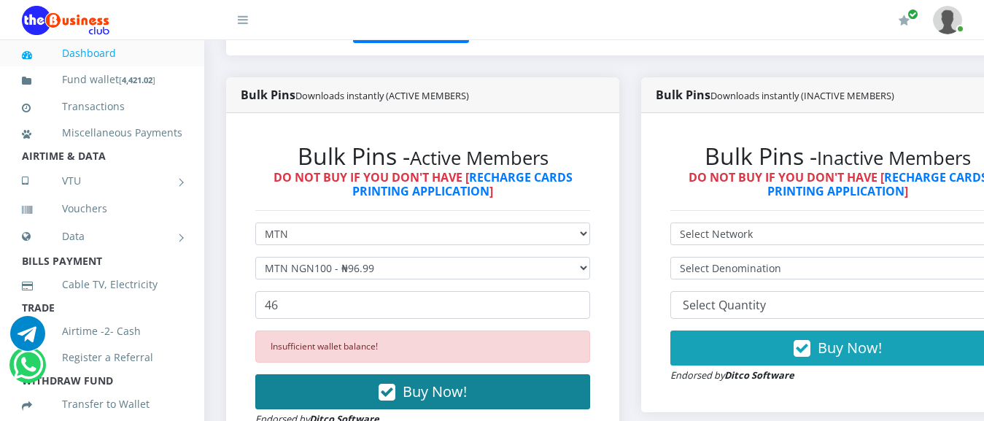
click at [426, 392] on span "Buy Now!" at bounding box center [435, 392] width 64 height 20
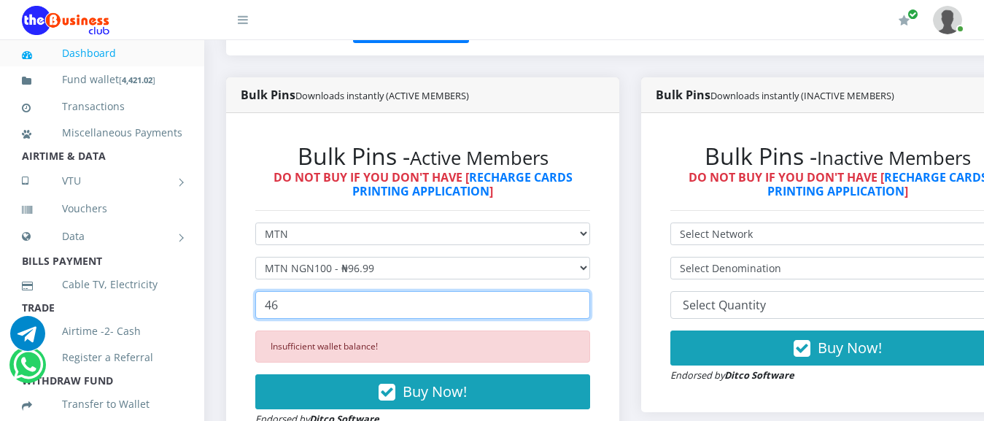
click at [356, 311] on input "46" at bounding box center [422, 305] width 335 height 28
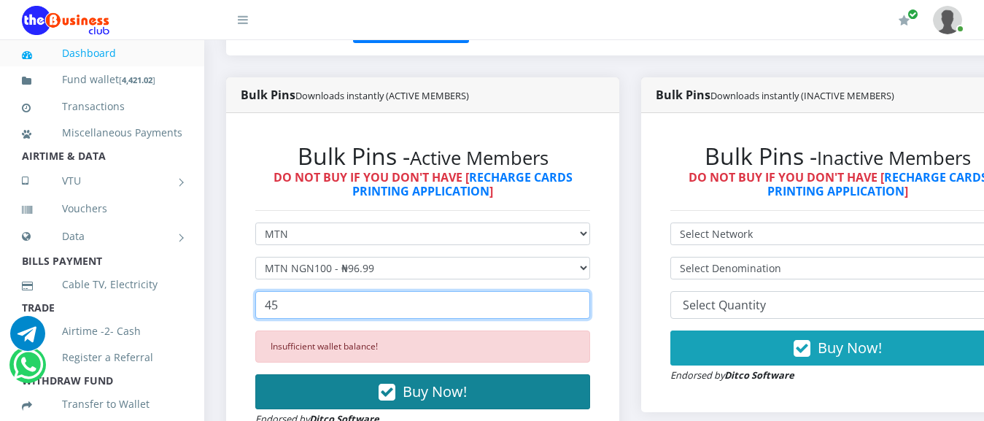
type input "45"
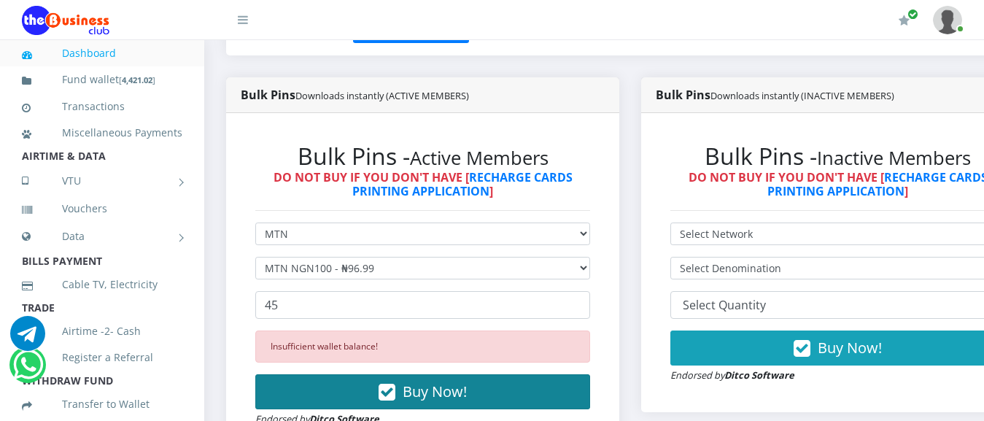
click at [434, 392] on span "Buy Now!" at bounding box center [435, 392] width 64 height 20
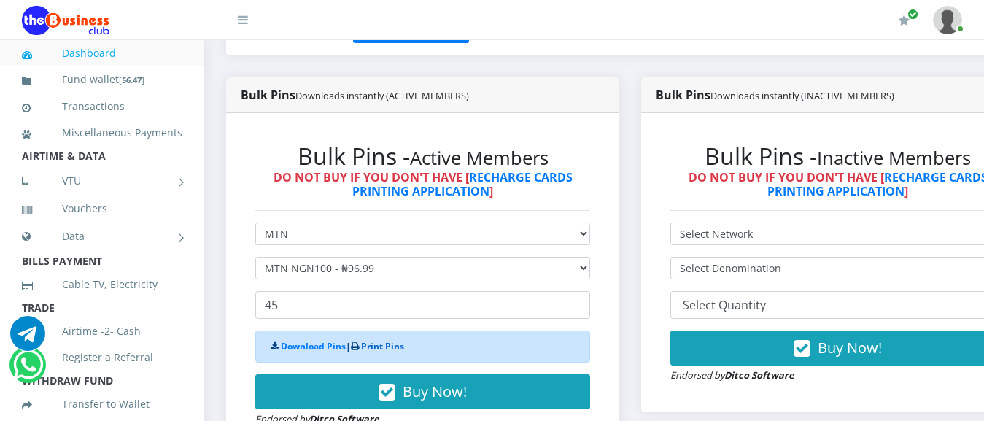
click at [397, 352] on link "Print Pins" at bounding box center [382, 346] width 43 height 12
